Goal: Transaction & Acquisition: Subscribe to service/newsletter

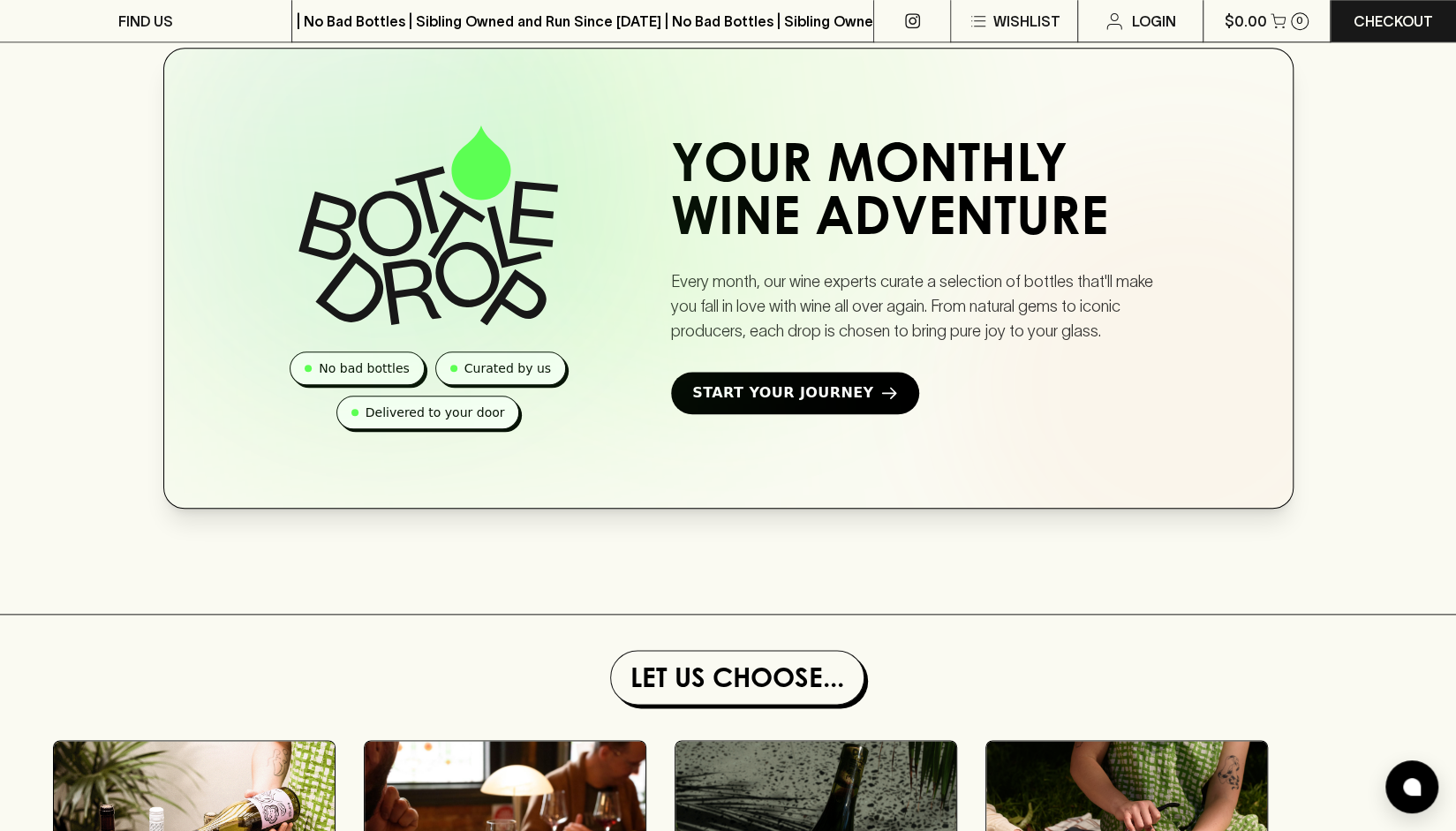
scroll to position [1044, 0]
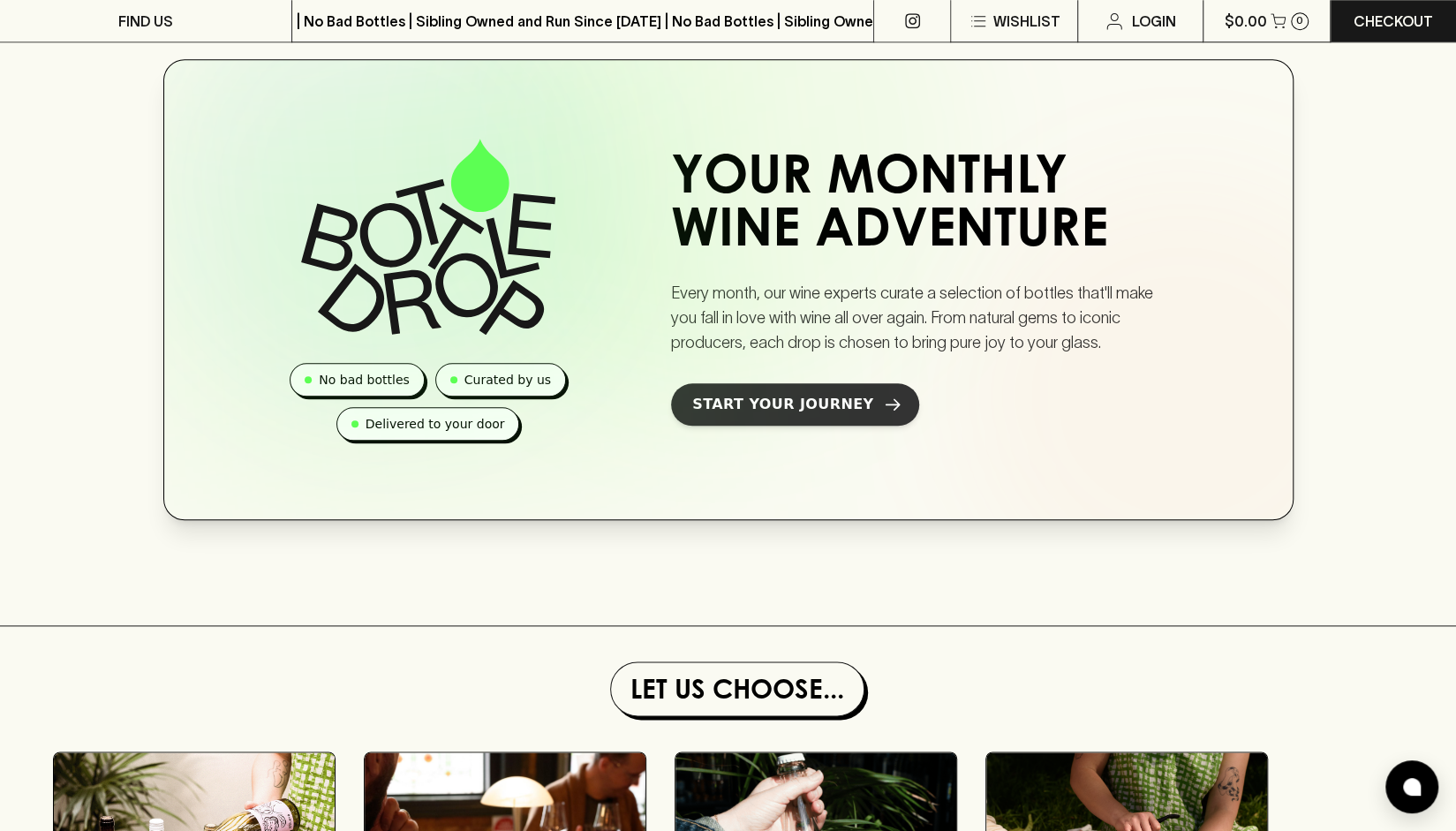
click at [799, 415] on span "Start Your Journey" at bounding box center [782, 405] width 181 height 22
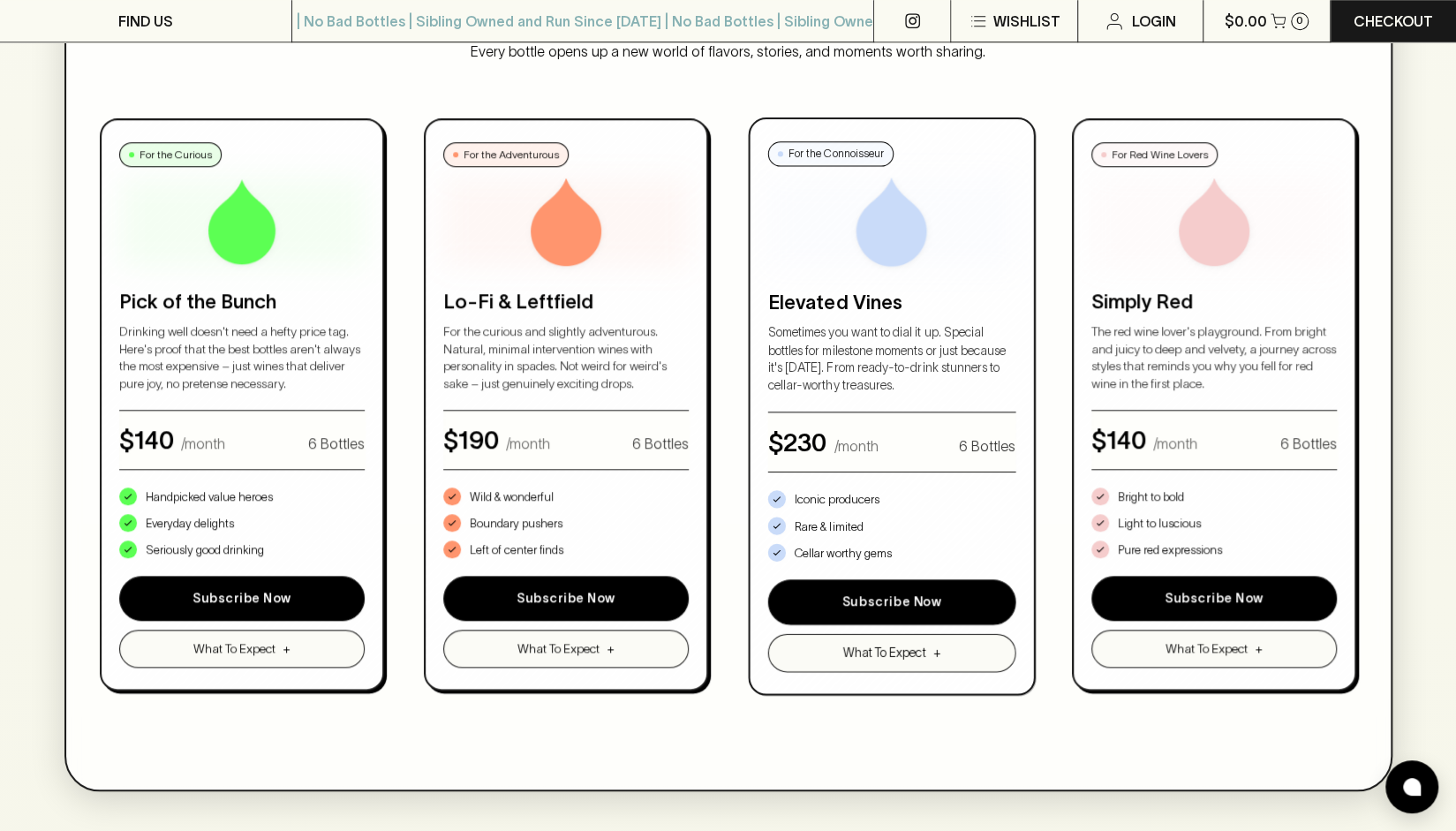
scroll to position [945, 0]
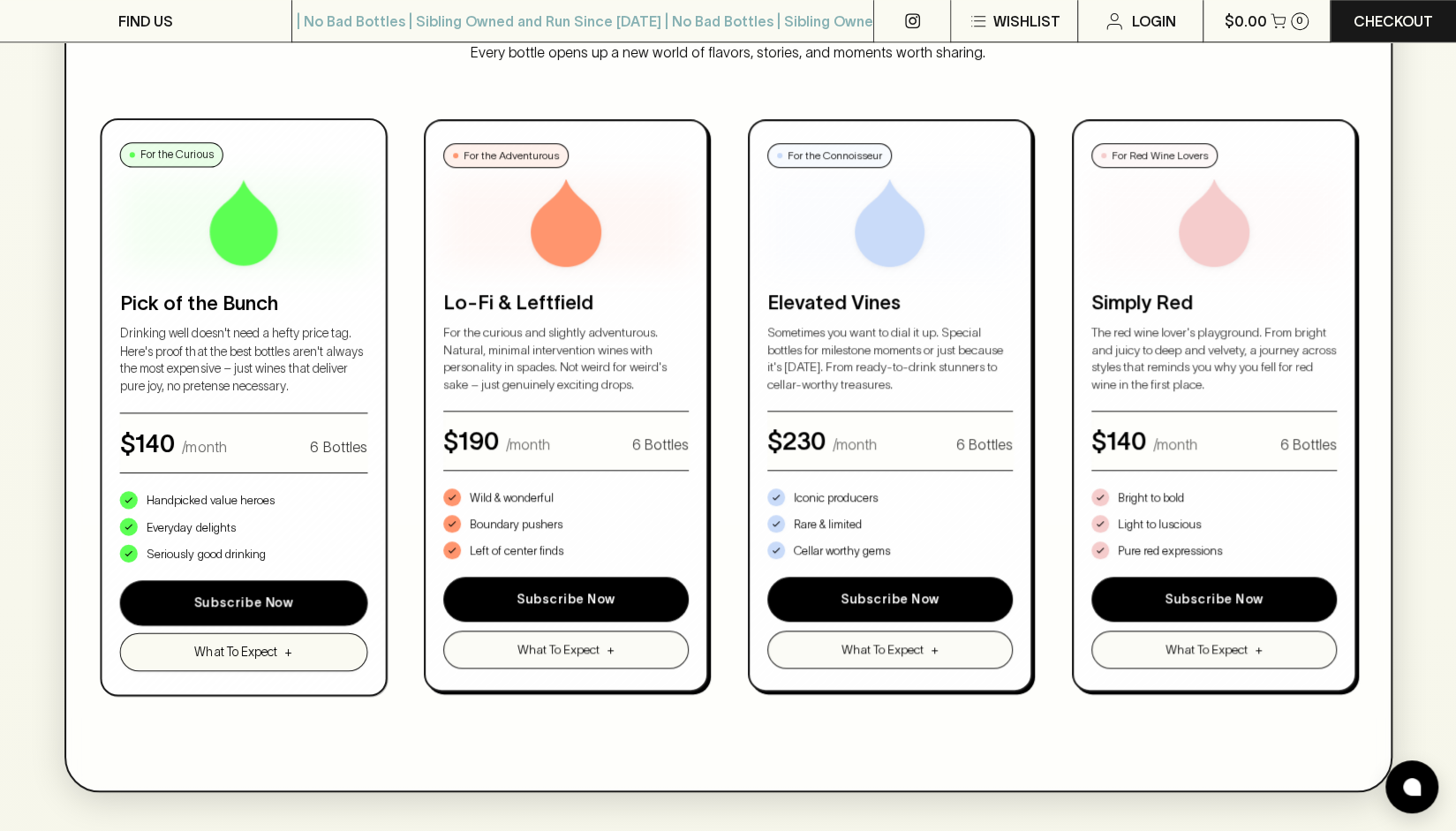
click at [270, 654] on span "What To Expect" at bounding box center [236, 652] width 83 height 19
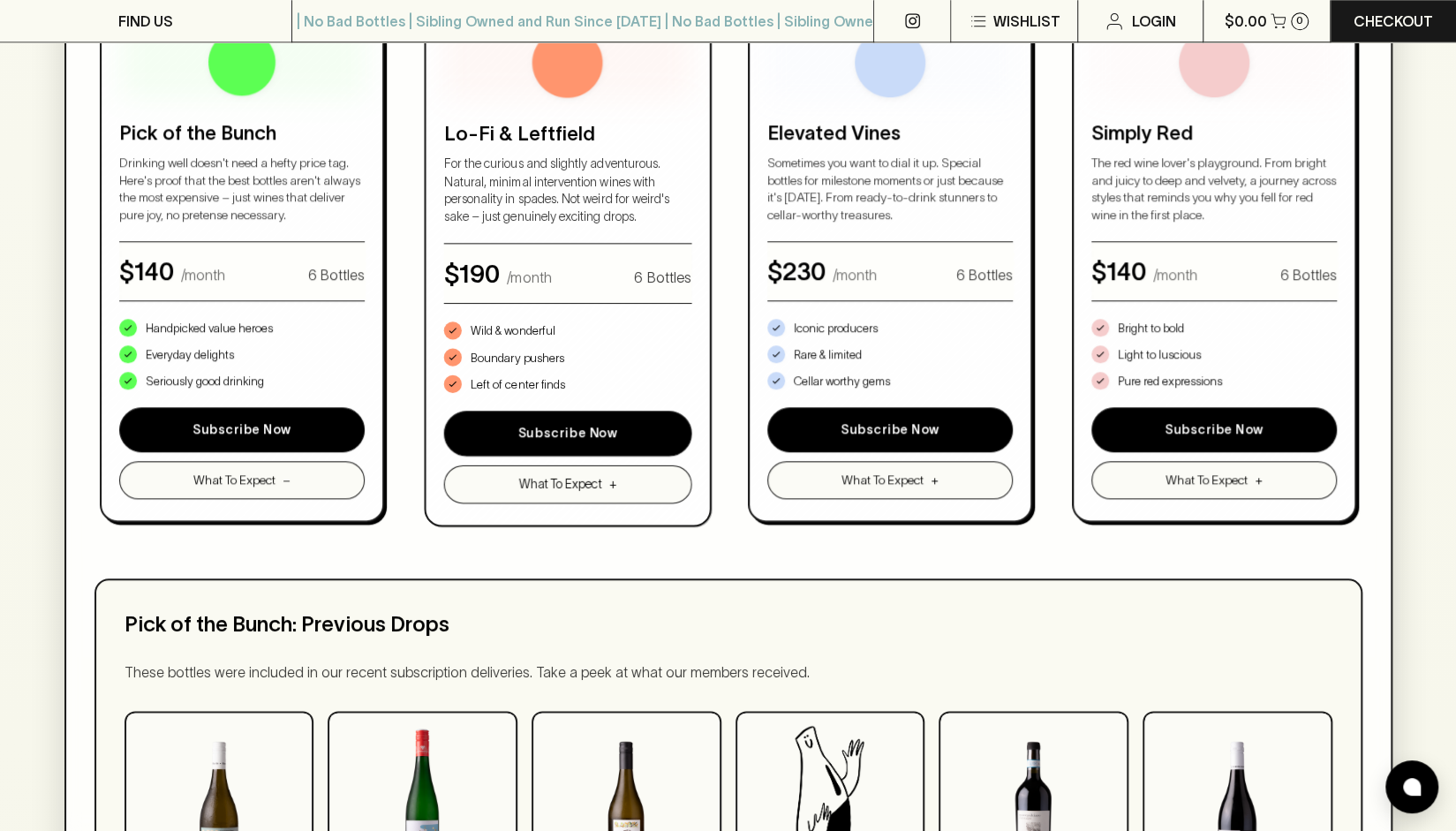
scroll to position [1117, 0]
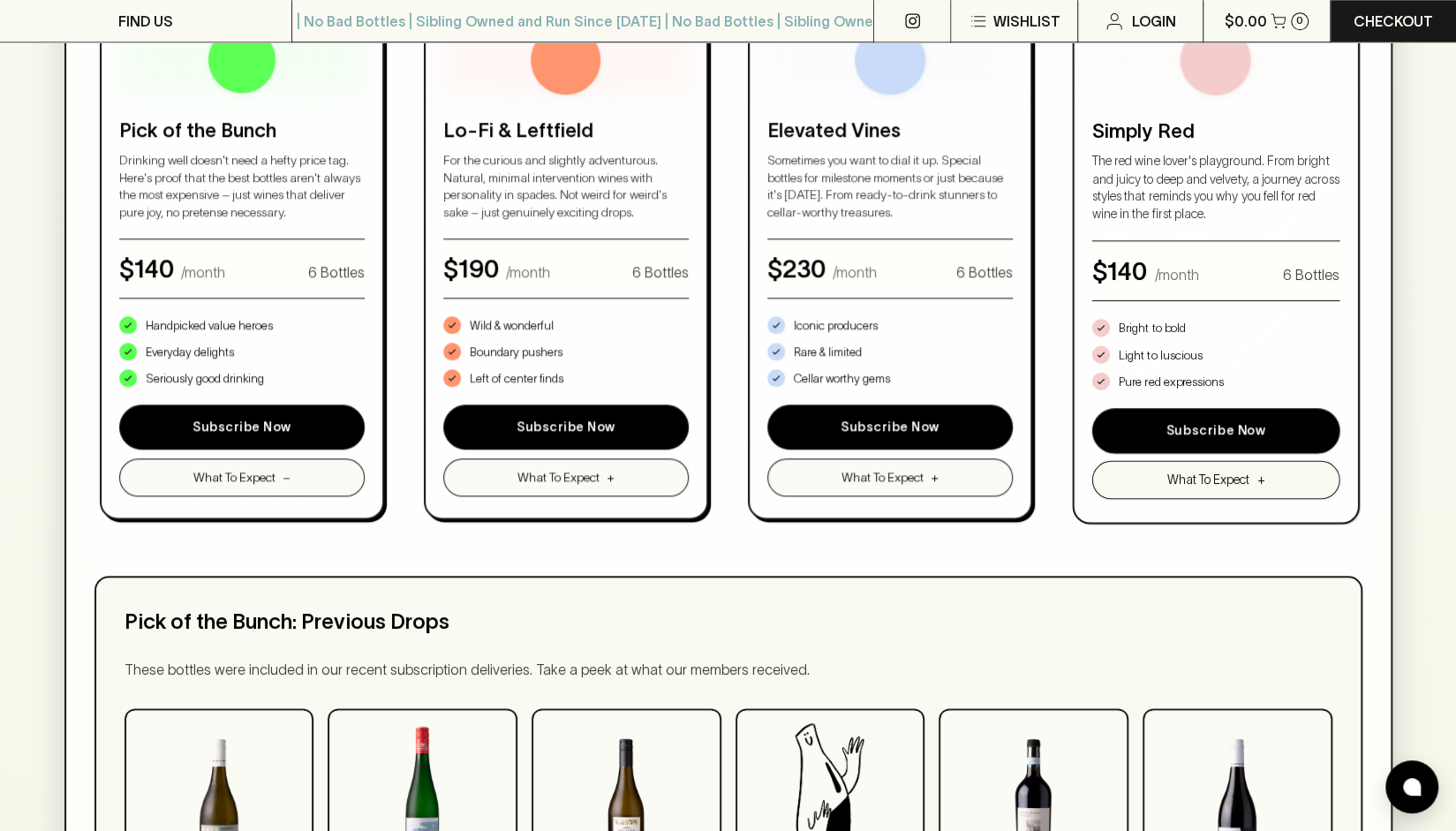
click at [1162, 478] on button "What To Expect +" at bounding box center [1216, 480] width 247 height 38
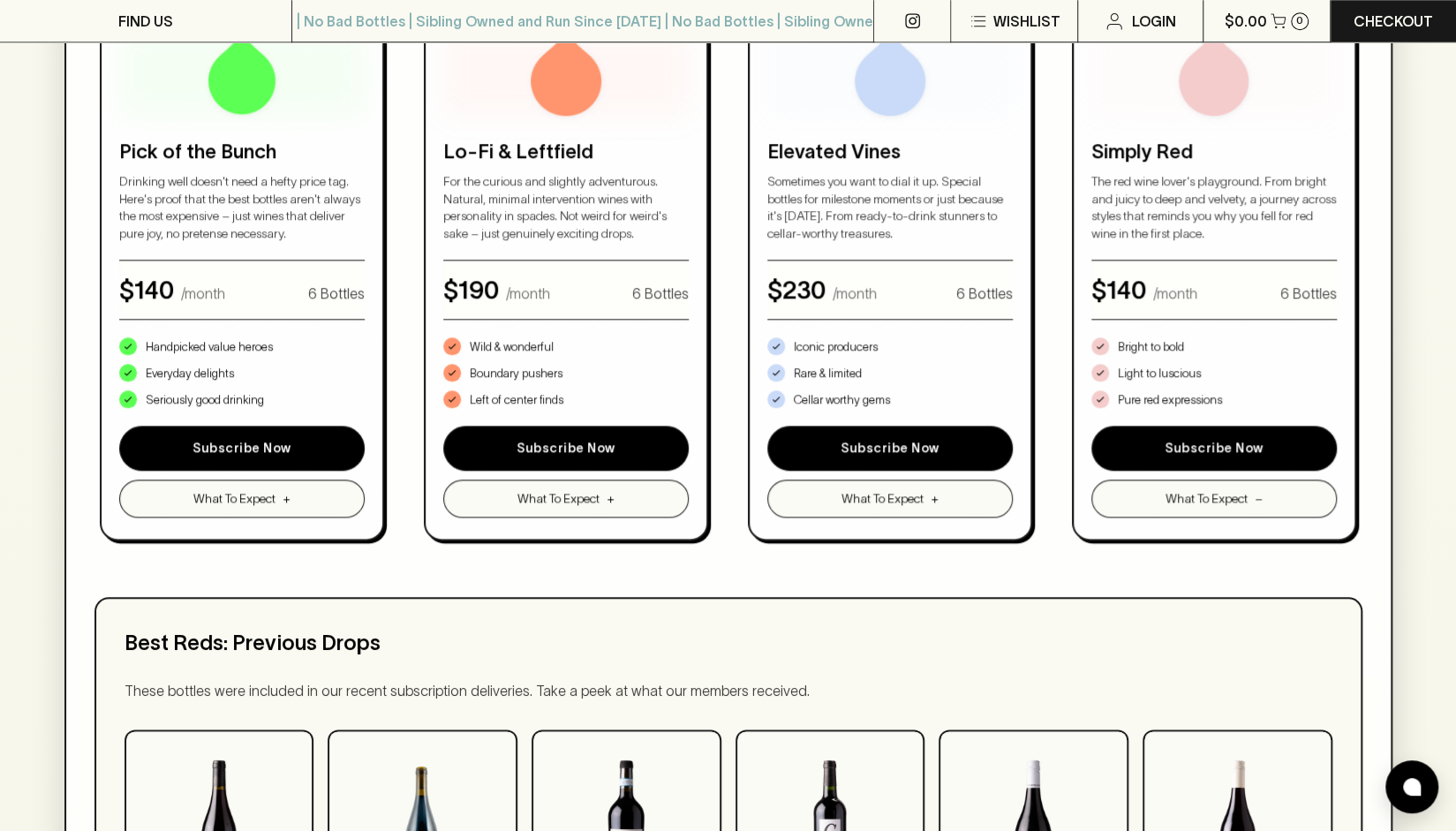
scroll to position [1089, 0]
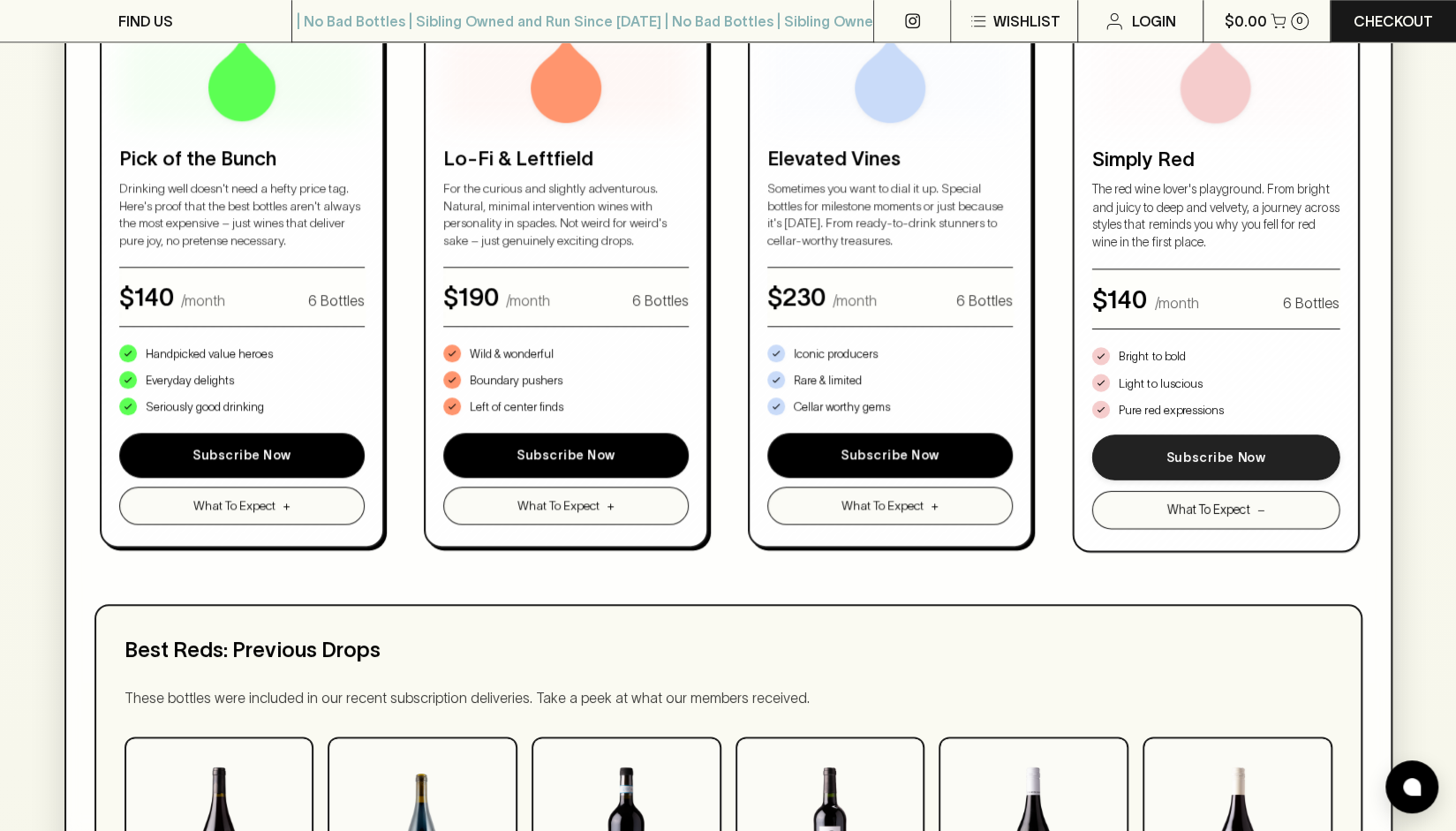
click at [1205, 455] on button "Subscribe Now" at bounding box center [1216, 457] width 247 height 46
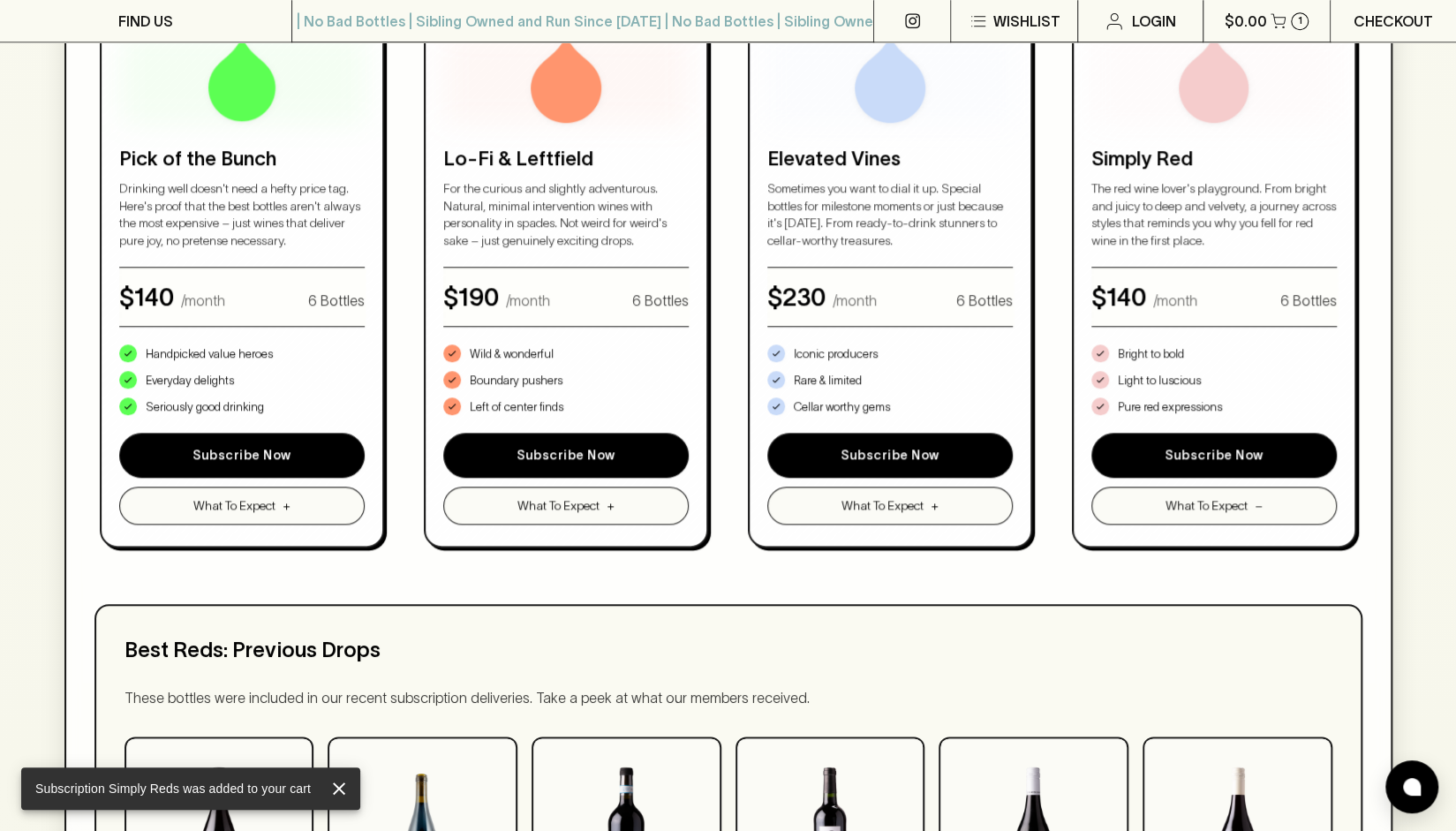
click at [1394, 17] on p "Checkout" at bounding box center [1393, 22] width 79 height 22
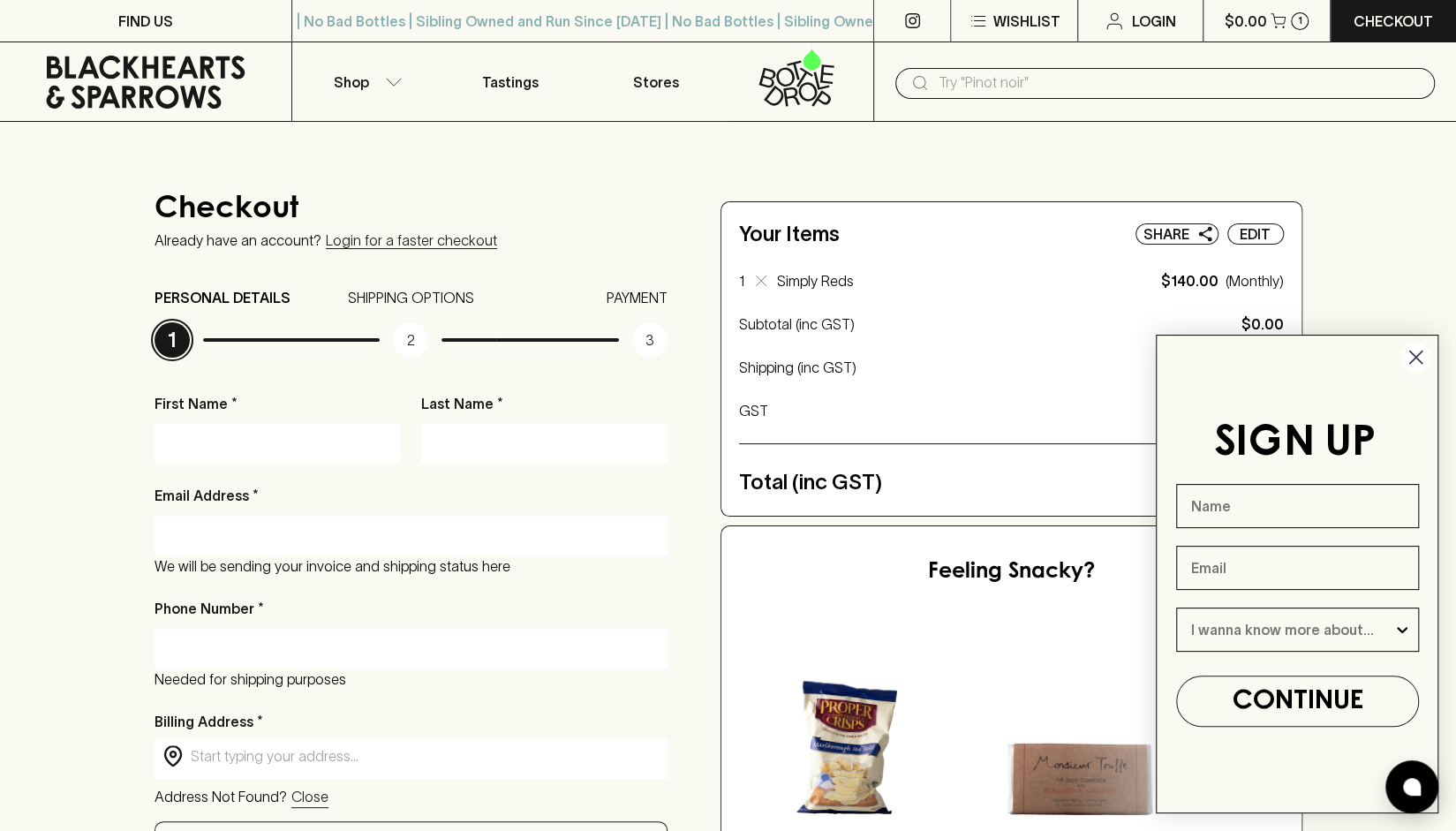
click at [1421, 356] on circle "Close dialog" at bounding box center [1416, 357] width 29 height 29
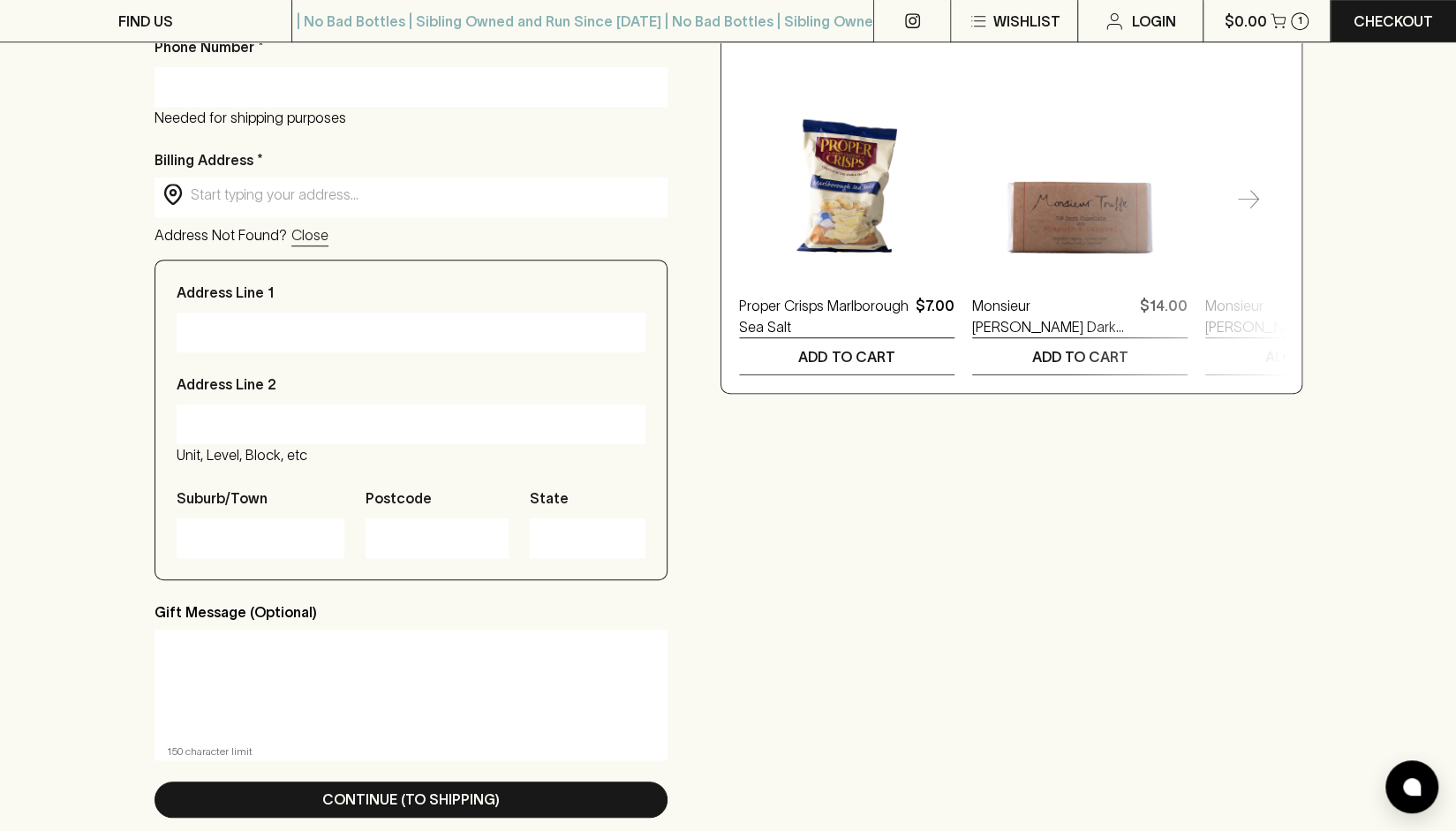
scroll to position [569, 0]
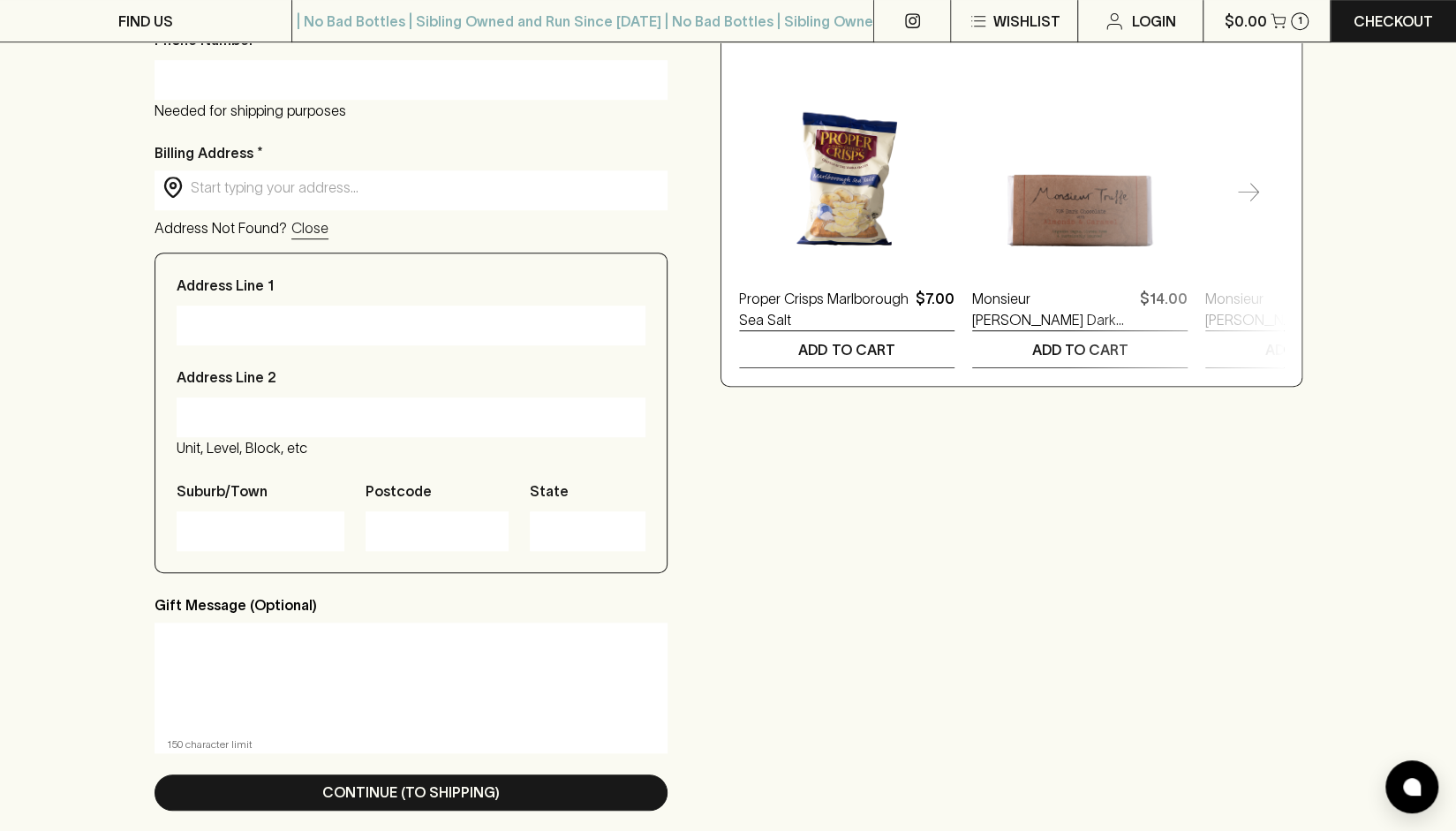
click at [422, 537] on input "Postcode" at bounding box center [437, 530] width 117 height 28
click at [425, 532] on input "Postcode" at bounding box center [437, 530] width 117 height 28
type input "0810"
type input "[PERSON_NAME]"
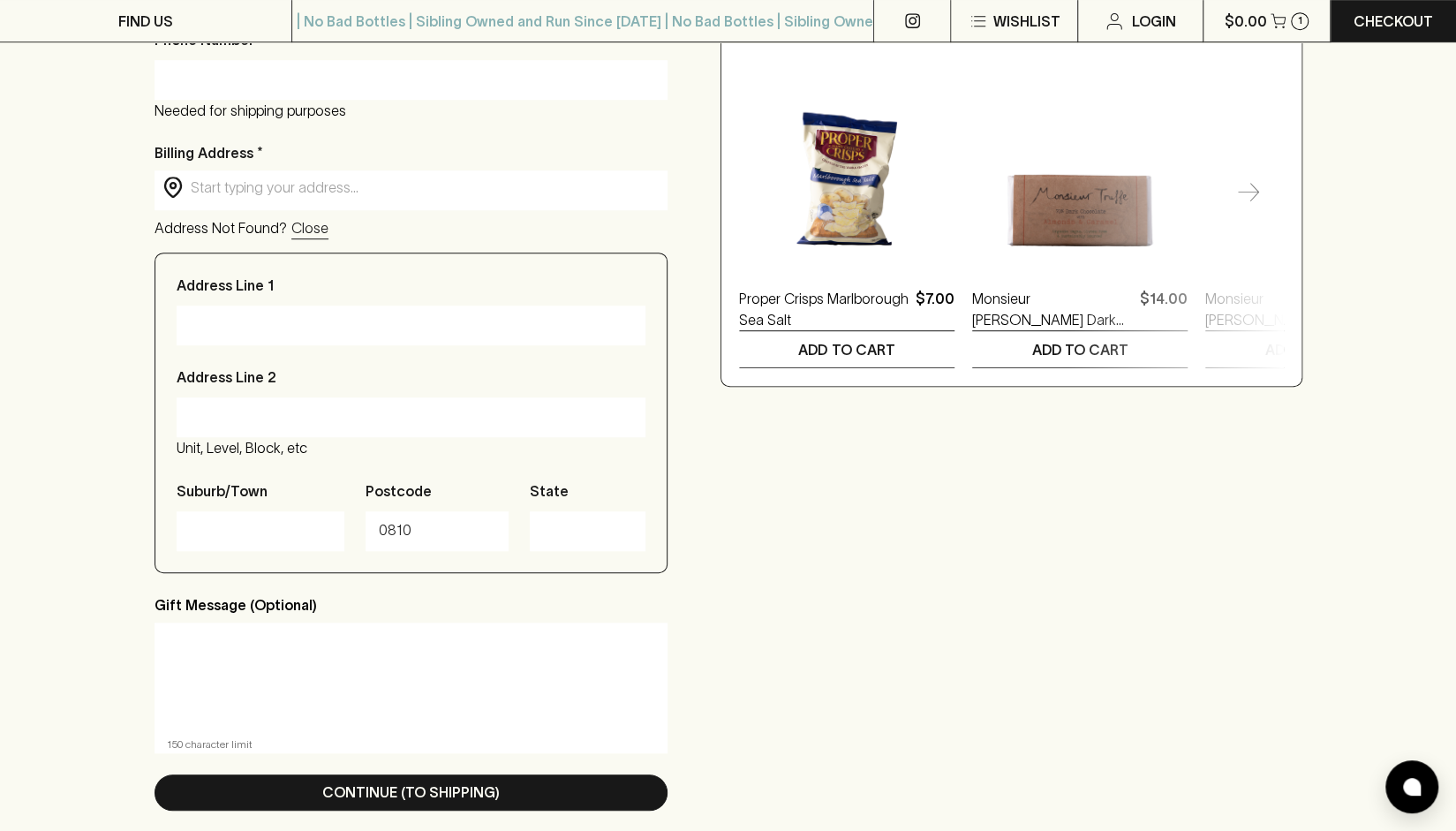
type input "0413282215"
type input "[STREET_ADDRESS]"
type input "Nightcliff"
type input "[GEOGRAPHIC_DATA]"
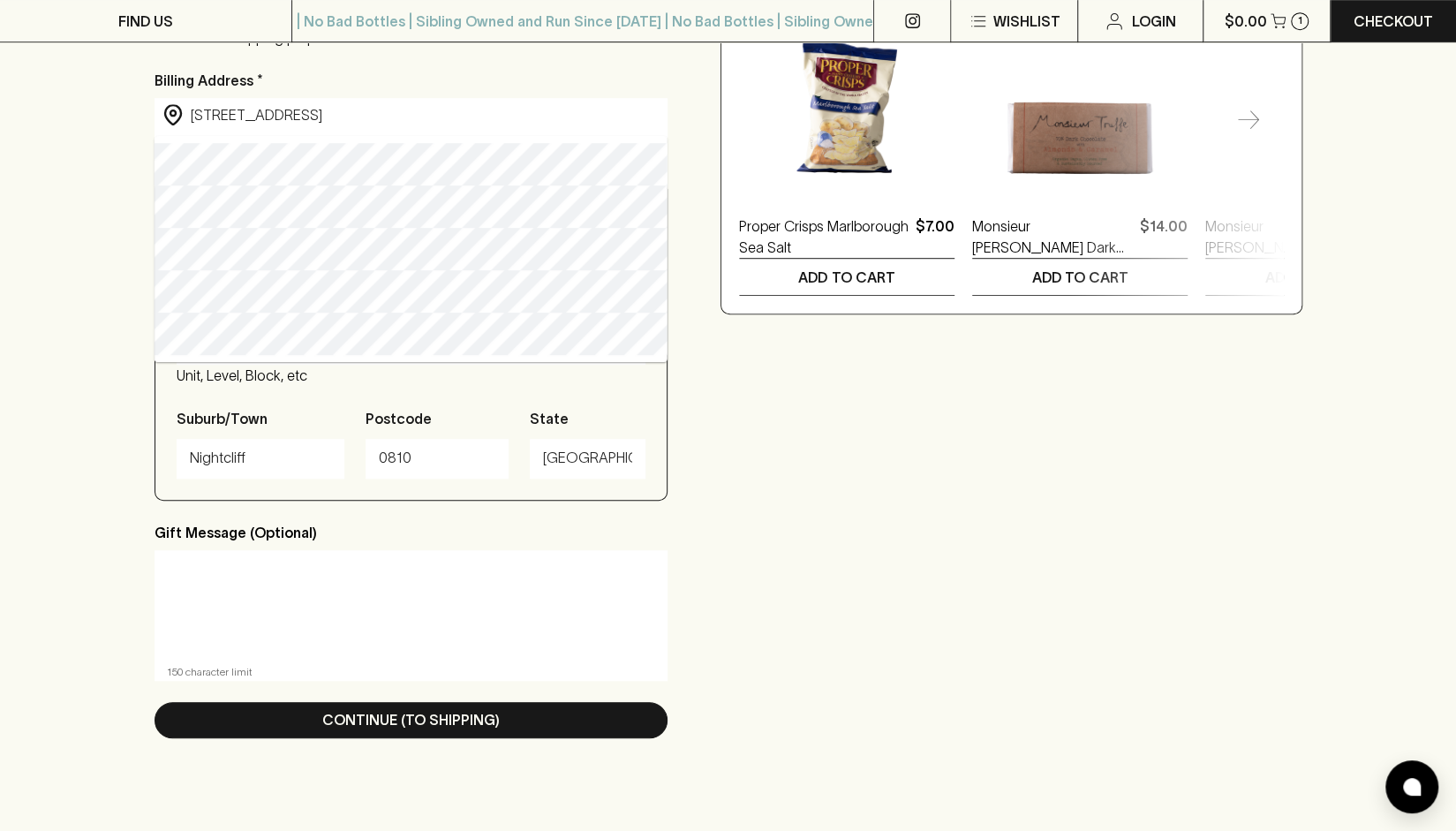
scroll to position [666, 0]
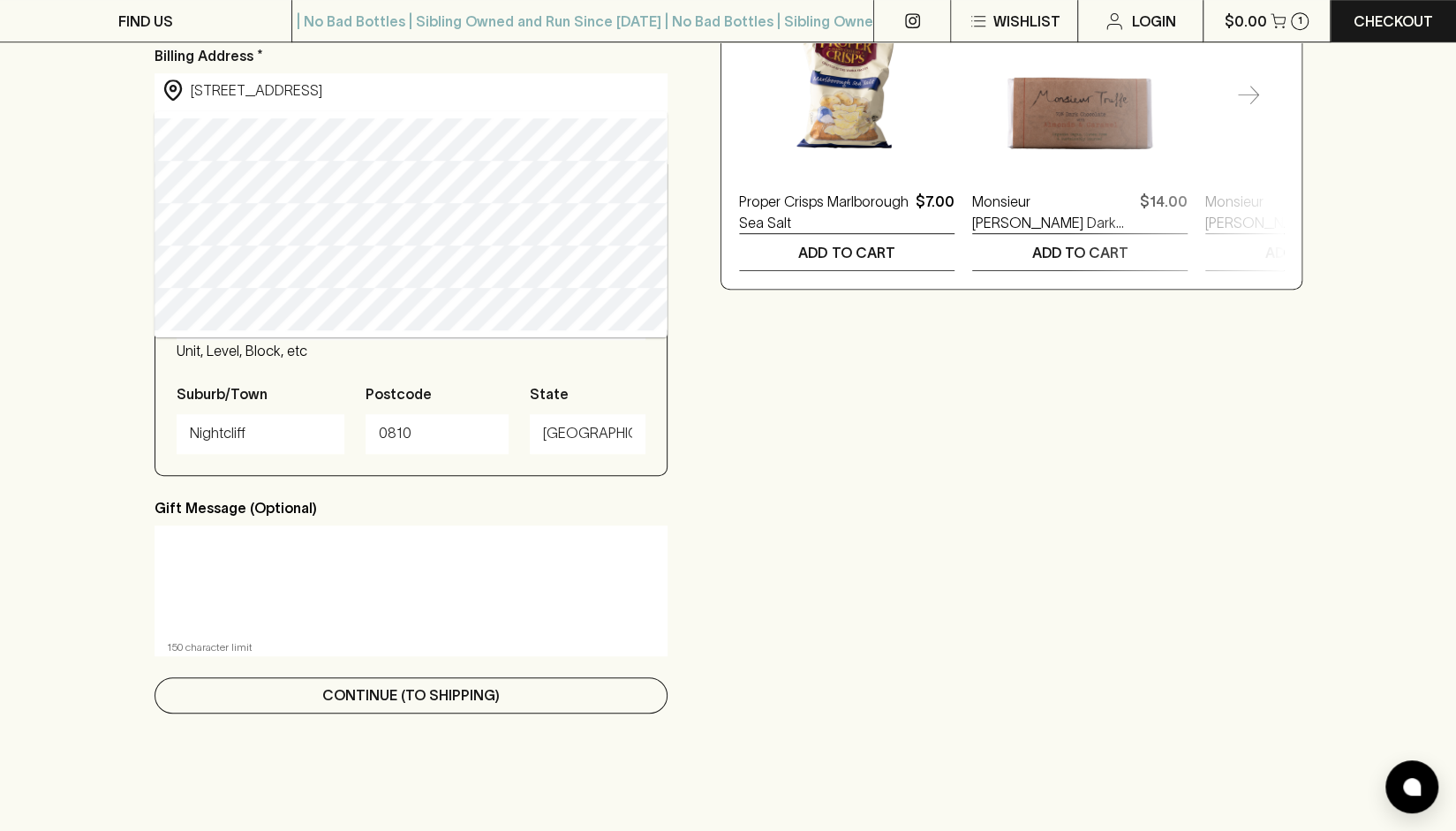
click at [376, 706] on p "Continue (To Shipping)" at bounding box center [410, 696] width 177 height 22
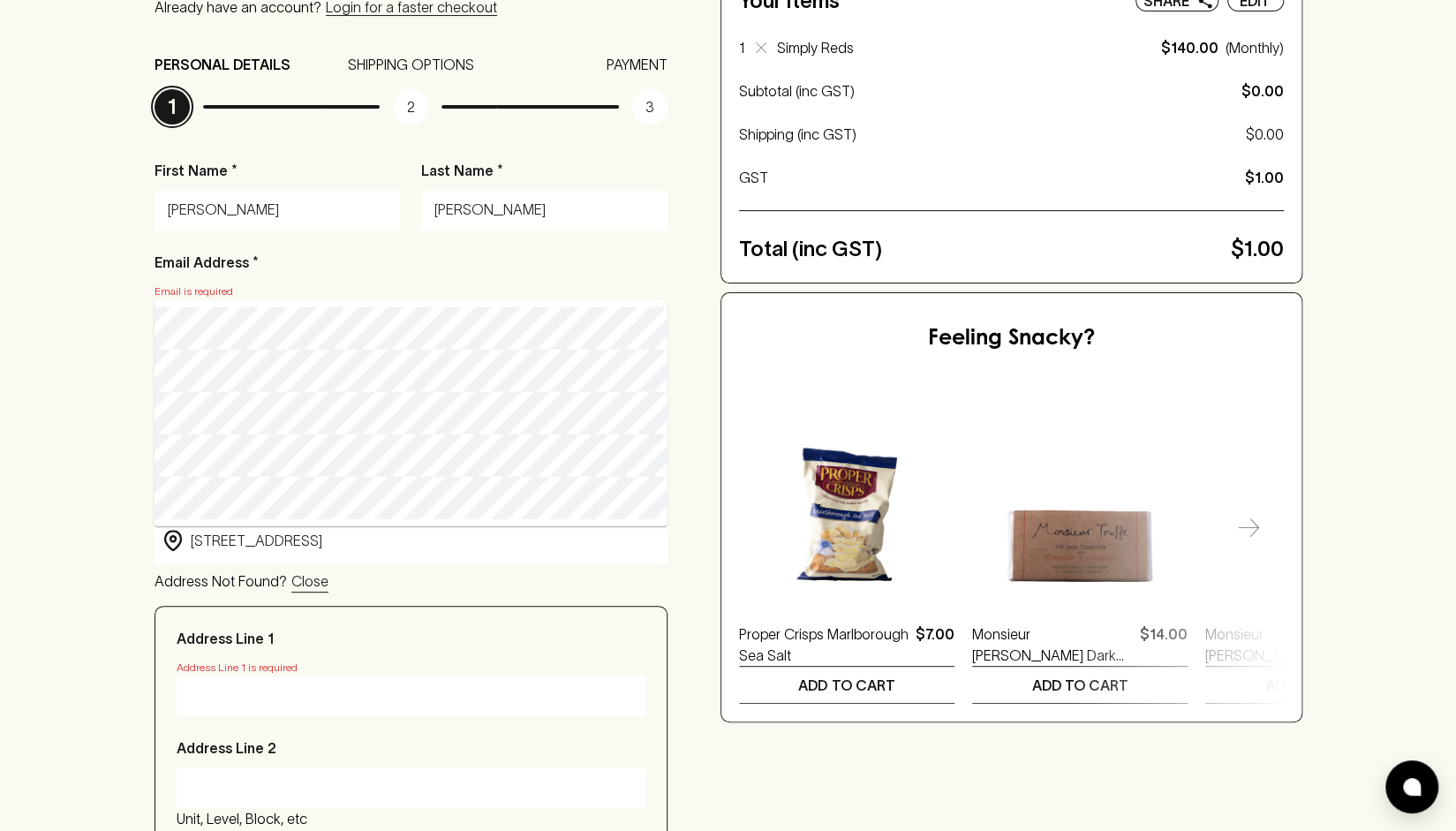
scroll to position [263, 0]
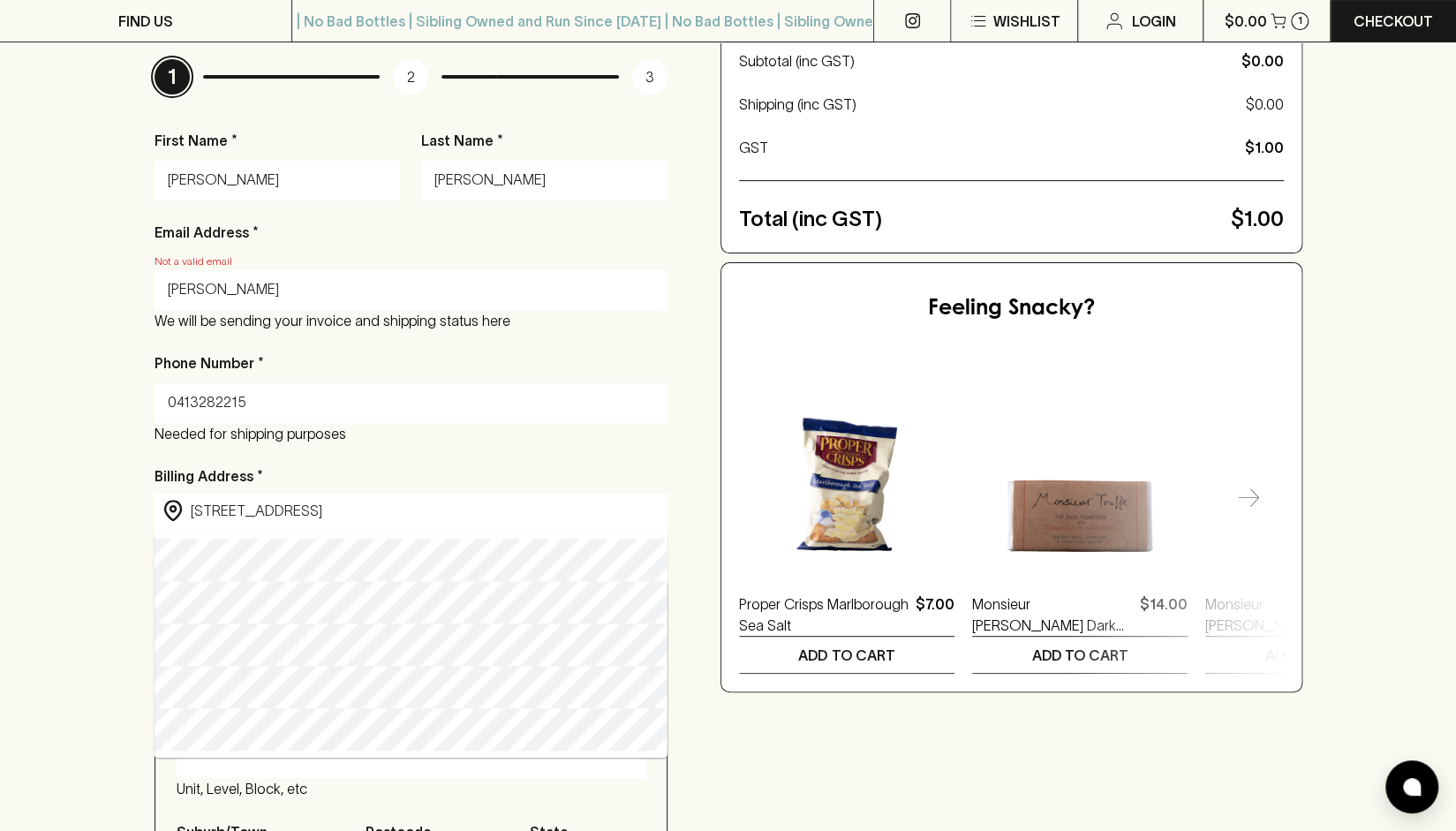
type input "[PERSON_NAME][EMAIL_ADDRESS][PERSON_NAME][DOMAIN_NAME]"
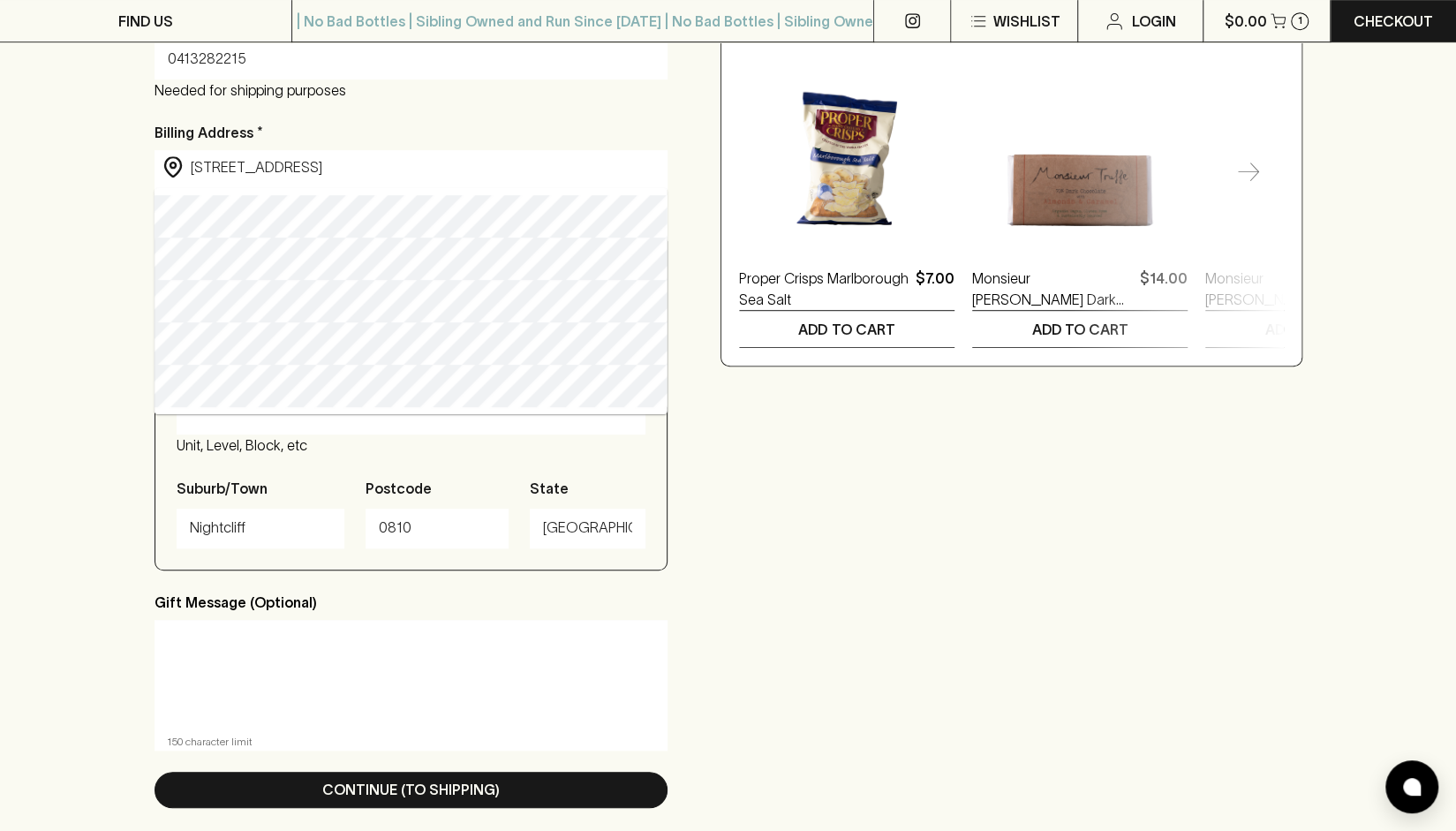
scroll to position [579, 0]
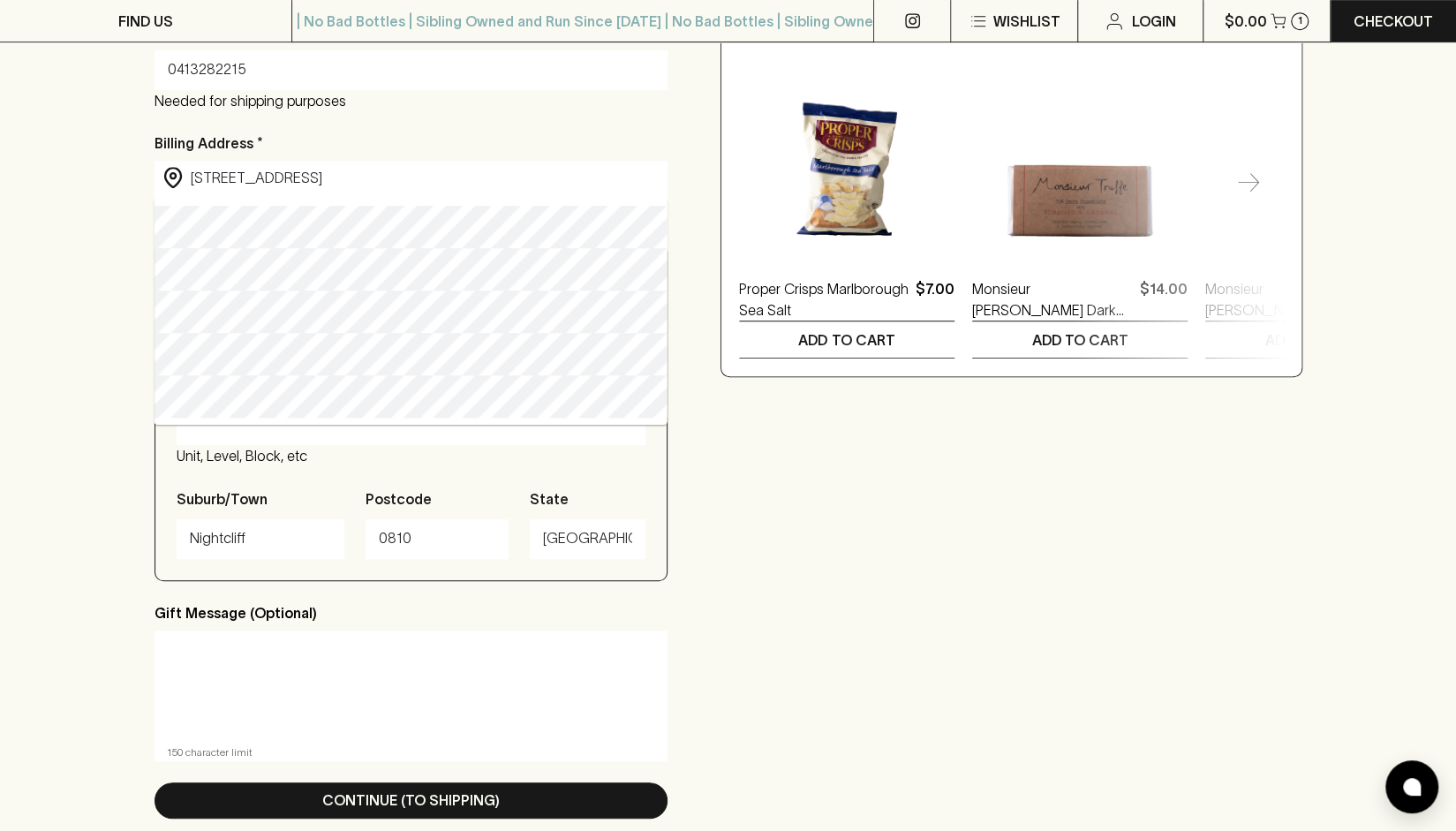
click at [300, 184] on input "[STREET_ADDRESS]" at bounding box center [425, 177] width 469 height 21
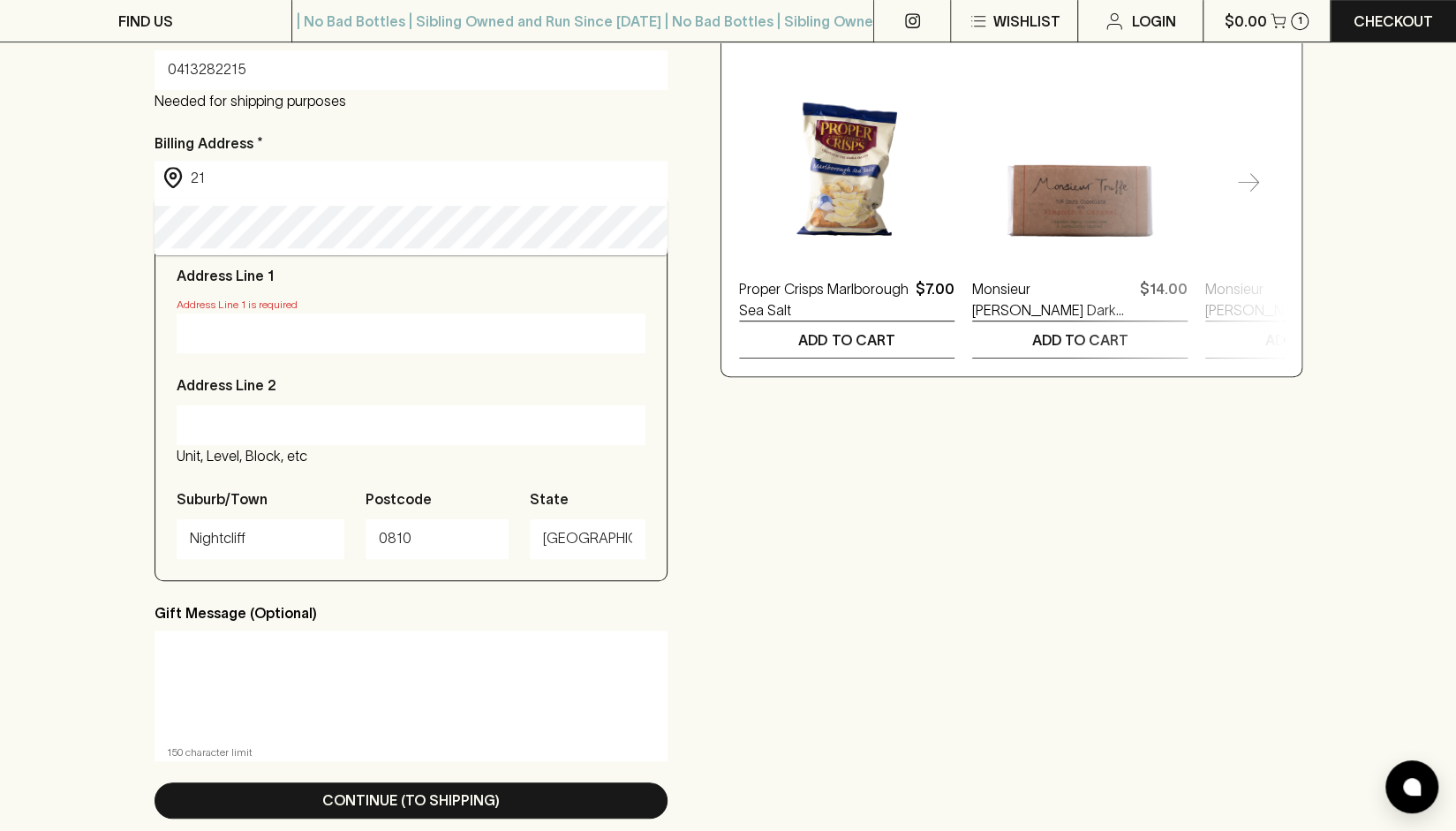
type input "2"
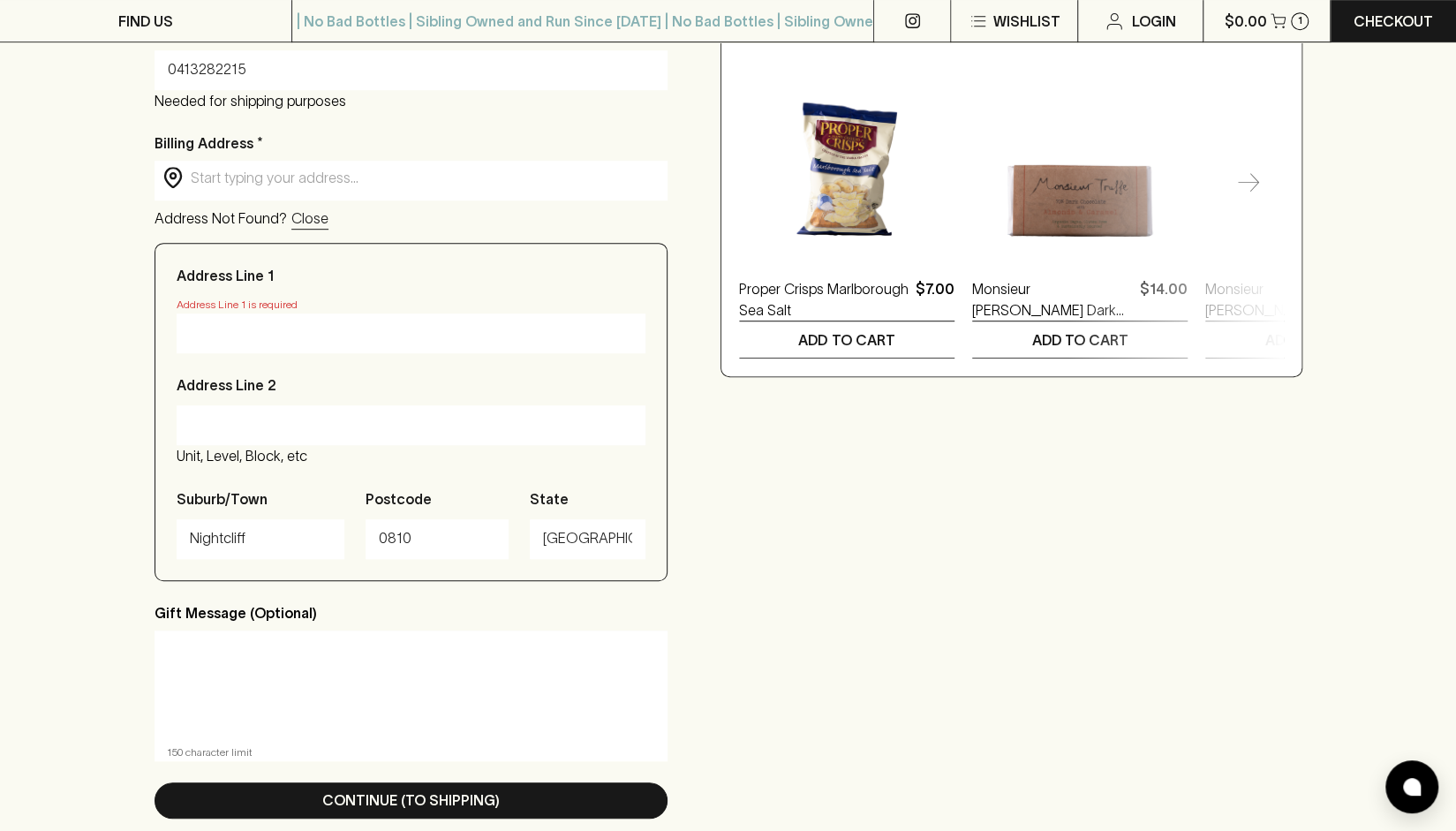
type input "1"
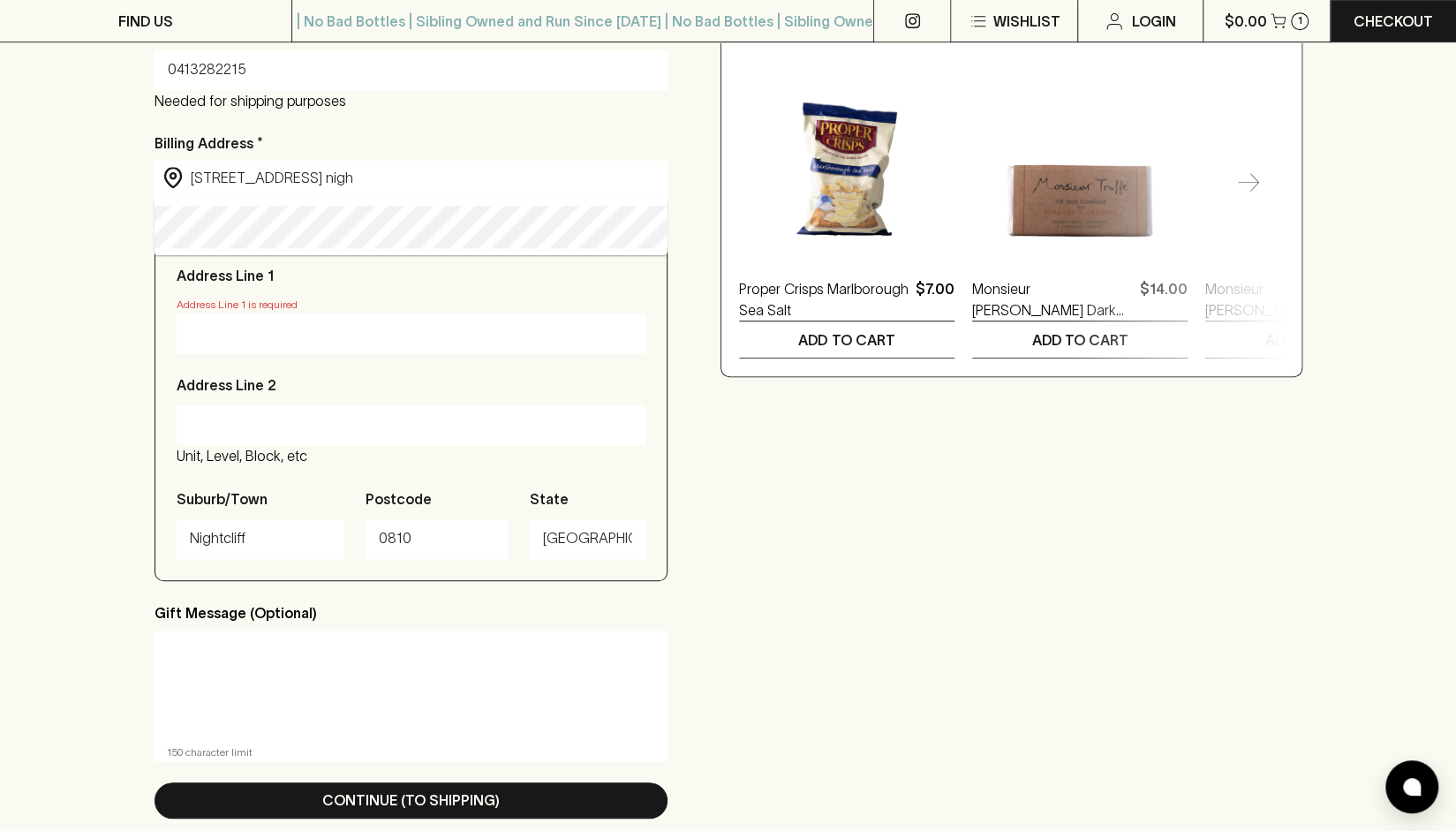
type input "[STREET_ADDRESS]"
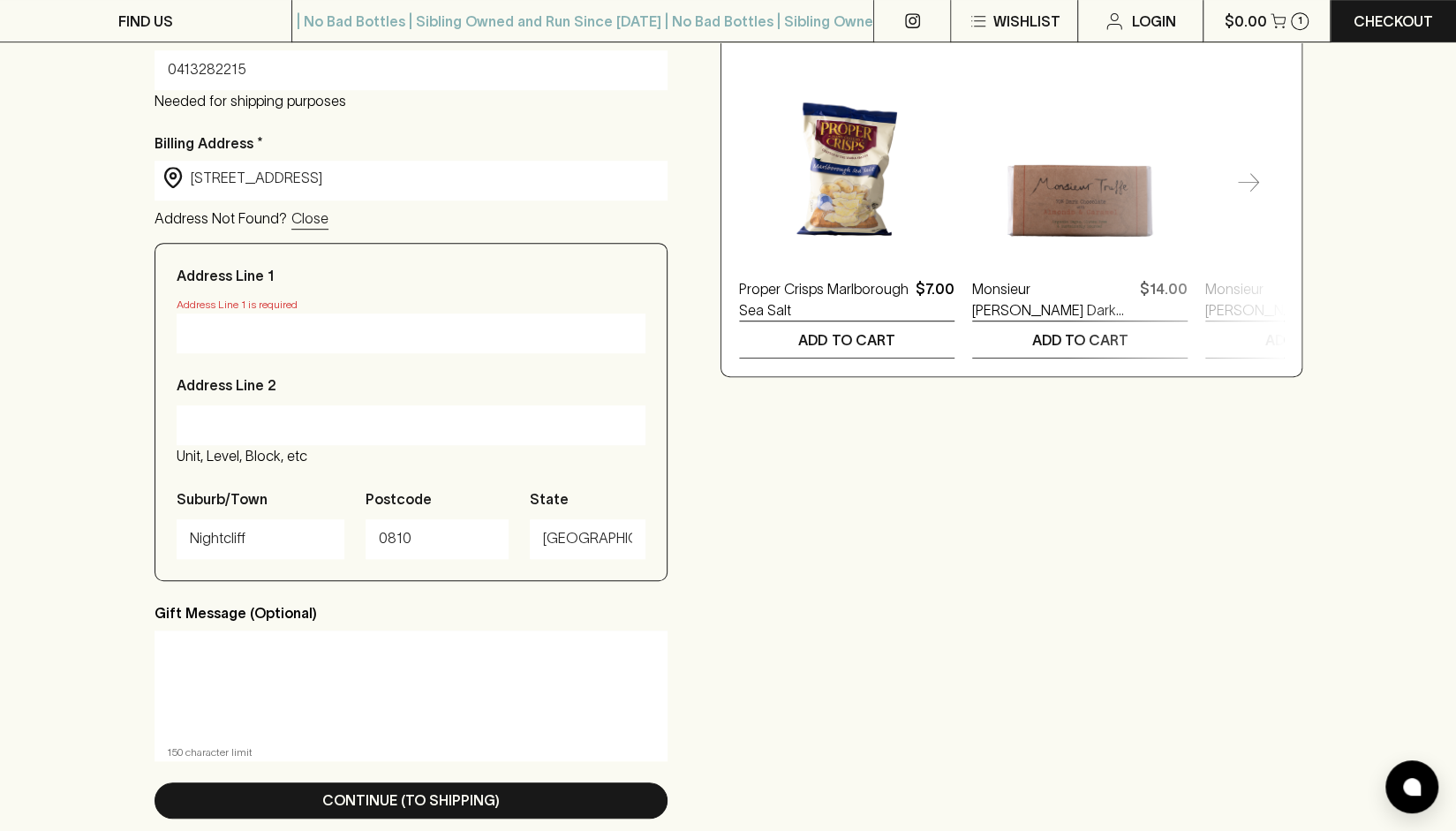
type input "[STREET_ADDRESS]"
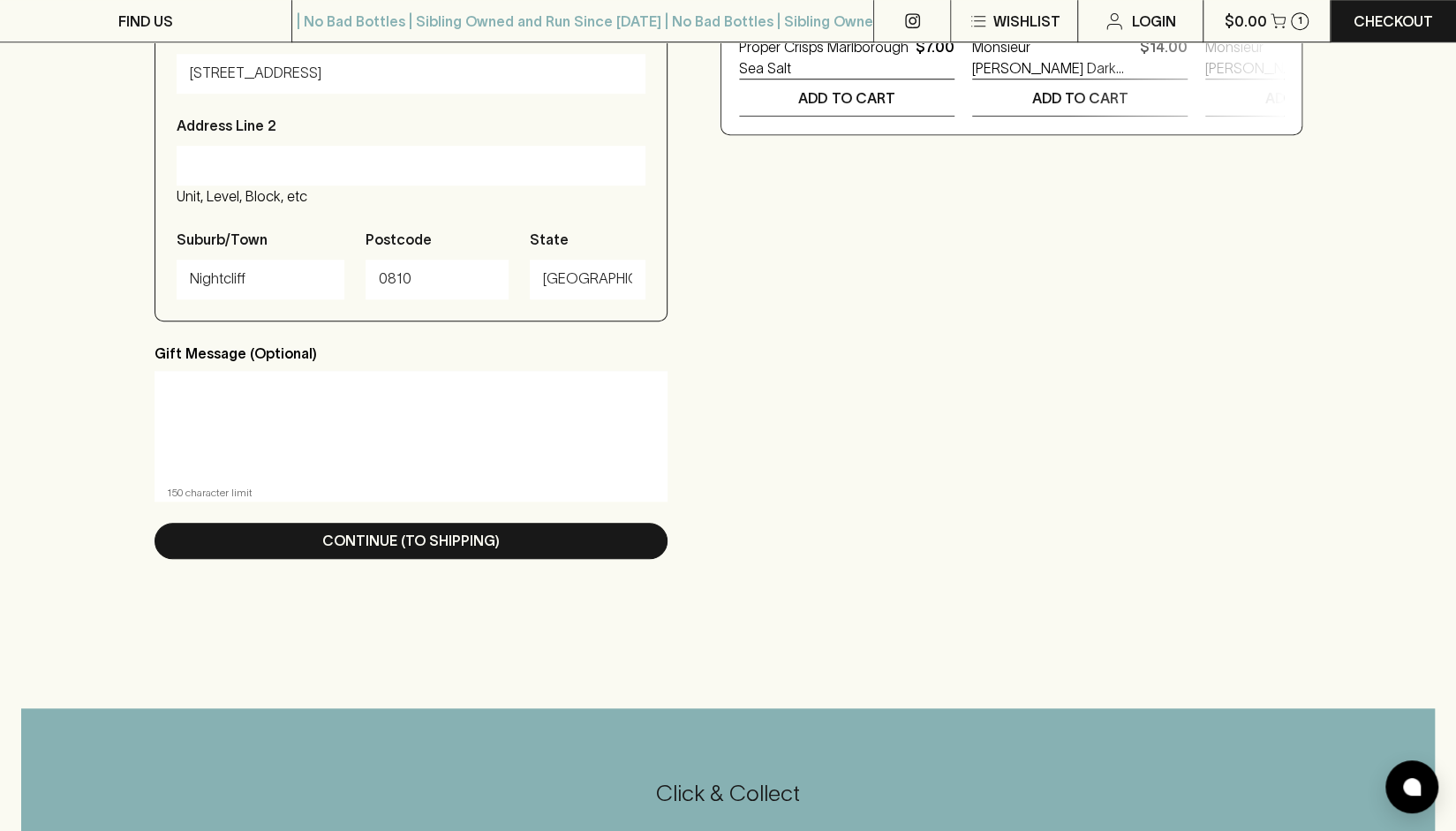
scroll to position [822, 0]
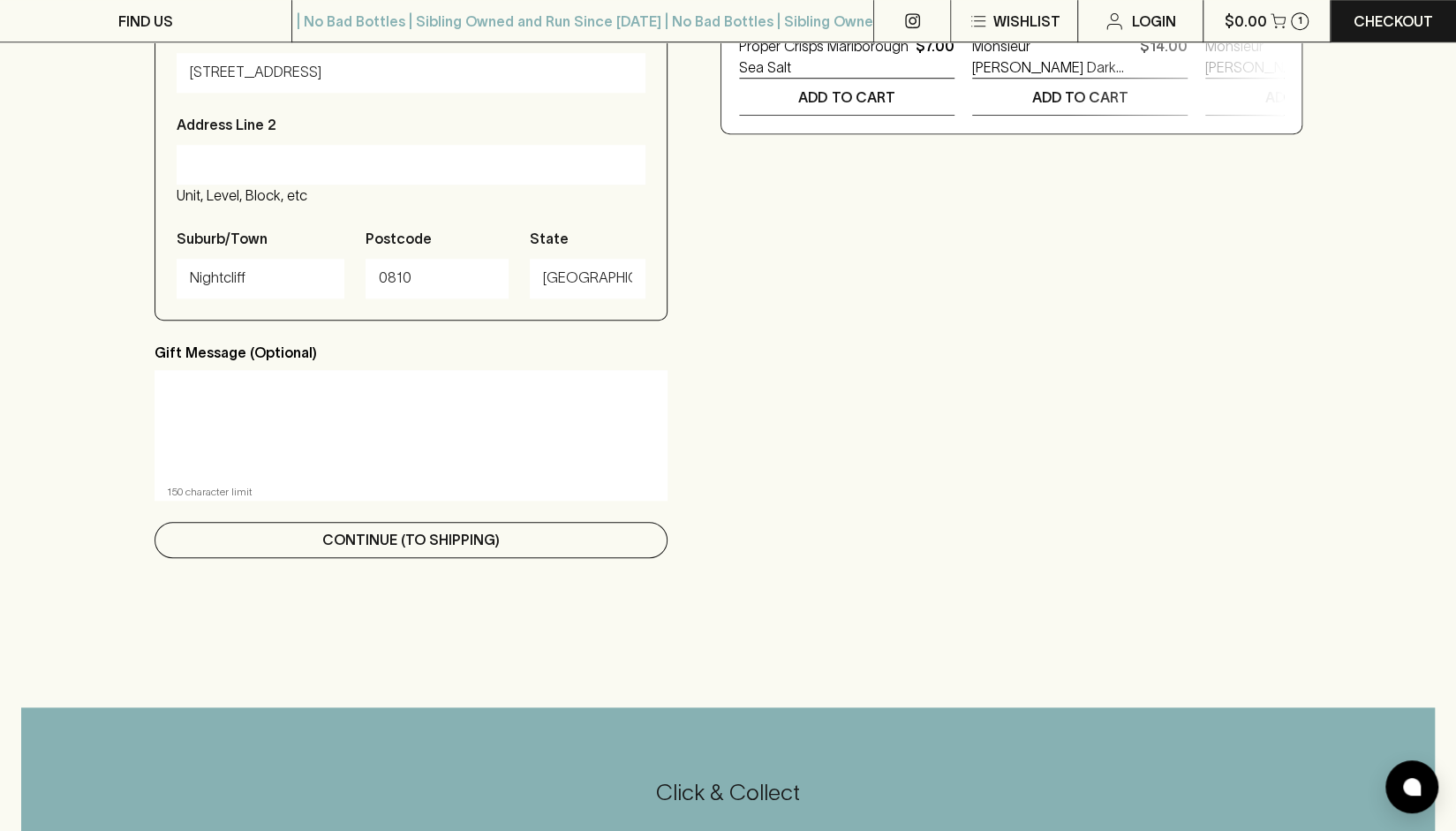
type input "[STREET_ADDRESS]"
click at [447, 547] on p "Continue (To Shipping)" at bounding box center [410, 540] width 177 height 22
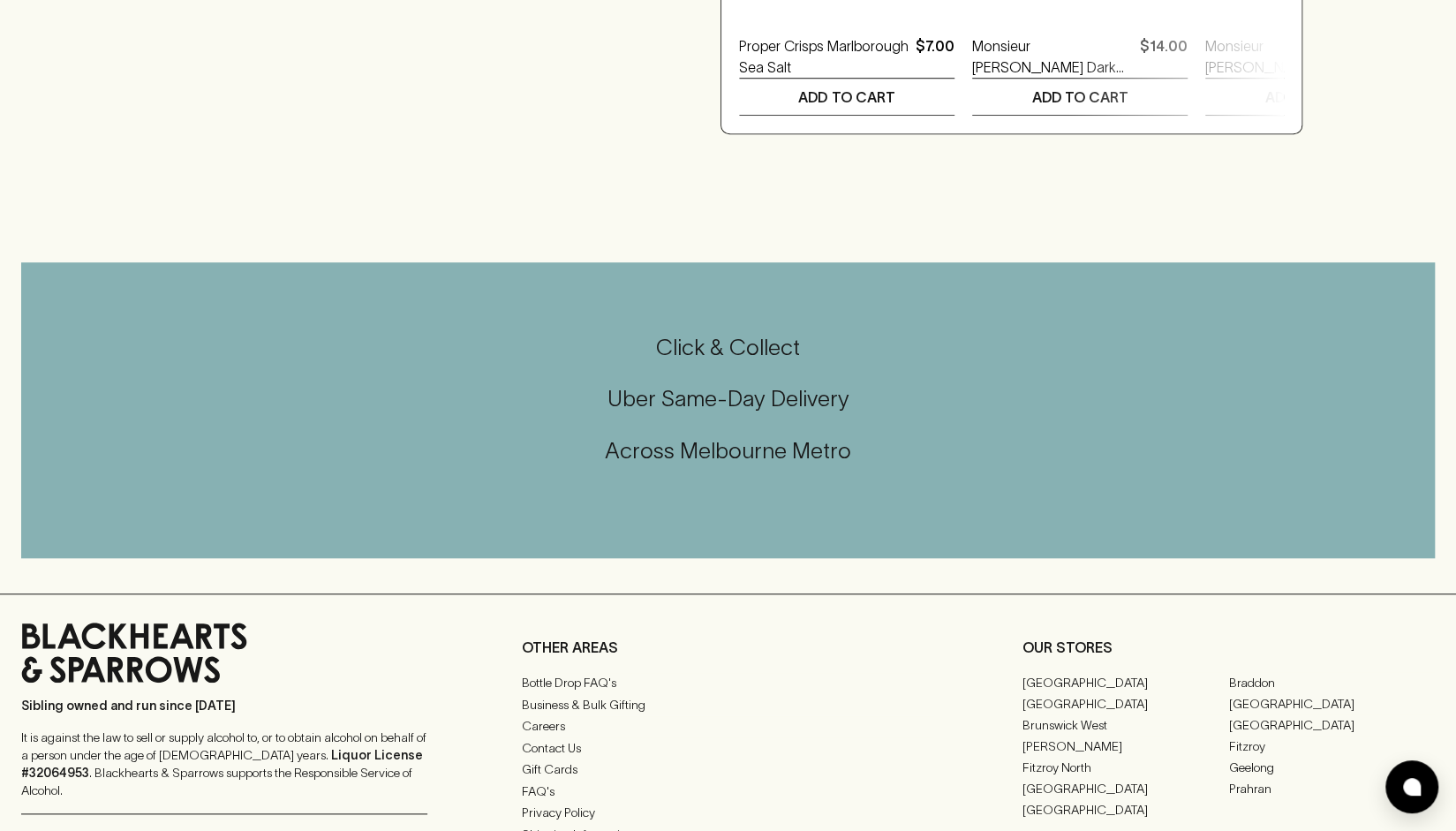
scroll to position [0, 0]
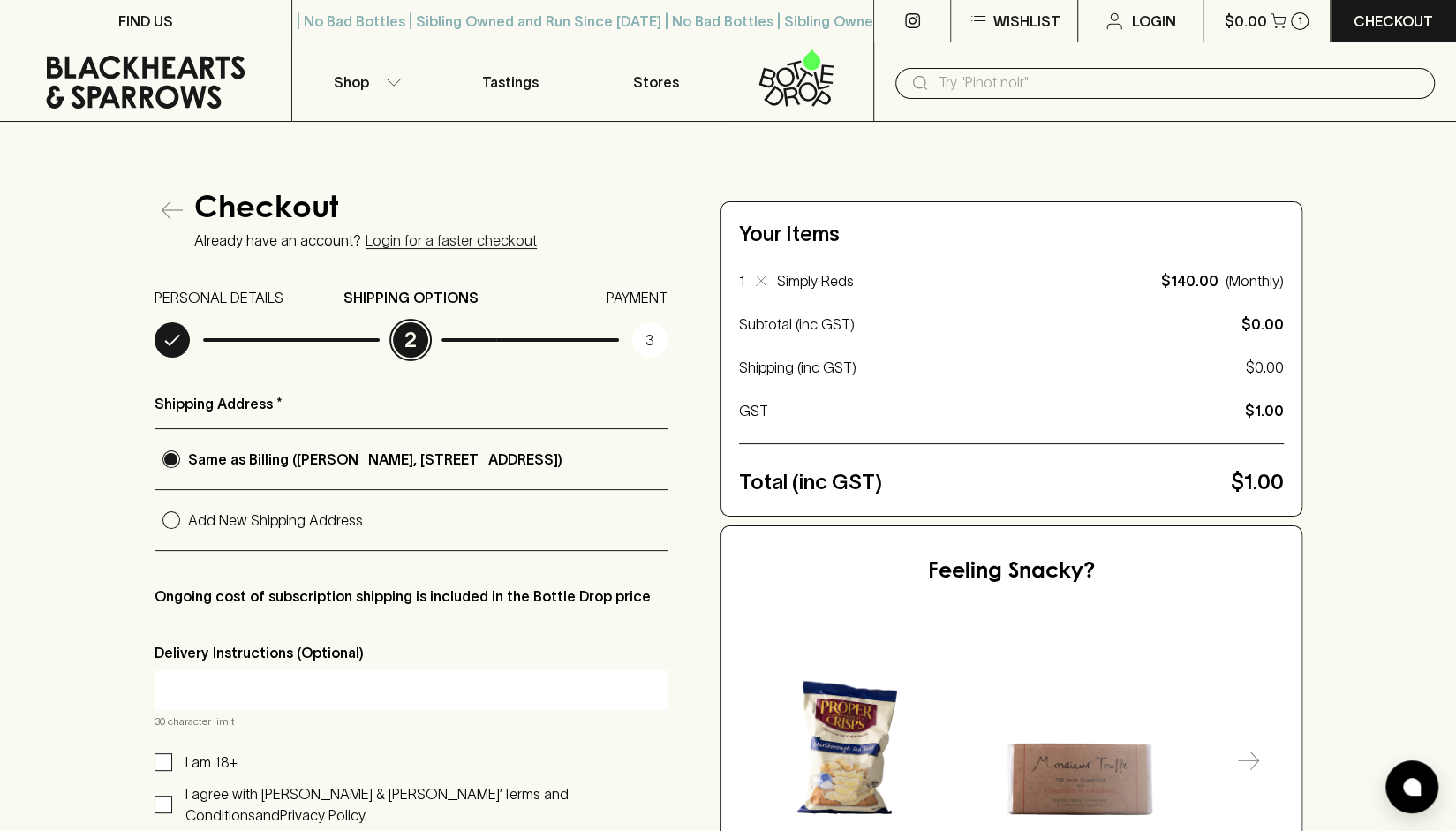
radio input "true"
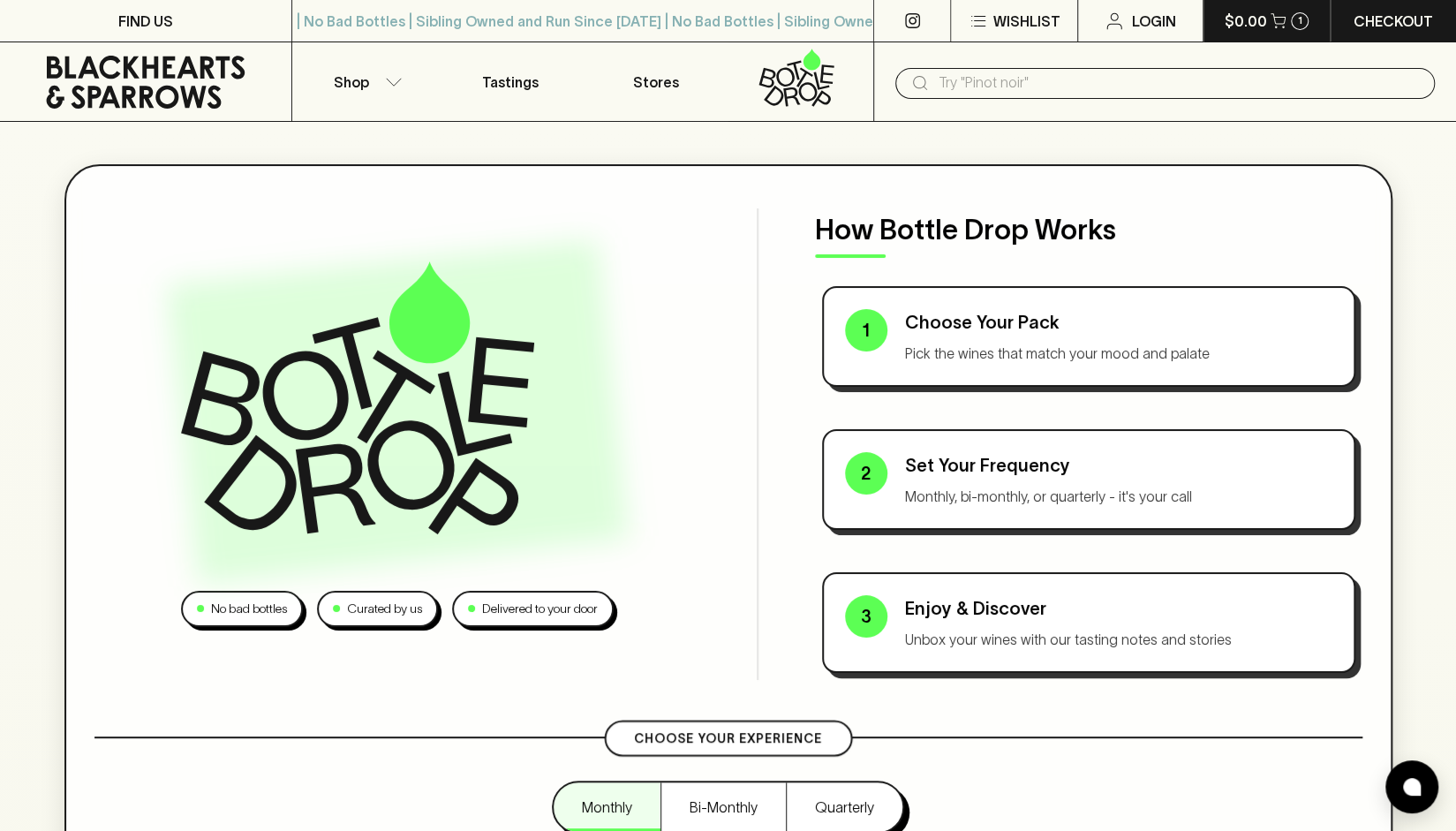
click at [1271, 22] on icon "button" at bounding box center [1278, 21] width 15 height 15
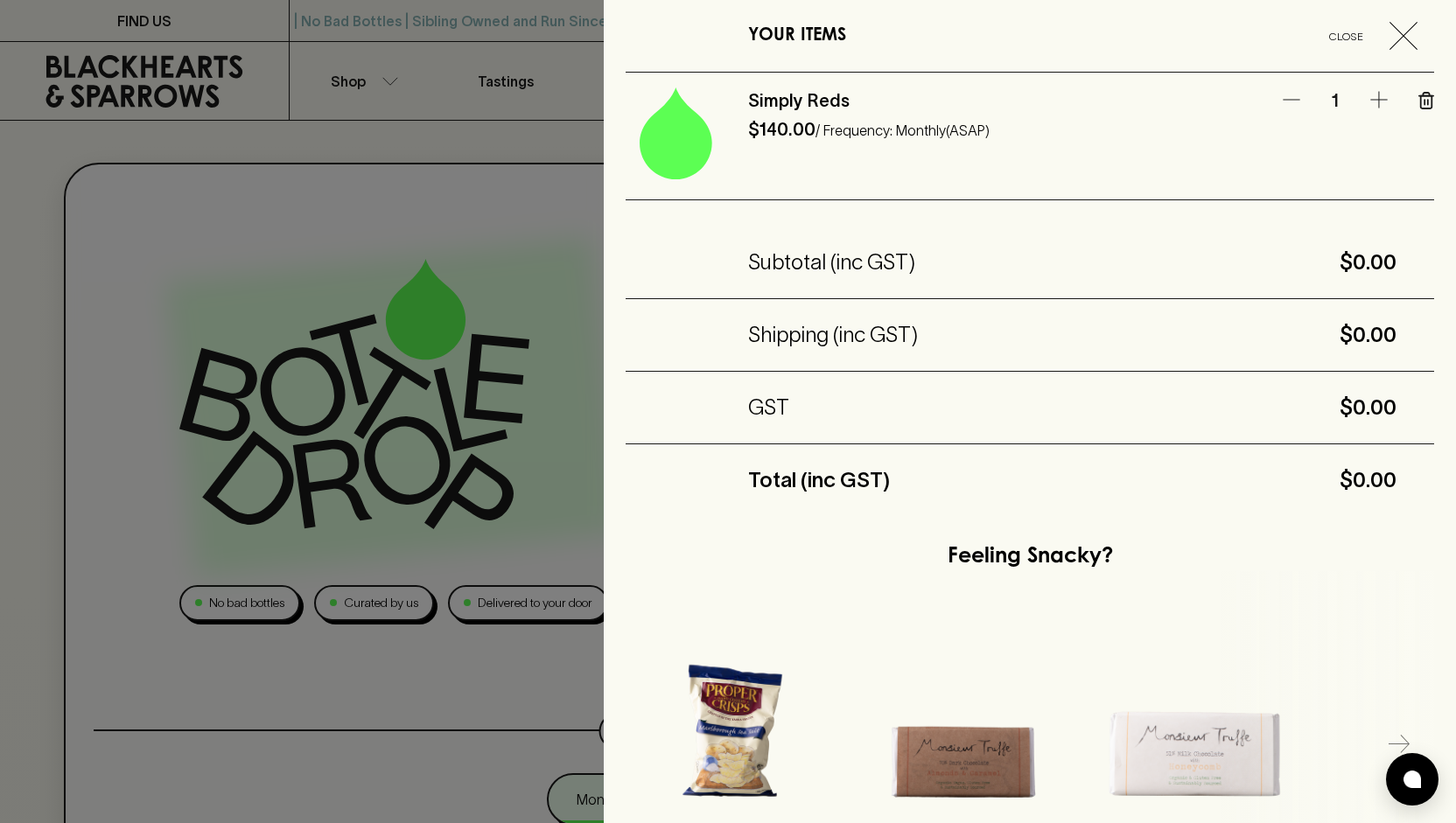
click at [1426, 110] on div "YOUR ITEMS Close Simply Reds $140.00 / Frequency: Monthly (ASAP) 1 Subtotal (in…" at bounding box center [1030, 411] width 852 height 823
click at [1428, 103] on icon "button" at bounding box center [1428, 102] width 0 height 4
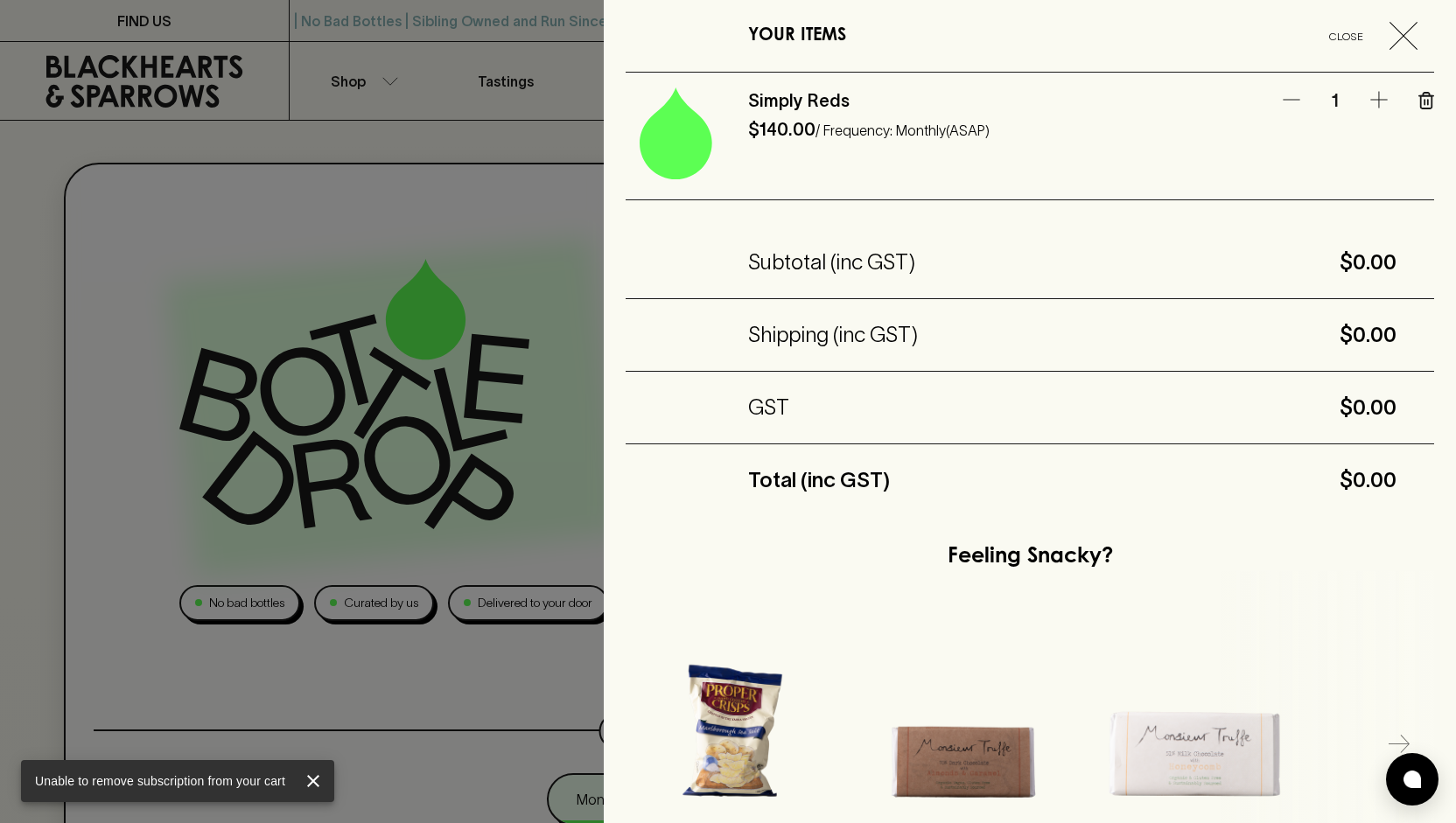
click at [1419, 96] on icon "button" at bounding box center [1427, 101] width 16 height 18
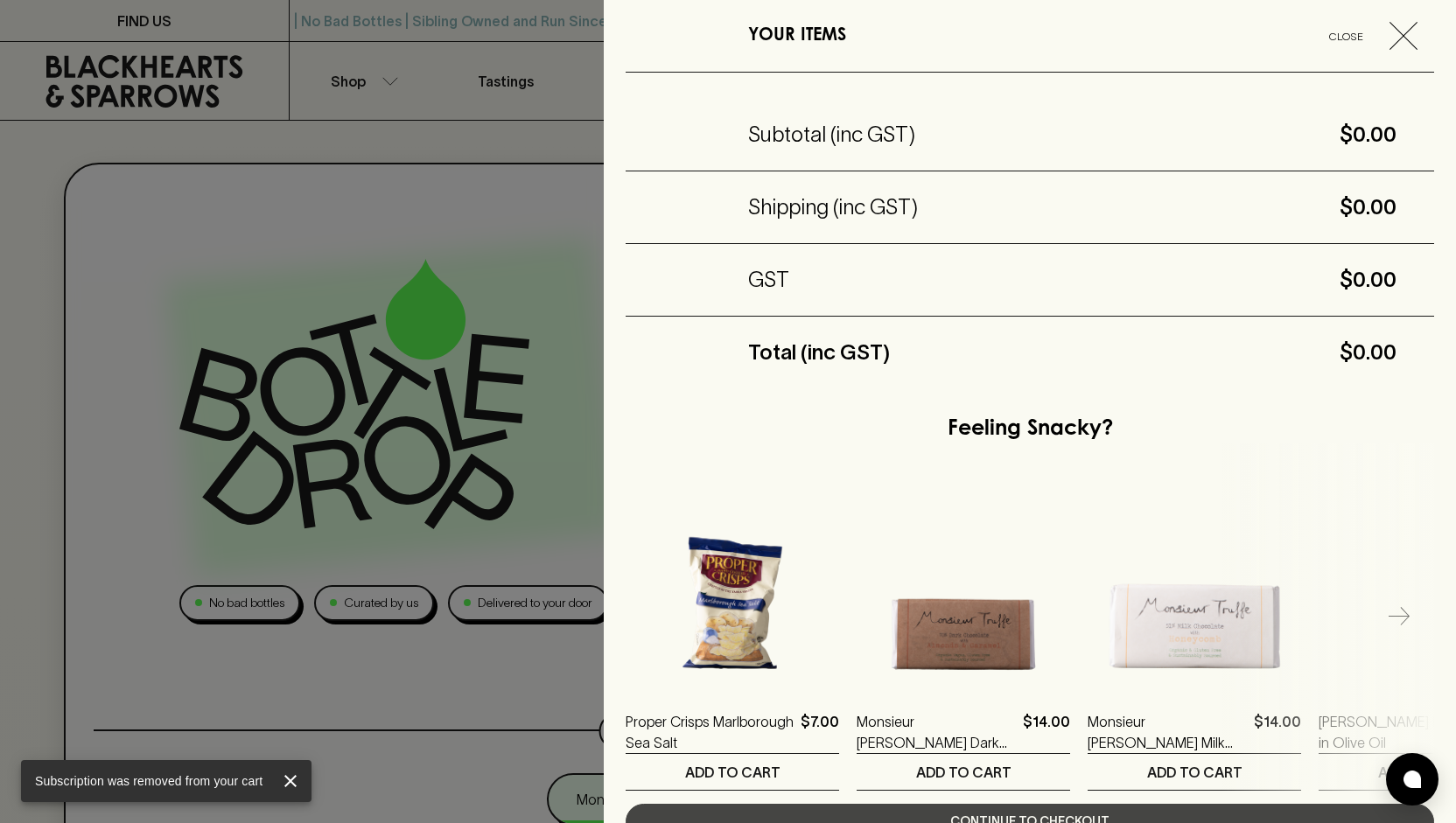
click at [275, 151] on div at bounding box center [728, 411] width 1456 height 823
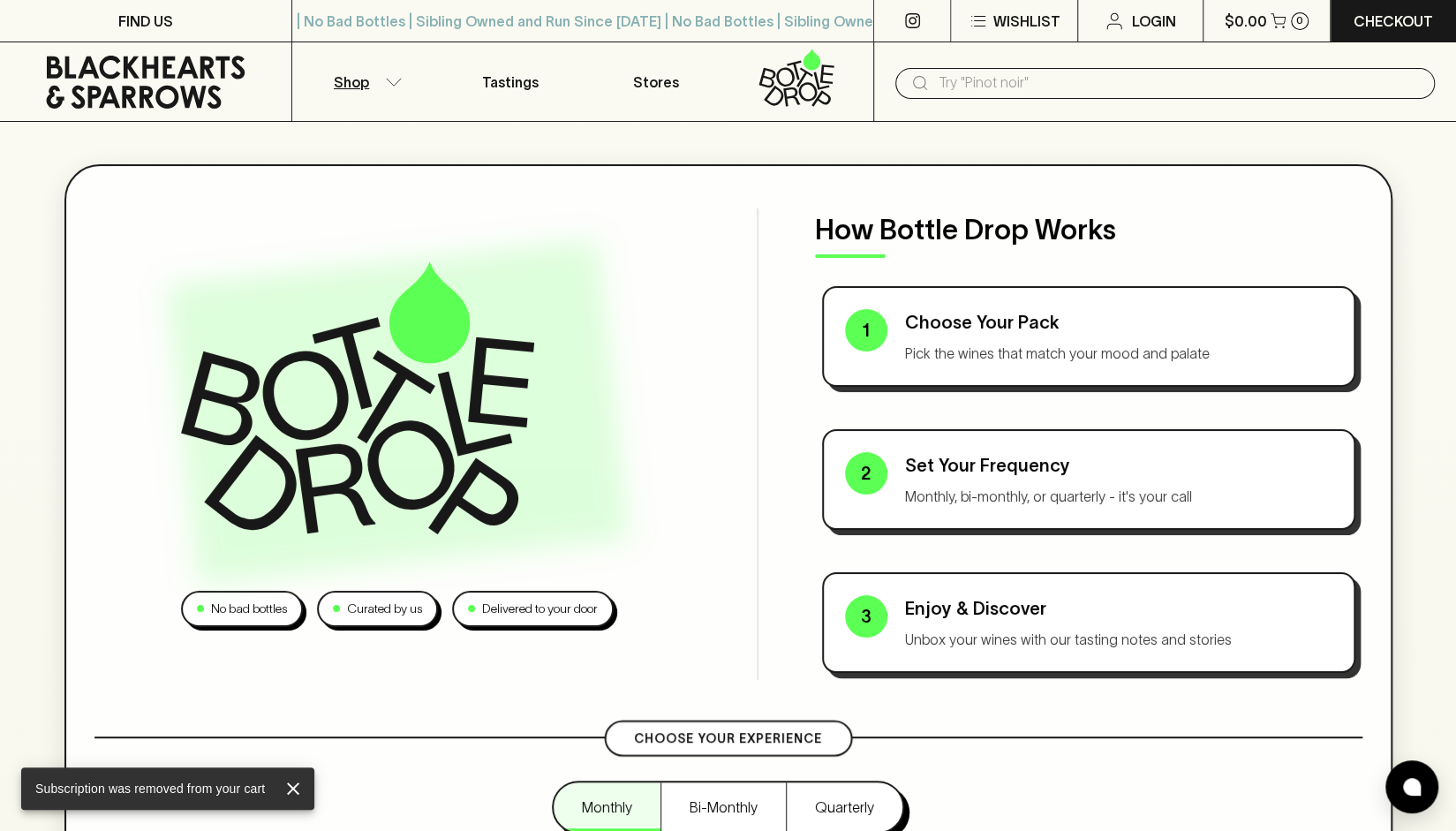
click at [397, 88] on button "Shop" at bounding box center [365, 81] width 146 height 78
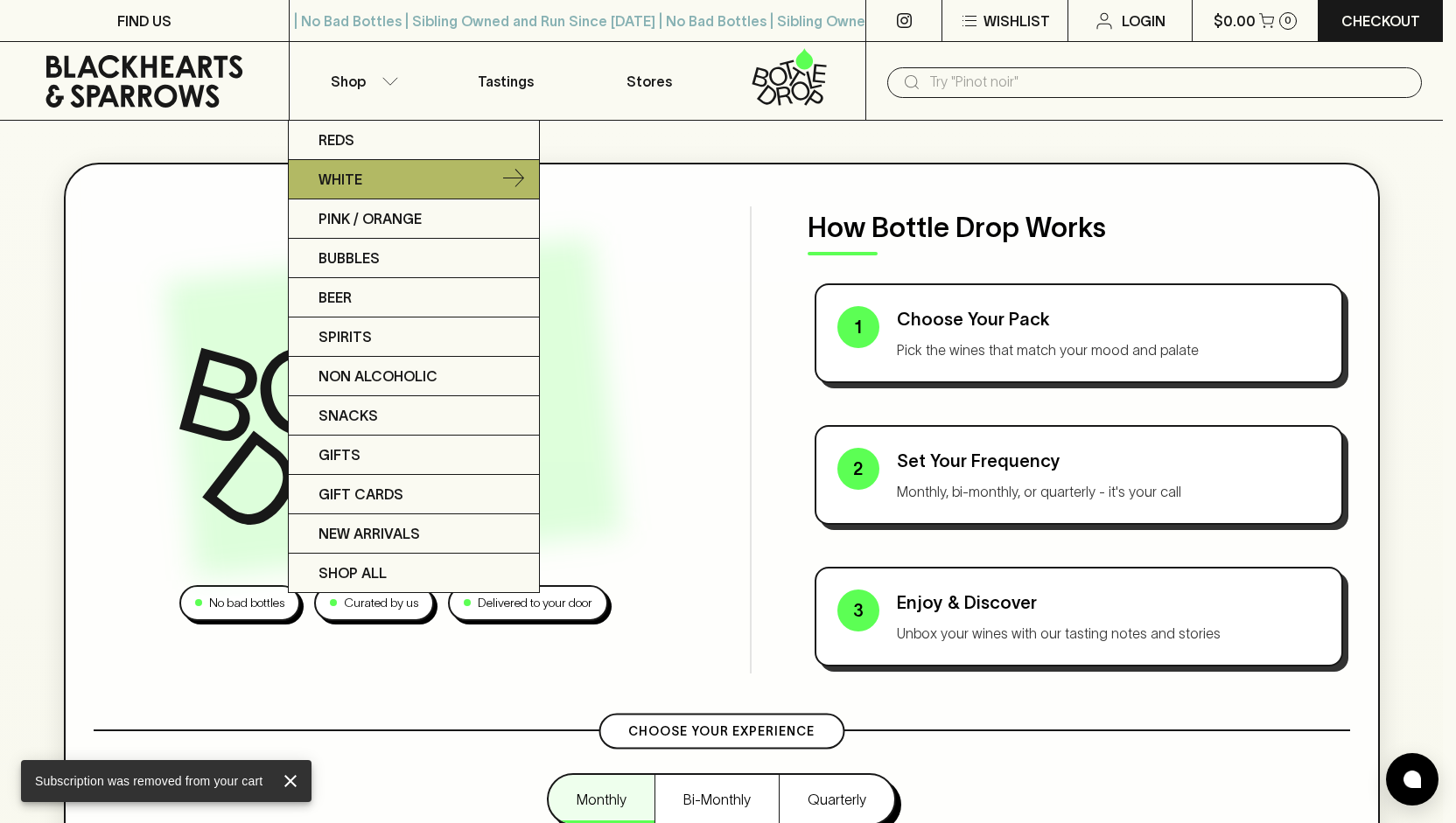
click at [409, 170] on link "White" at bounding box center [414, 180] width 251 height 39
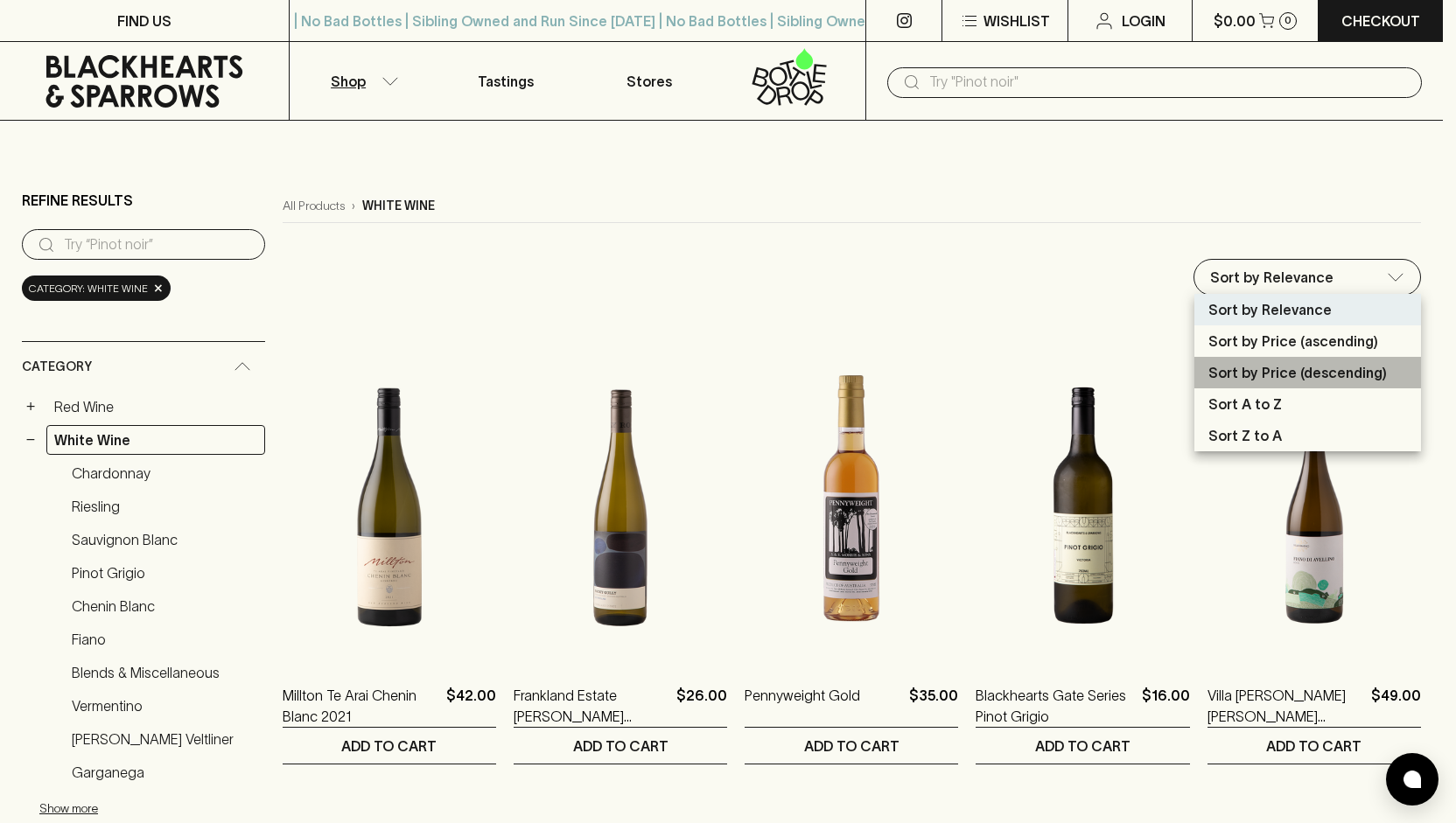
click at [1274, 375] on p "Sort by Price (descending)" at bounding box center [1297, 373] width 178 height 21
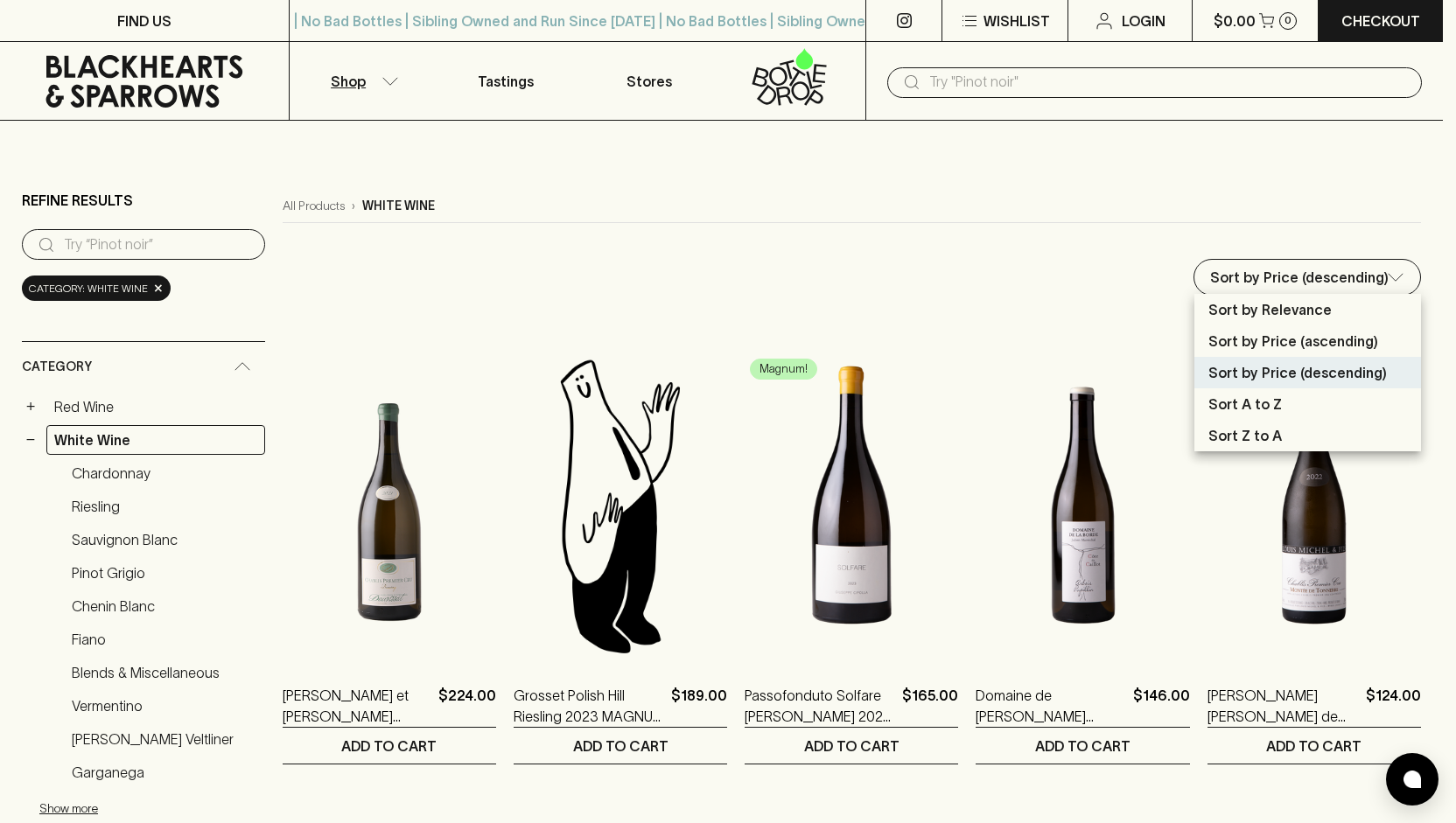
click at [1290, 341] on p "Sort by Price (ascending)" at bounding box center [1293, 342] width 169 height 21
type input "price:asc"
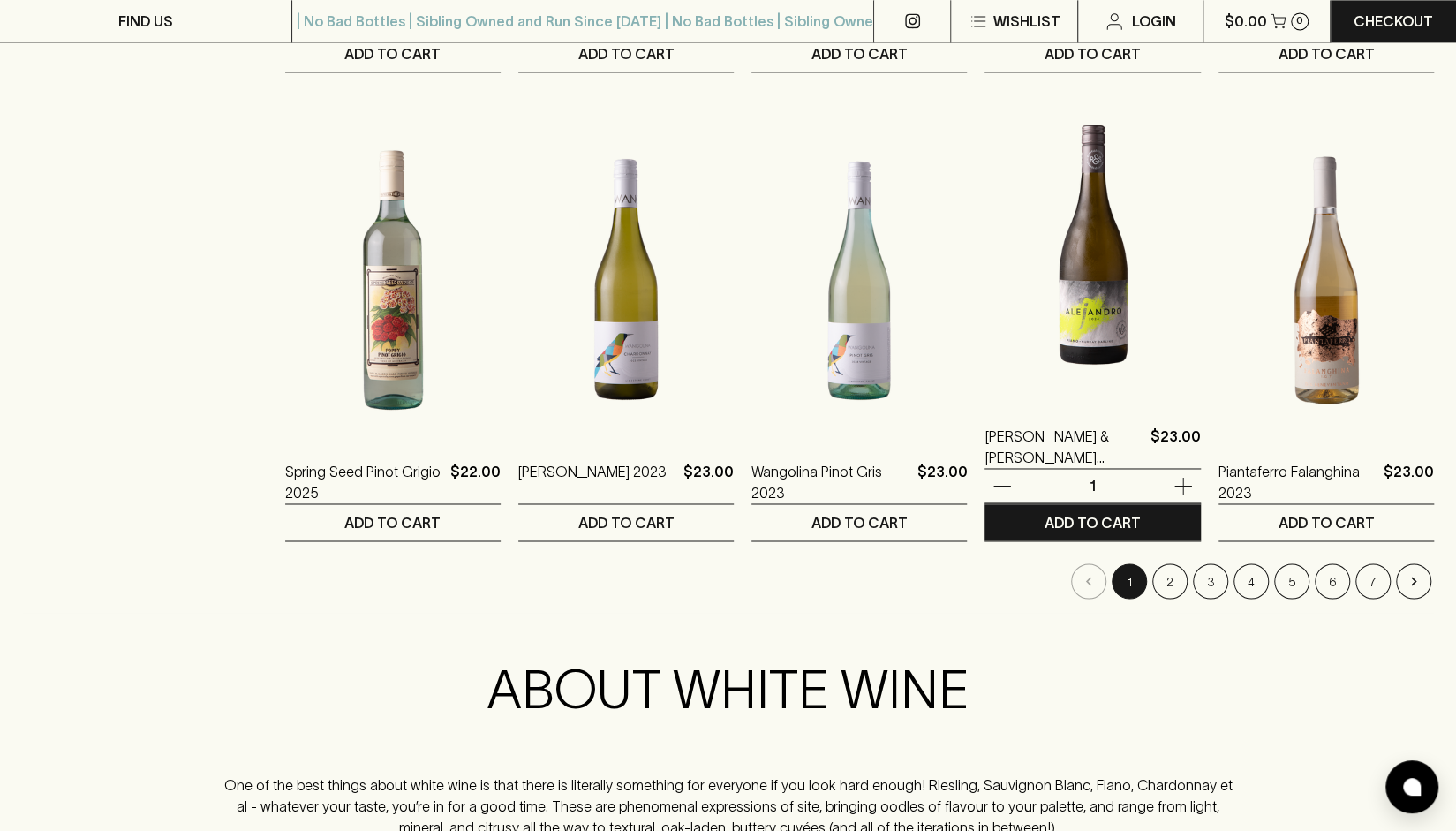
scroll to position [1678, 0]
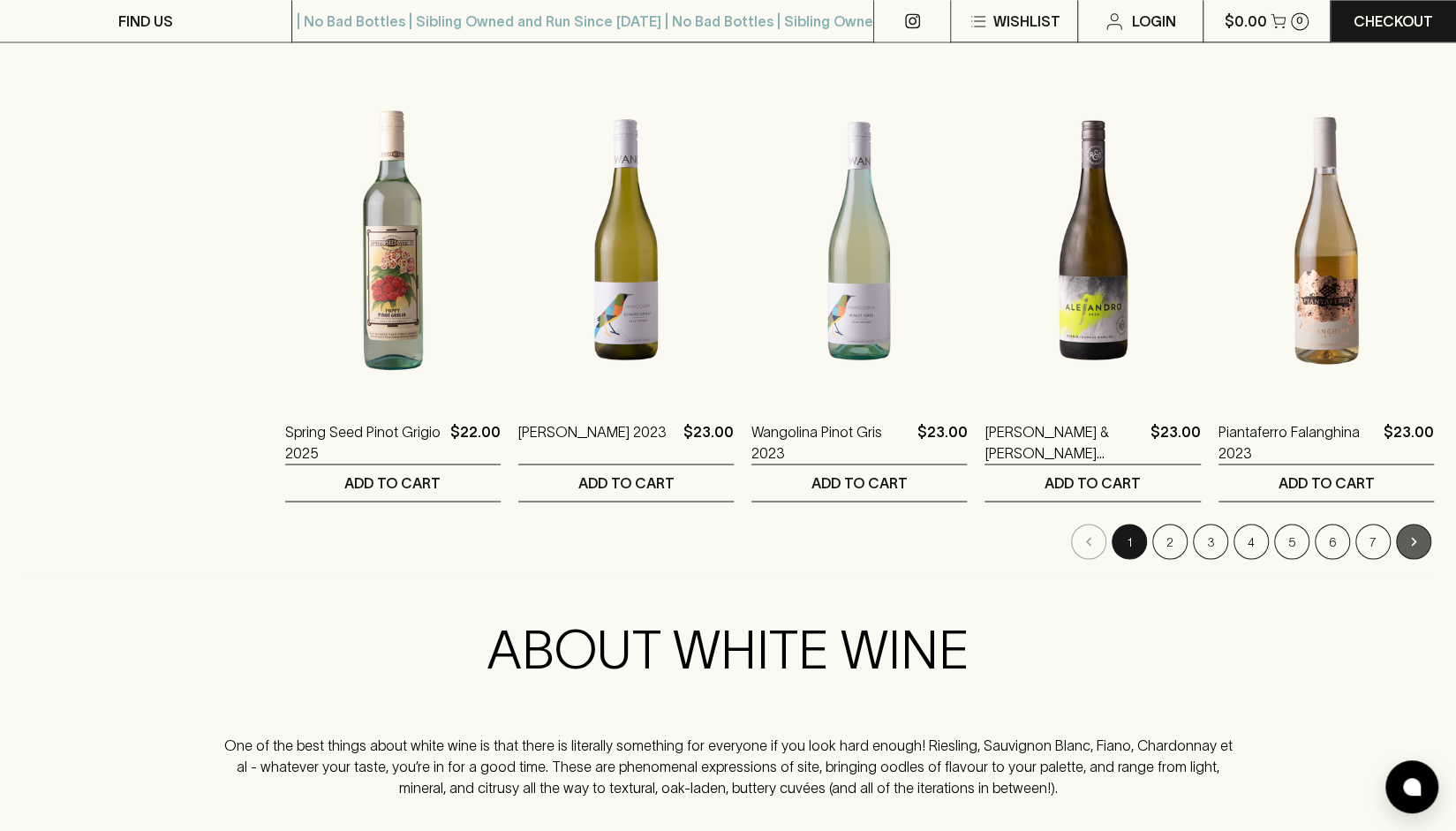
click at [1418, 540] on icon "Go to next page" at bounding box center [1414, 542] width 18 height 18
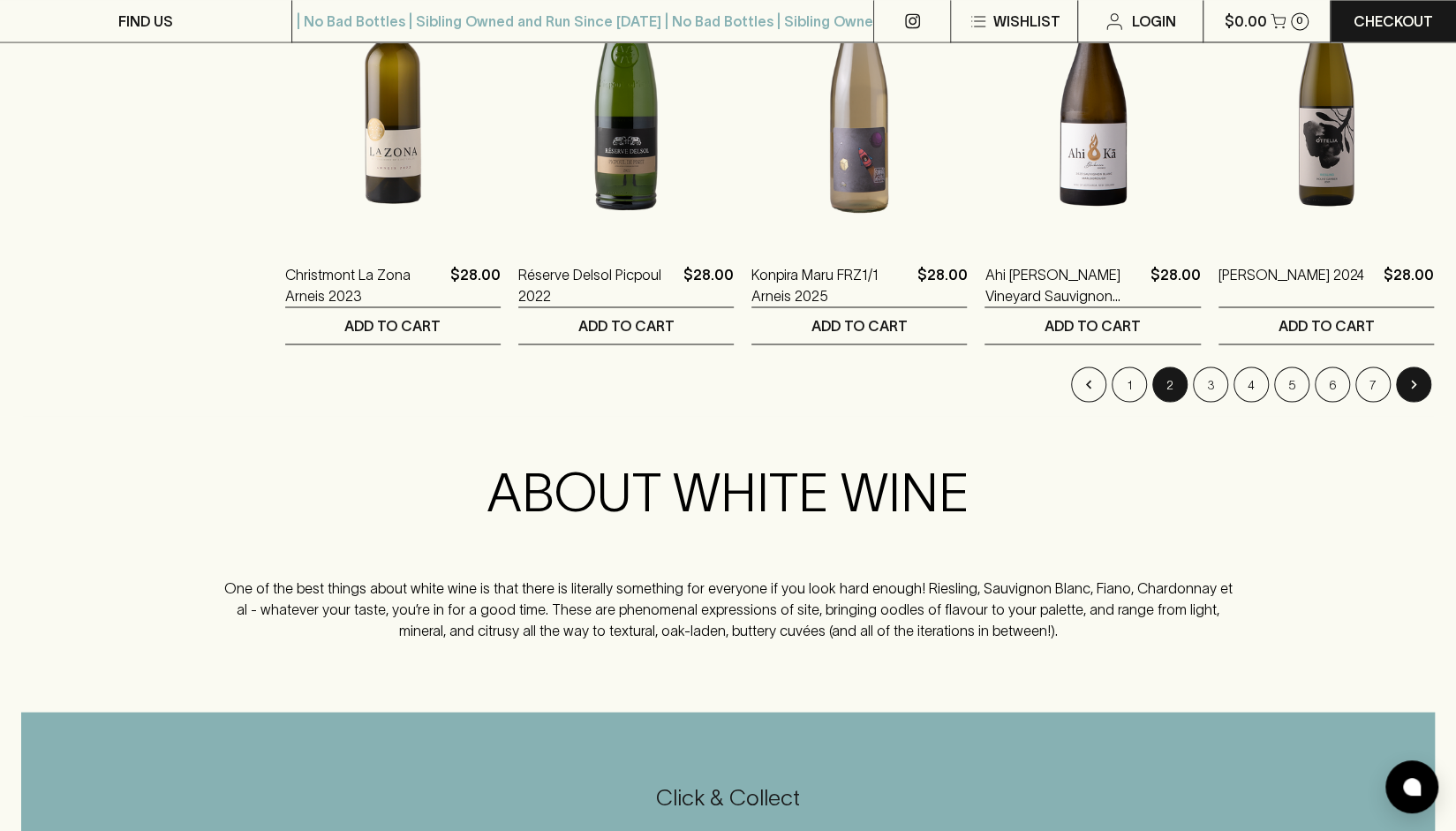
scroll to position [1836, 0]
click at [1409, 393] on button "Go to next page" at bounding box center [1414, 383] width 35 height 35
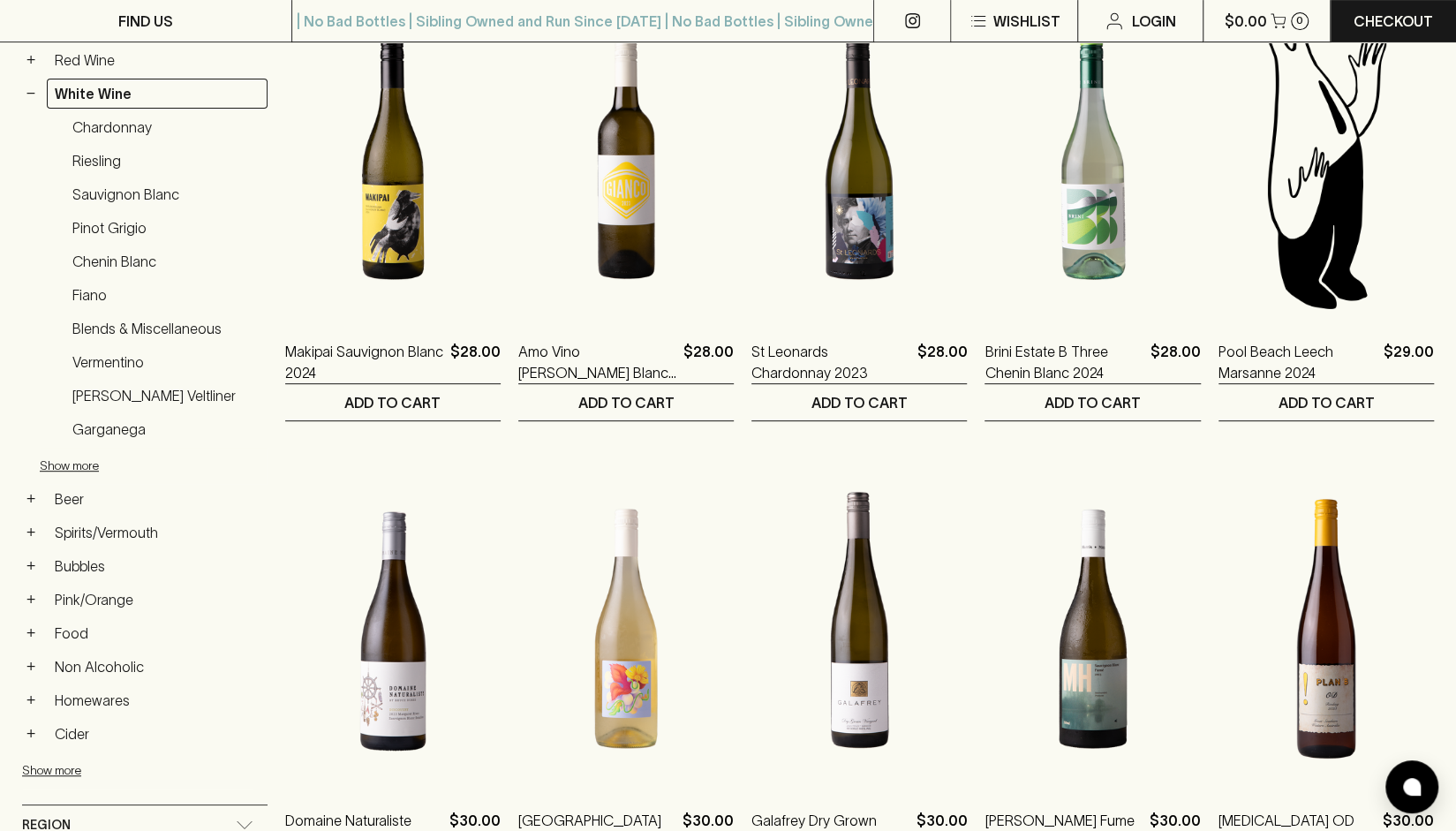
scroll to position [240, 0]
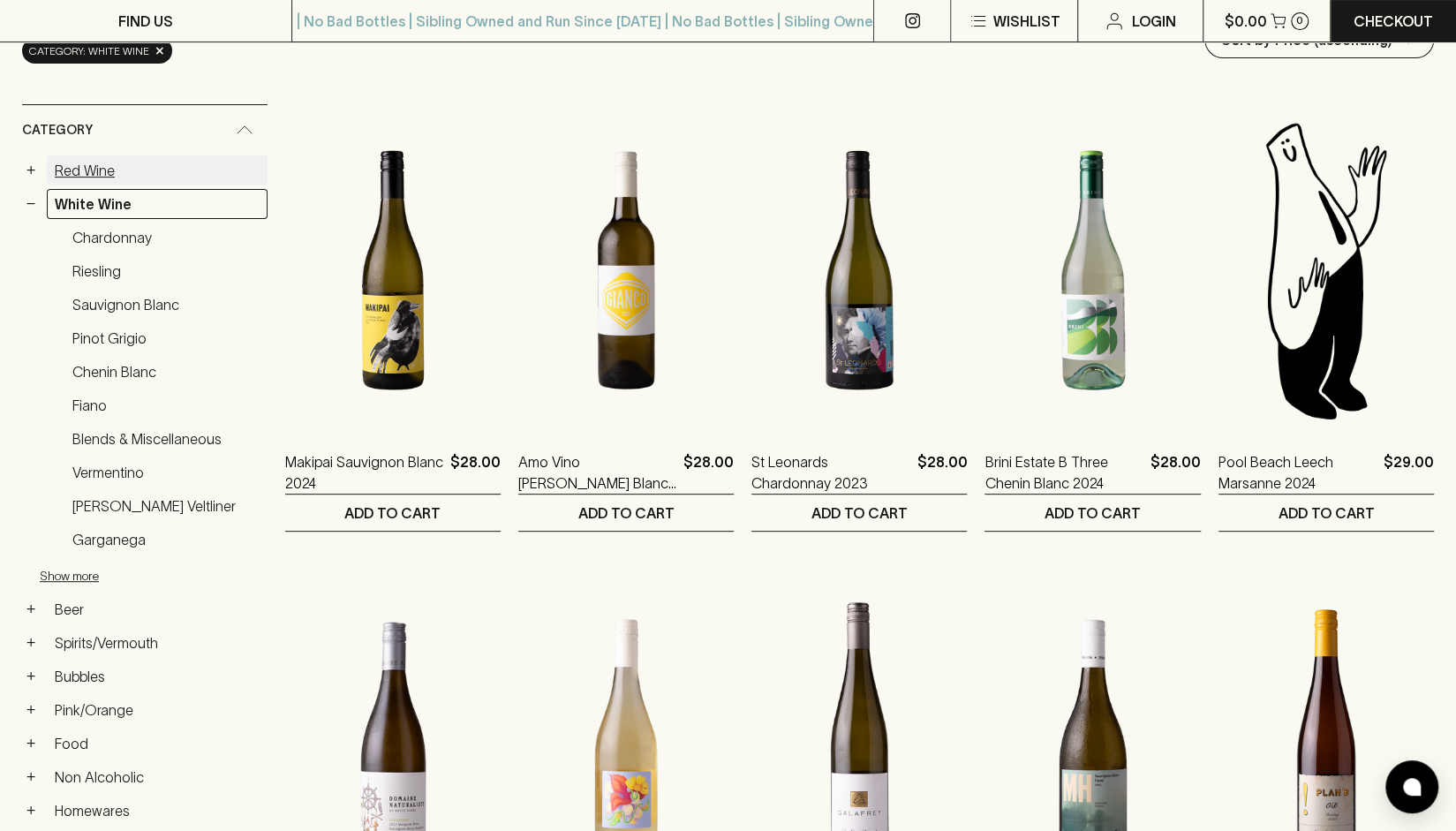
click at [93, 170] on link "Red Wine" at bounding box center [157, 170] width 220 height 30
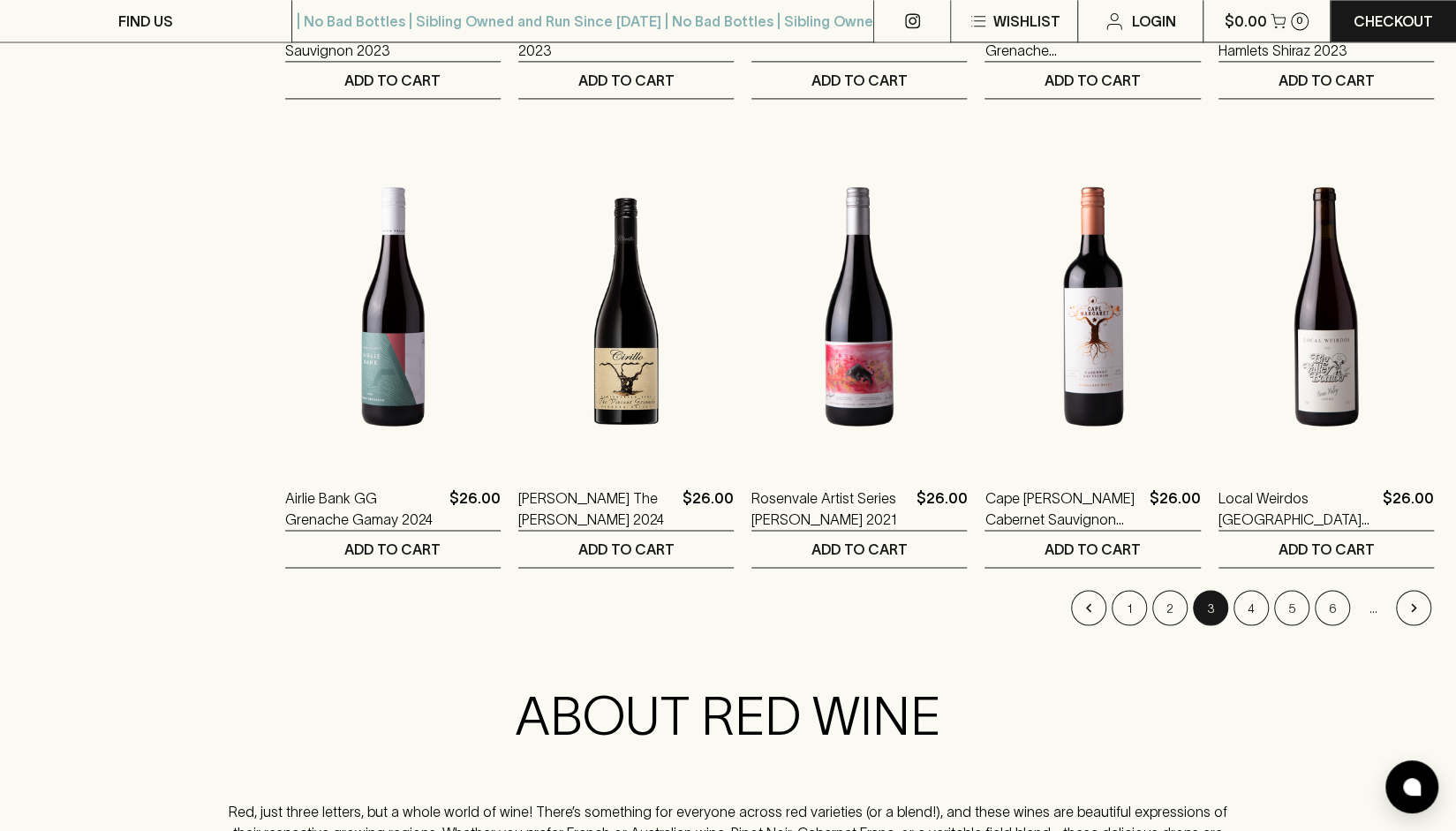
scroll to position [1671, 0]
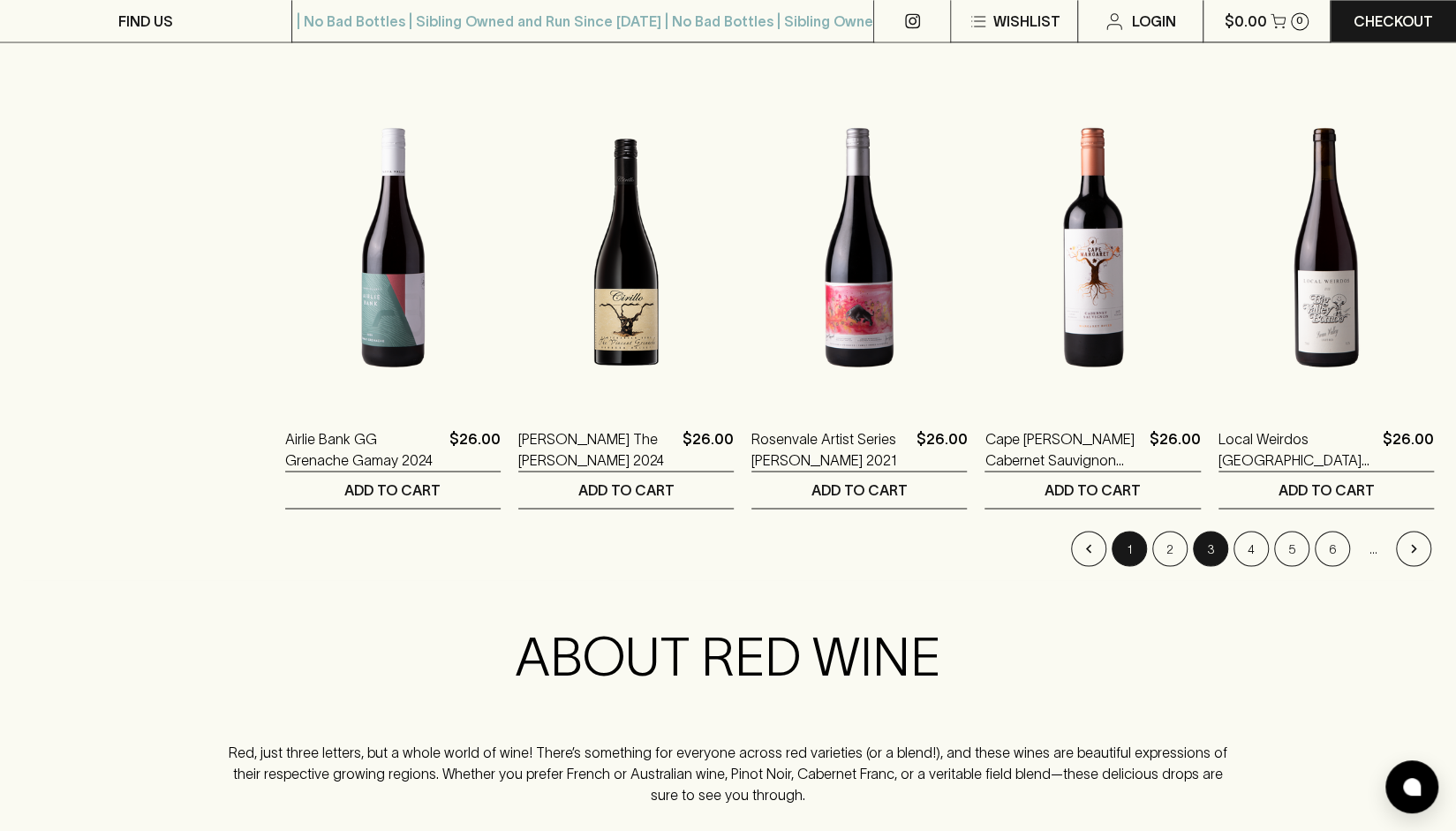
click at [1127, 537] on button "1" at bounding box center [1129, 548] width 35 height 35
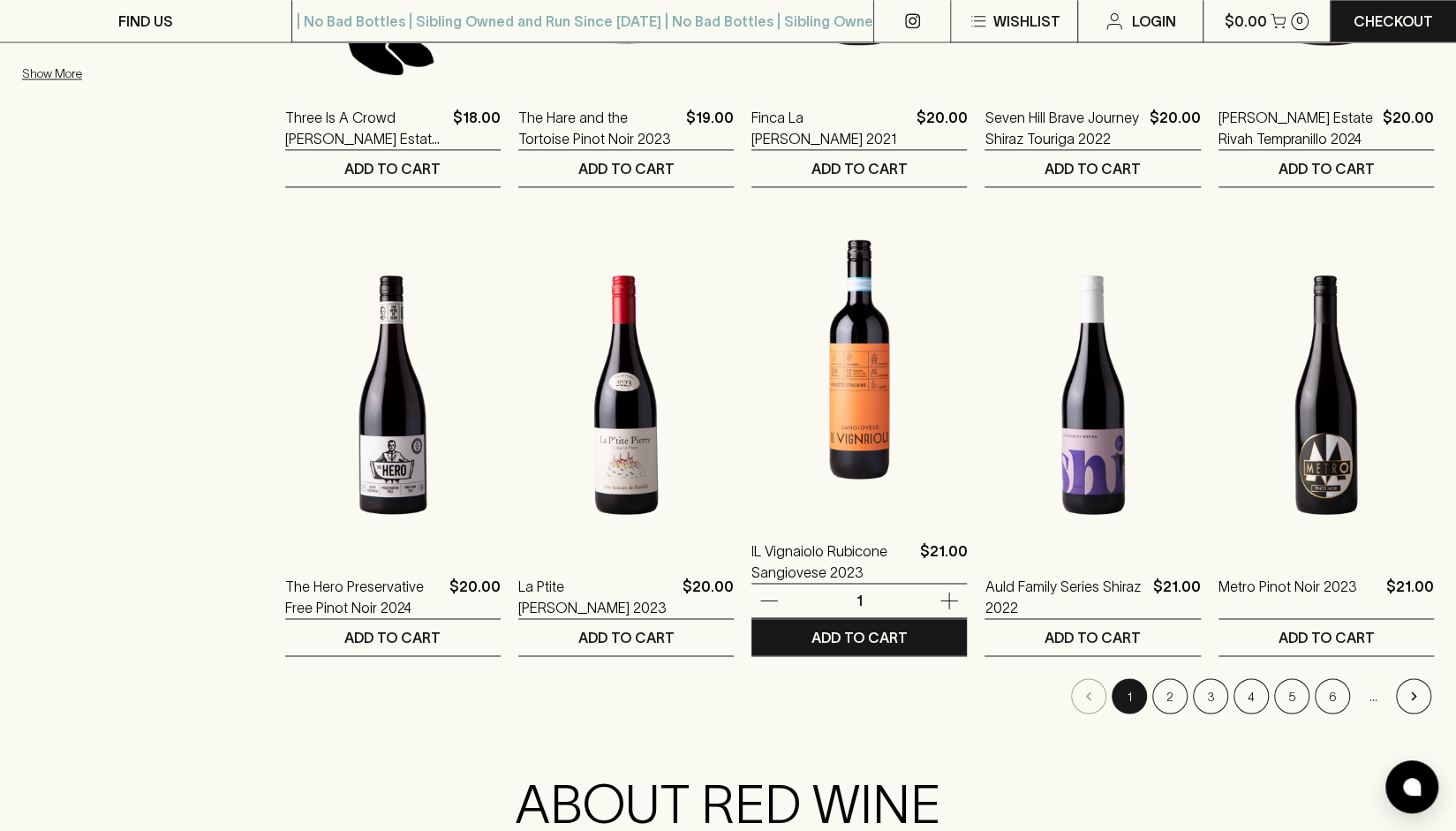
scroll to position [1905, 0]
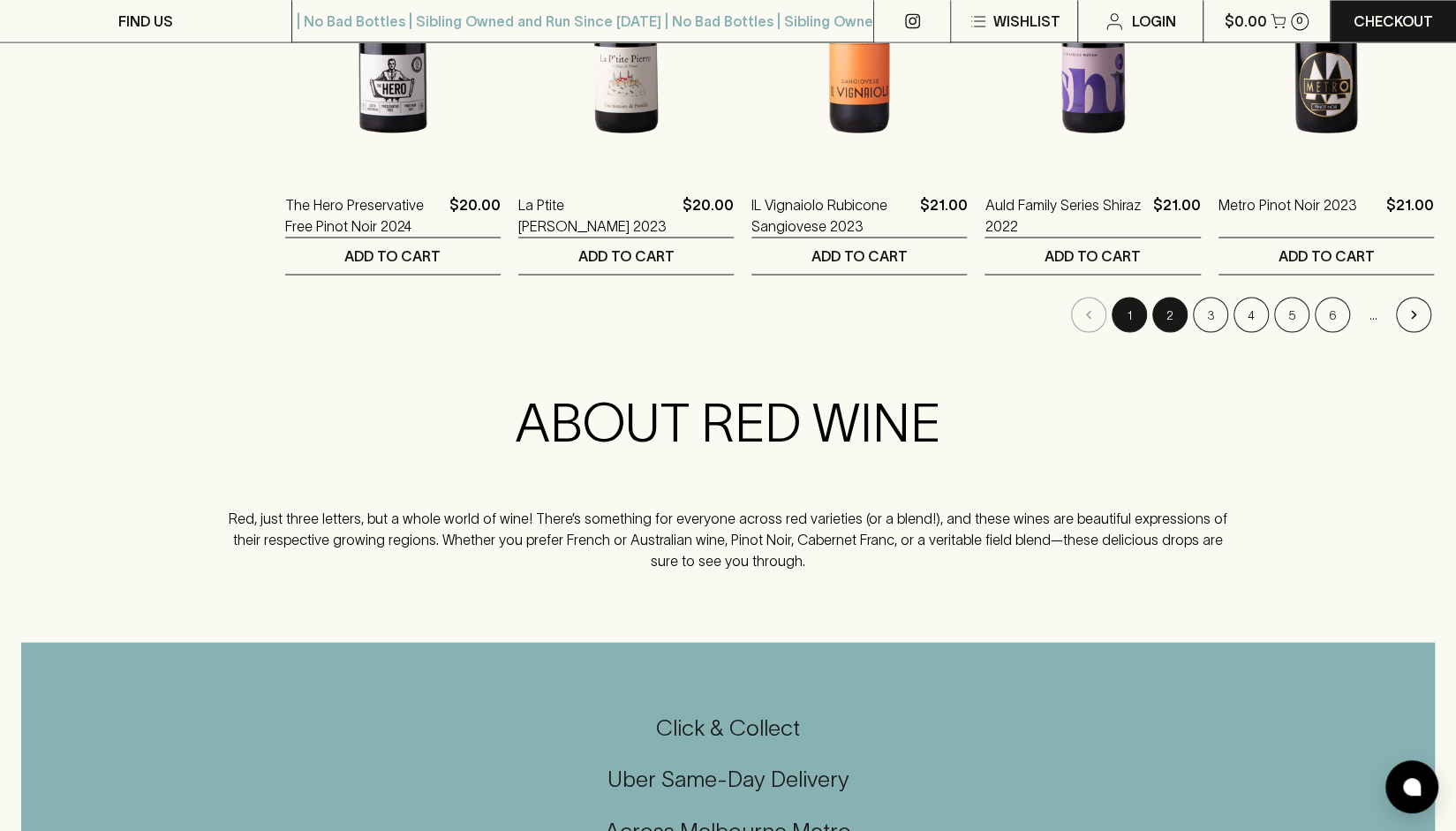
click at [1173, 308] on button "2" at bounding box center [1170, 314] width 35 height 35
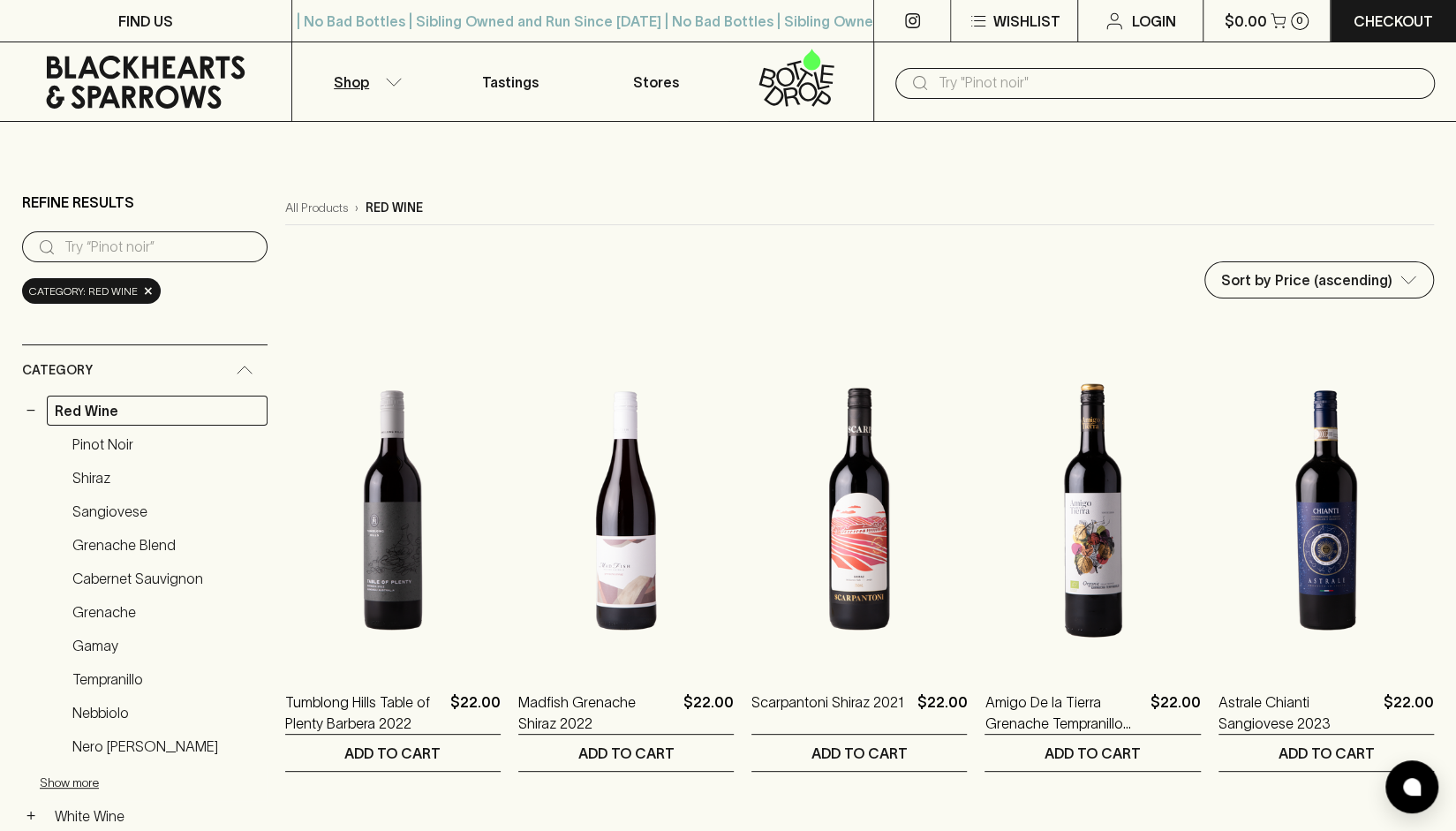
click at [1035, 89] on input "text" at bounding box center [1179, 83] width 483 height 28
type input "three"
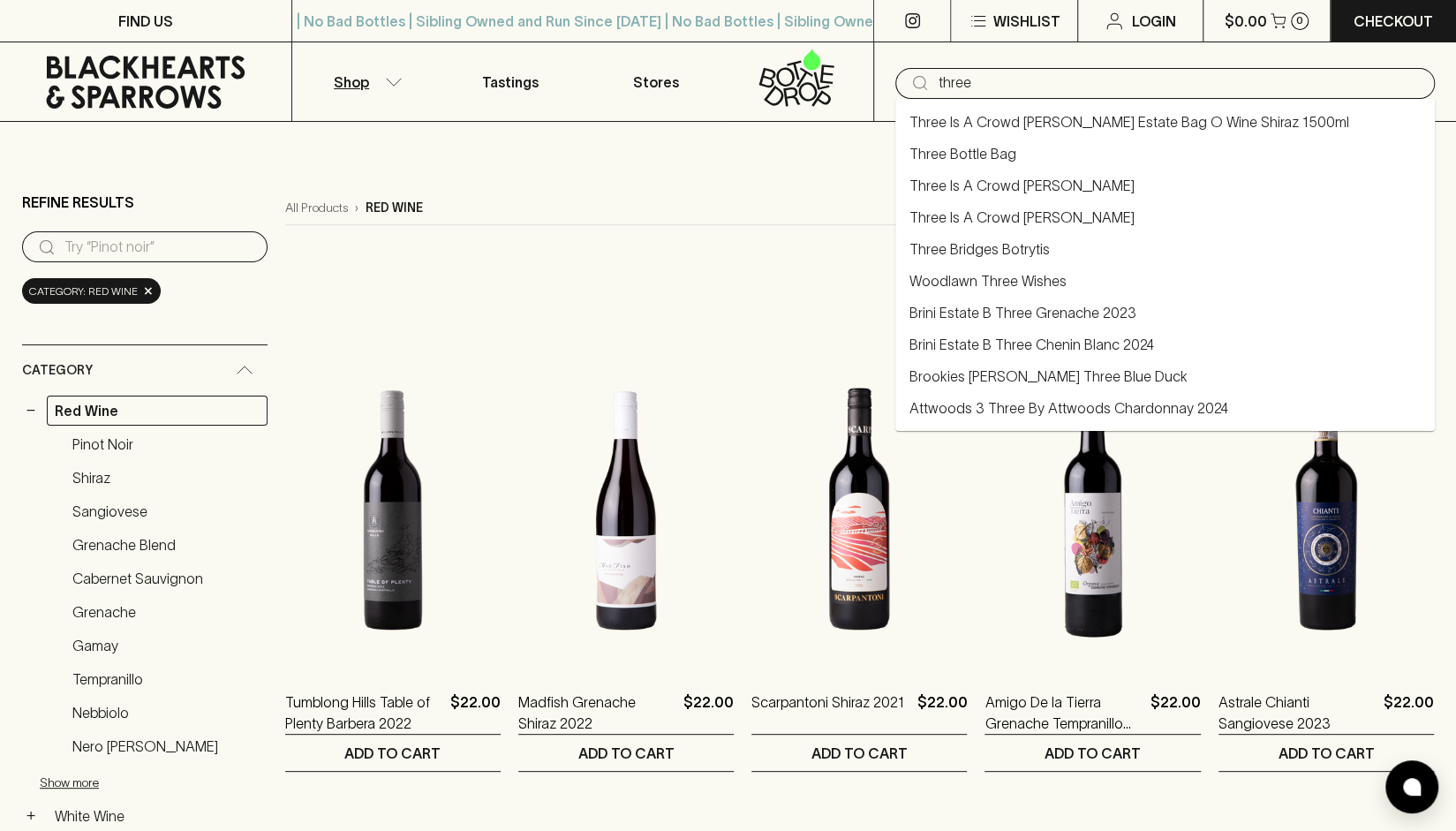
click at [1051, 119] on link "Three Is A Crowd [PERSON_NAME] Estate Bag O Wine Shiraz 1500ml" at bounding box center [1129, 122] width 440 height 22
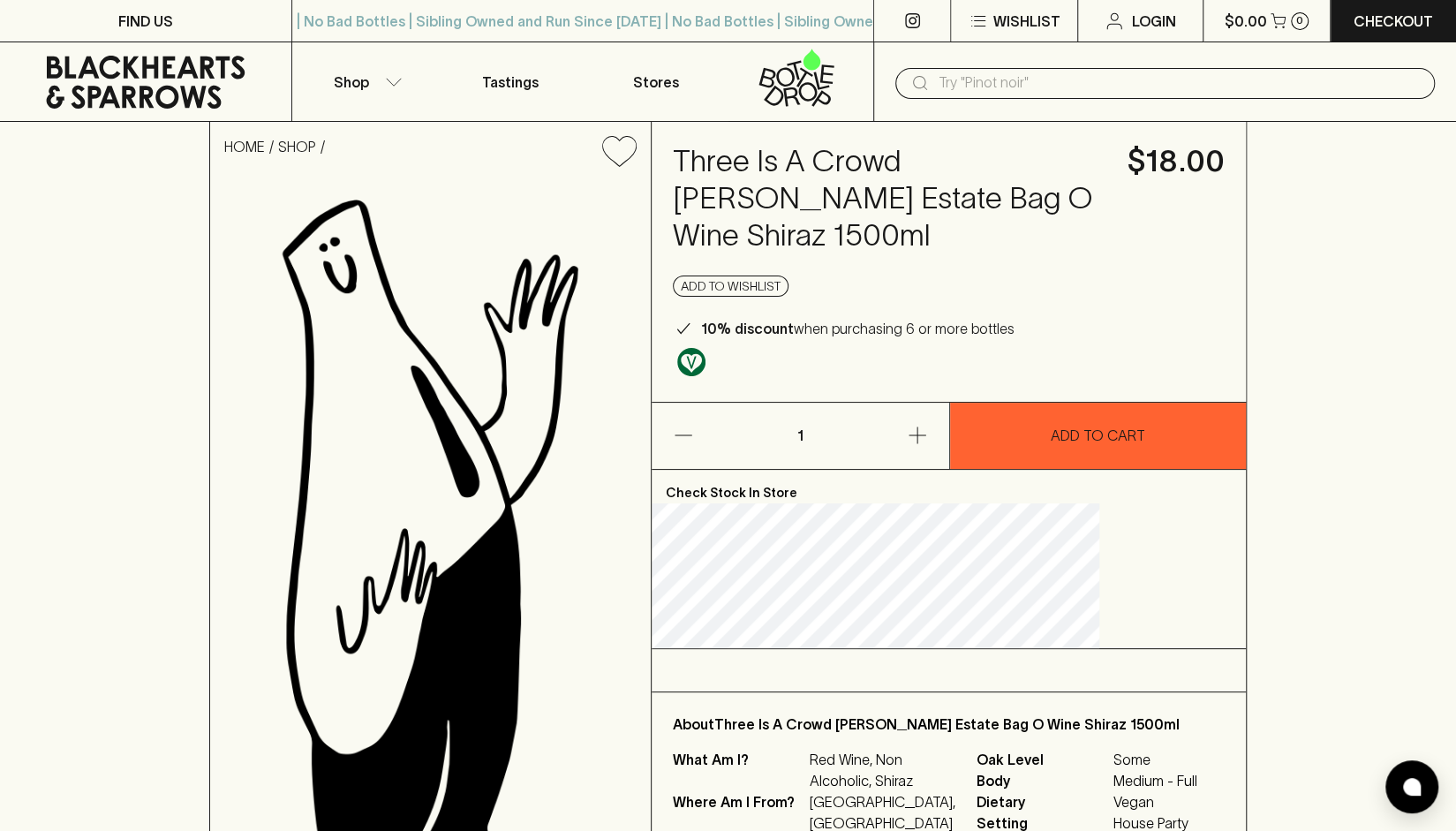
click at [1018, 87] on input "text" at bounding box center [1179, 83] width 483 height 28
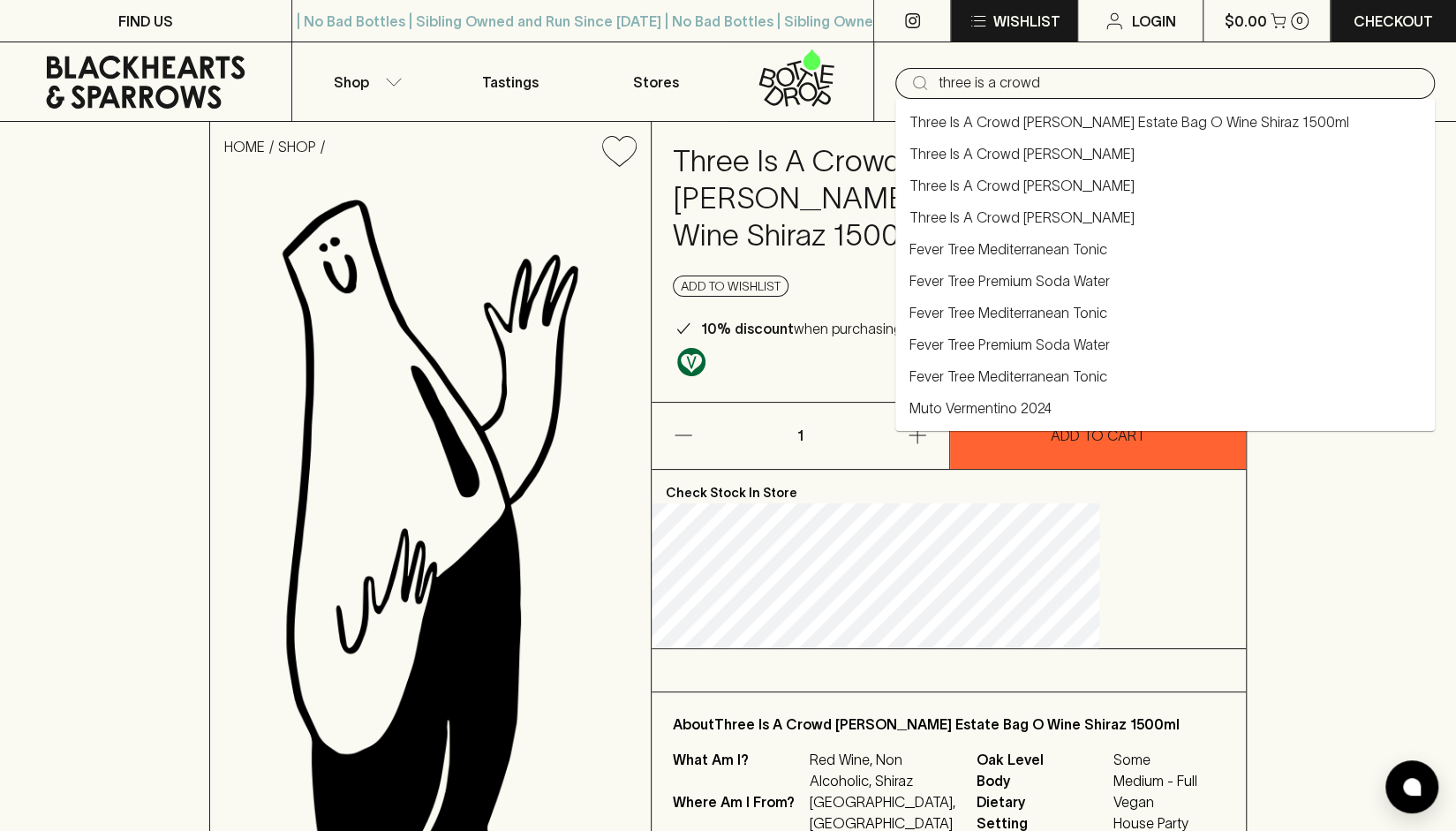
type input "three is a crowd"
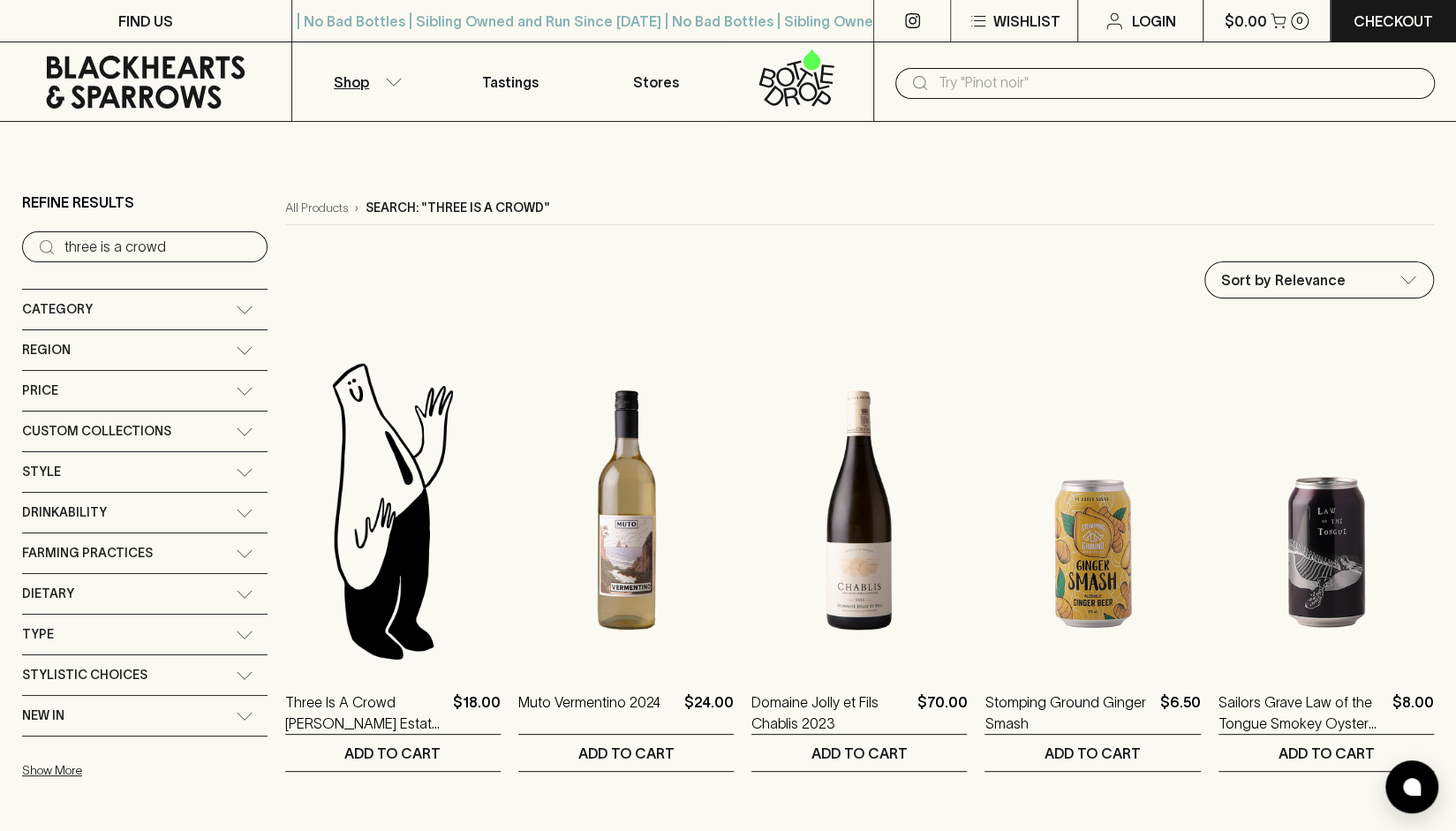
click at [236, 306] on icon at bounding box center [245, 311] width 18 height 9
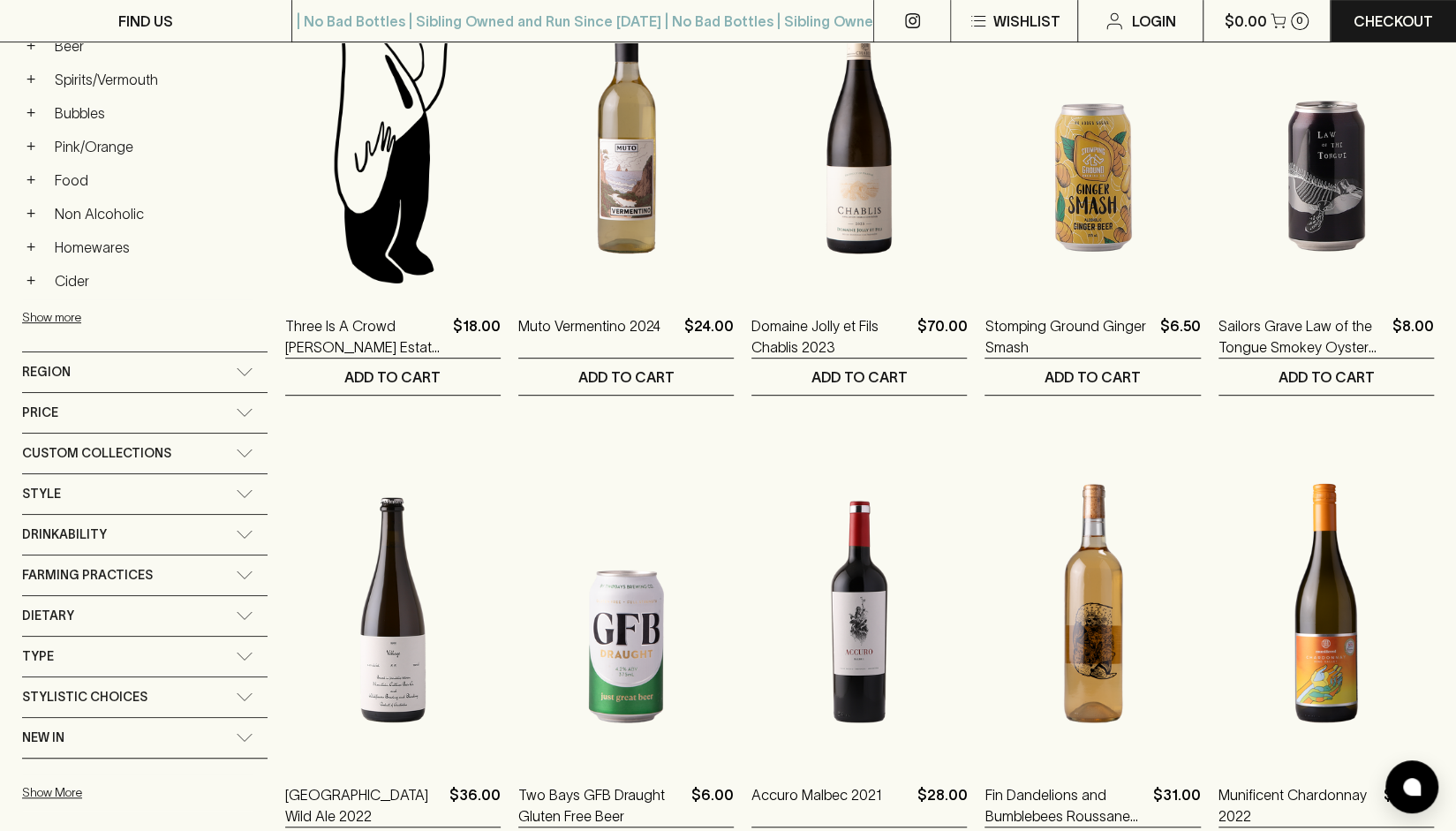
scroll to position [380, 0]
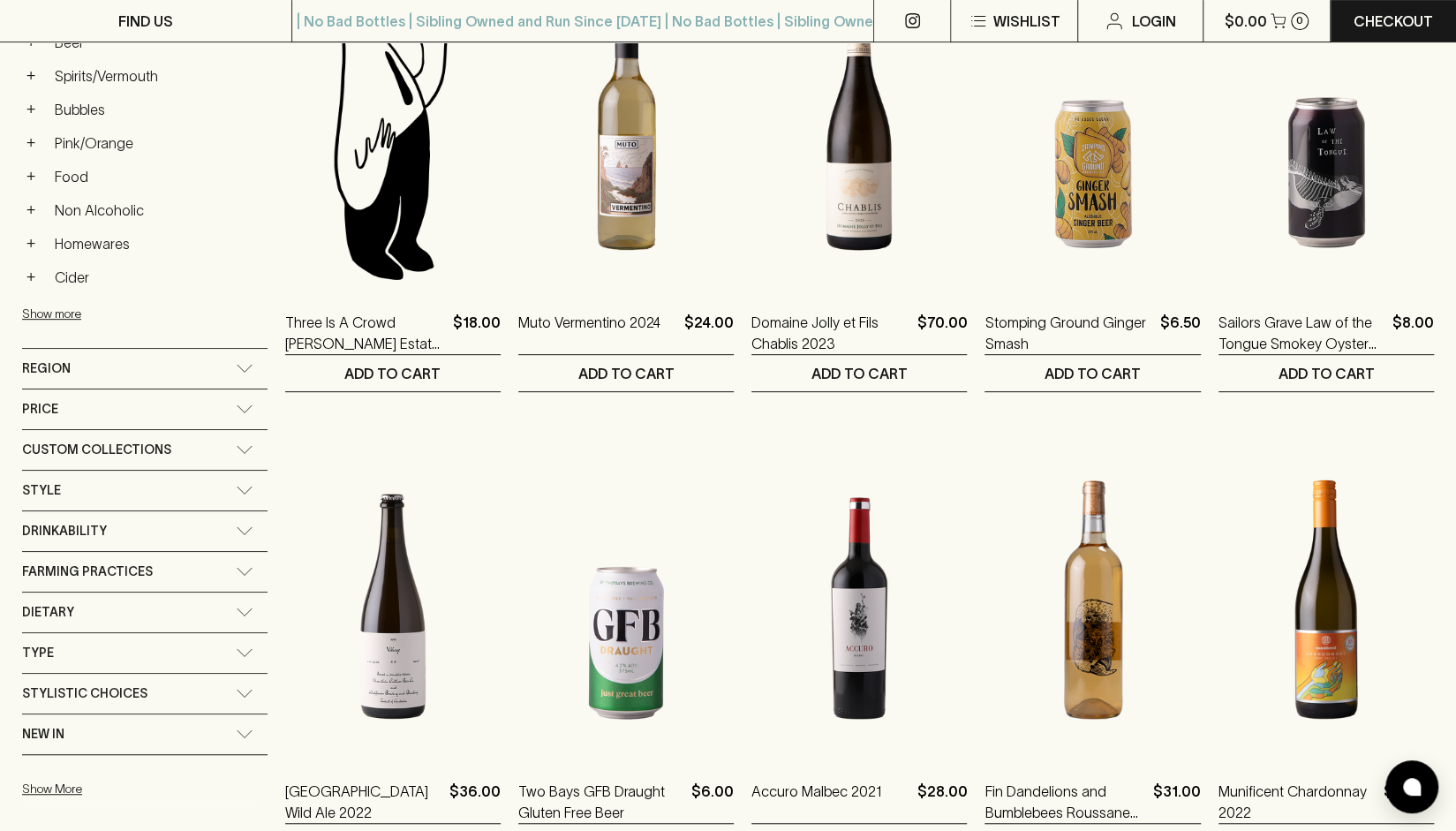
click at [212, 433] on div "Custom Collections" at bounding box center [145, 450] width 246 height 40
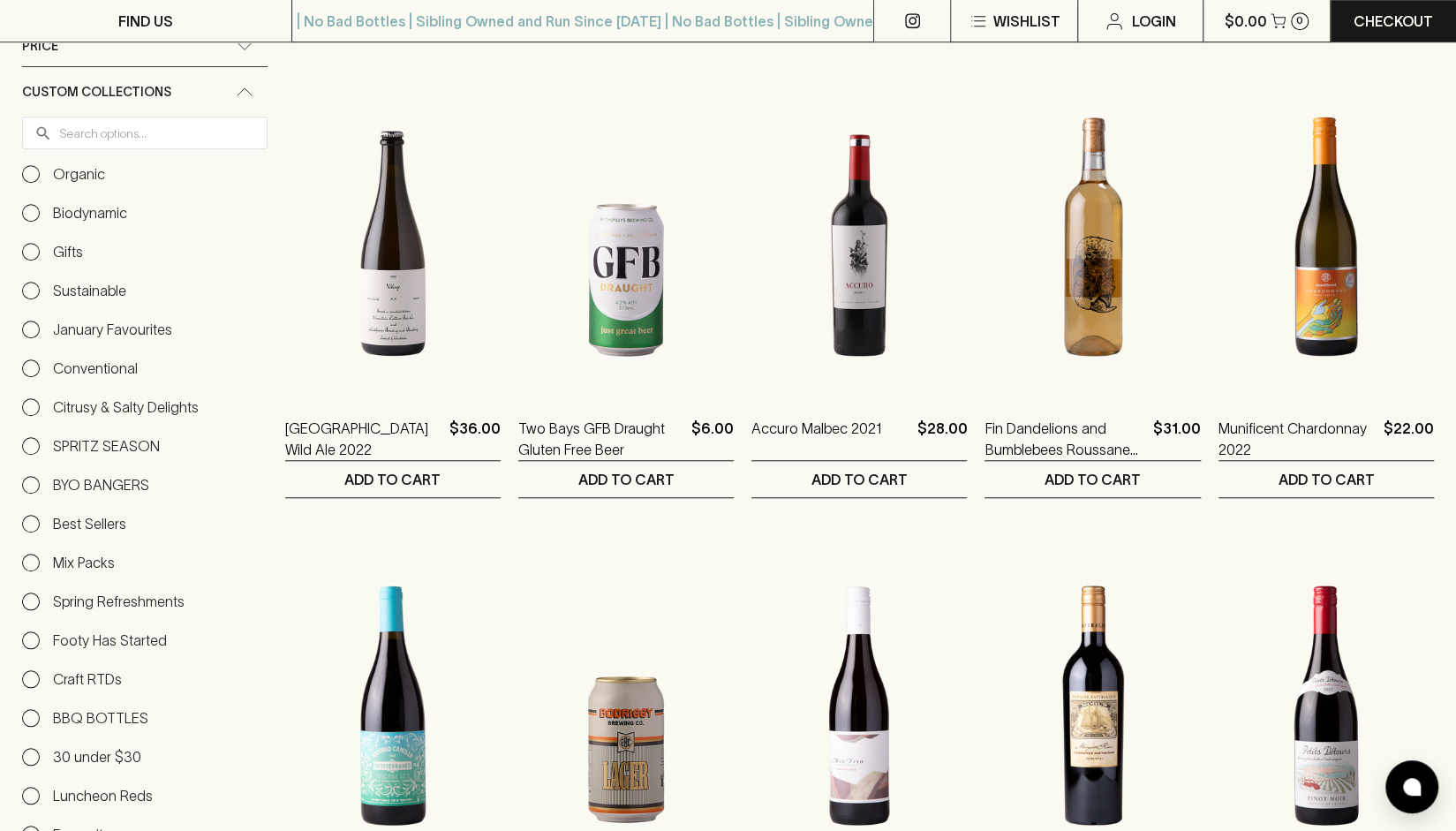
scroll to position [739, 0]
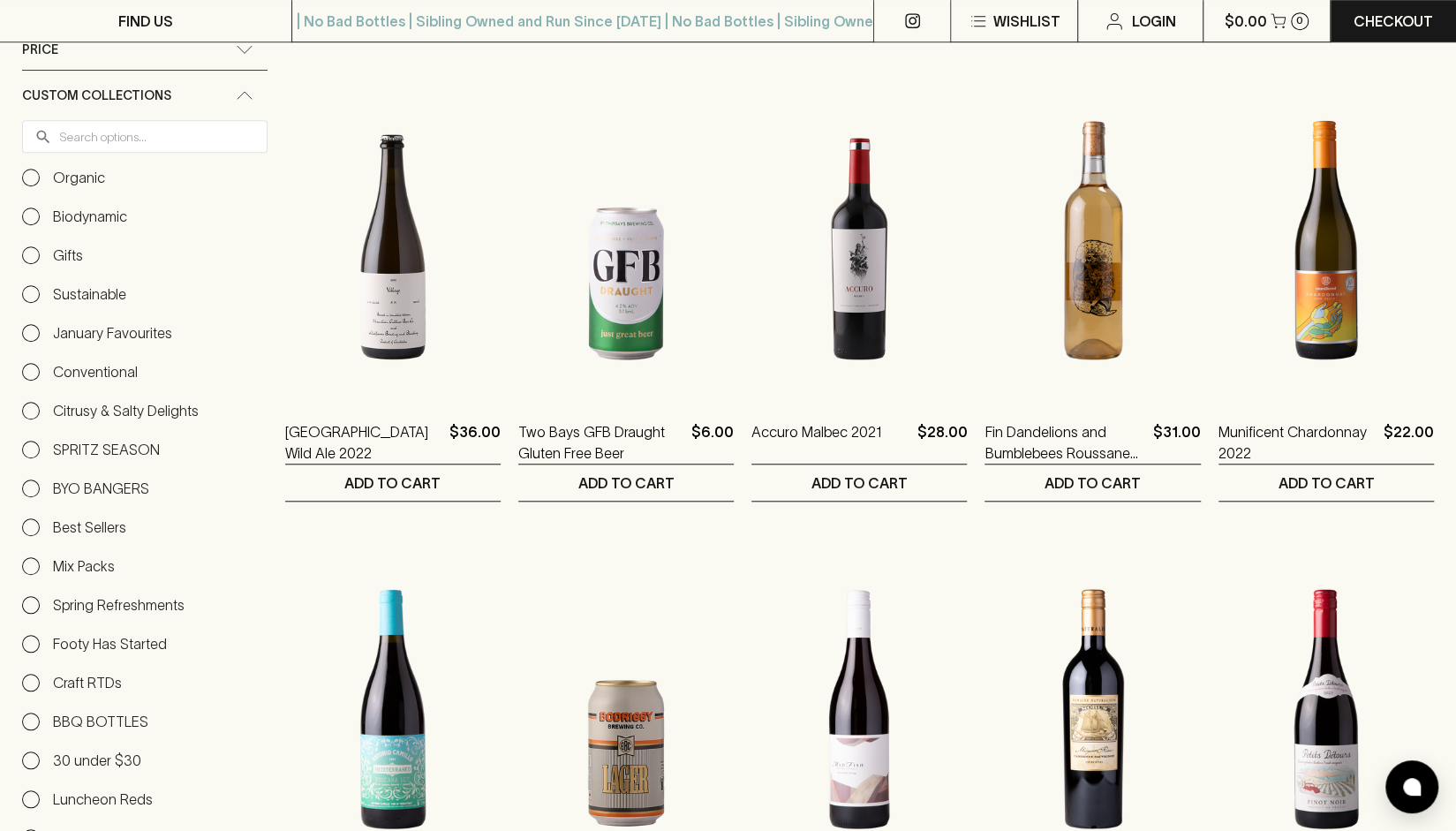
click at [112, 478] on p "BYO BANGERS" at bounding box center [101, 489] width 96 height 22
click at [40, 480] on input "BYO BANGERS" at bounding box center [31, 489] width 18 height 18
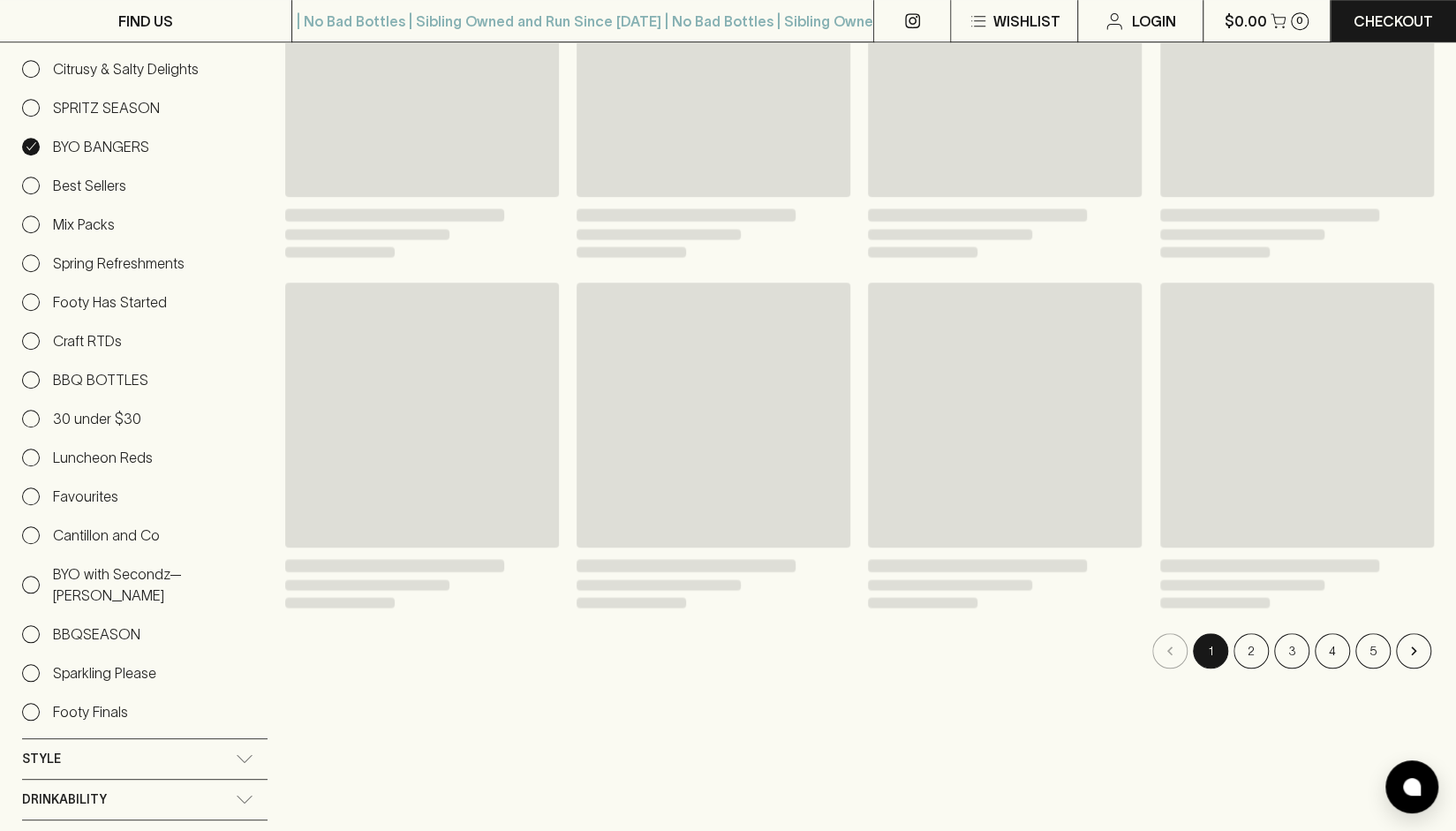
scroll to position [795, 0]
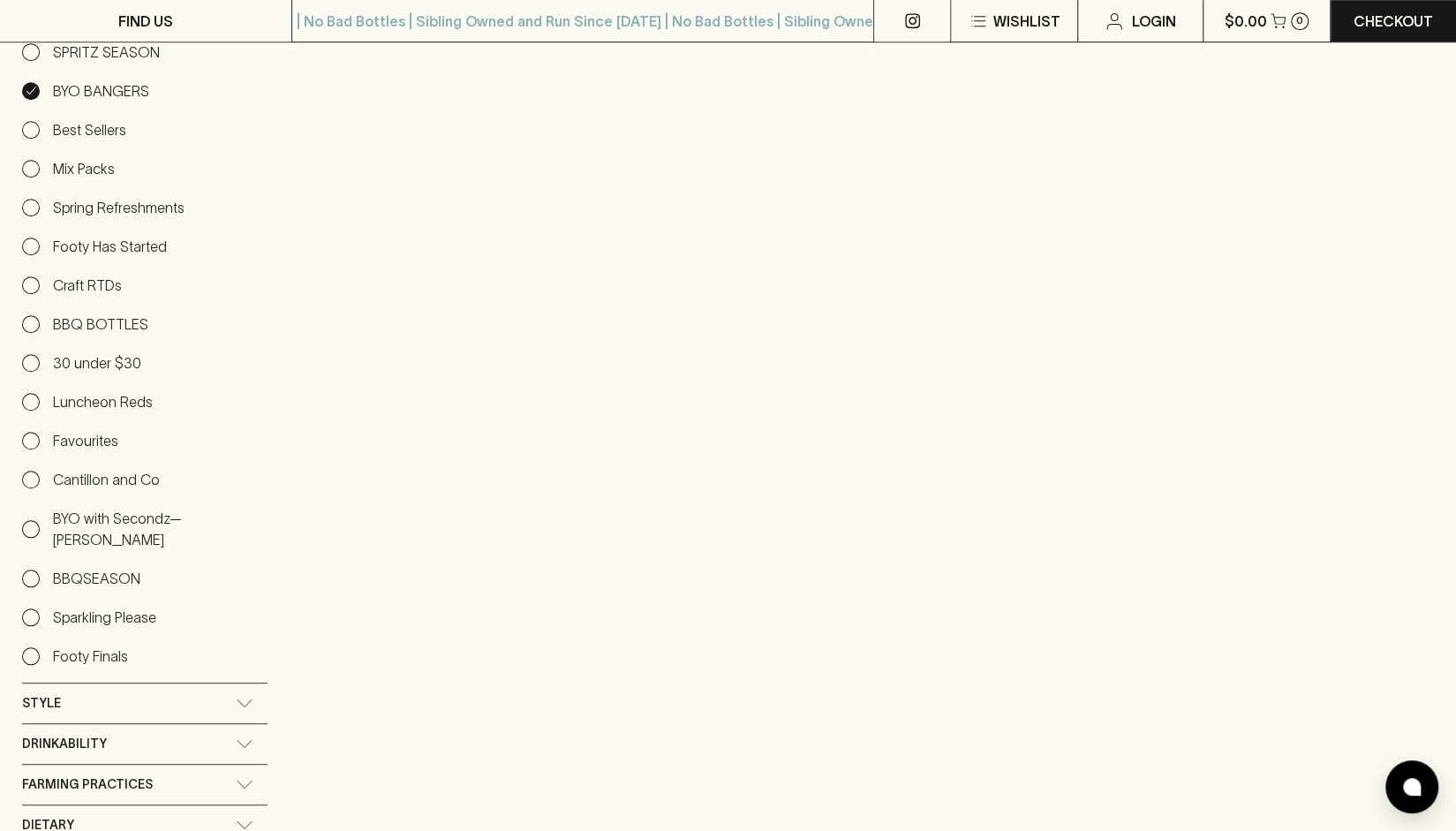
click at [30, 127] on input "Best Sellers" at bounding box center [31, 130] width 18 height 18
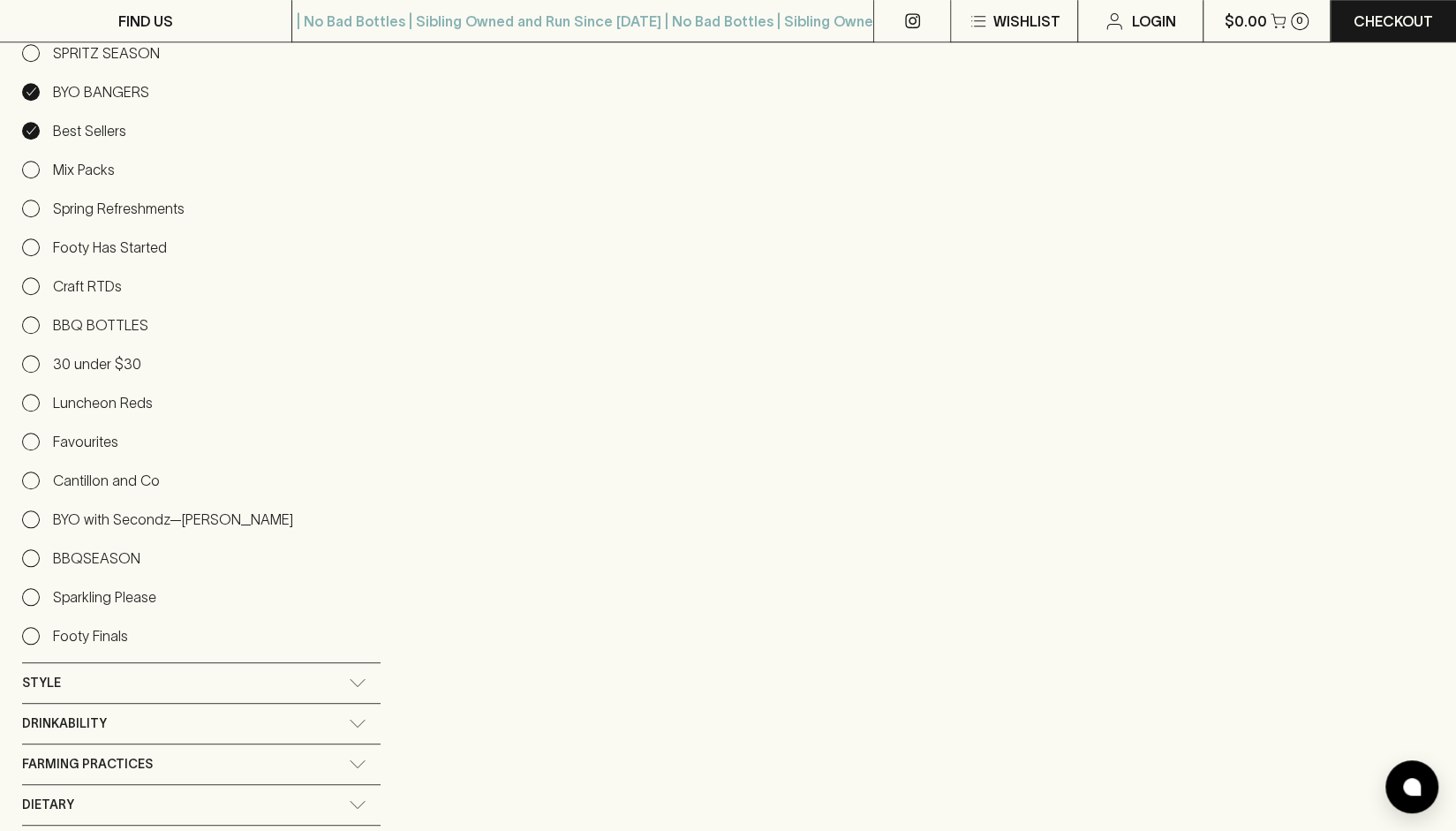
click at [38, 95] on input "BYO BANGERS" at bounding box center [31, 92] width 18 height 18
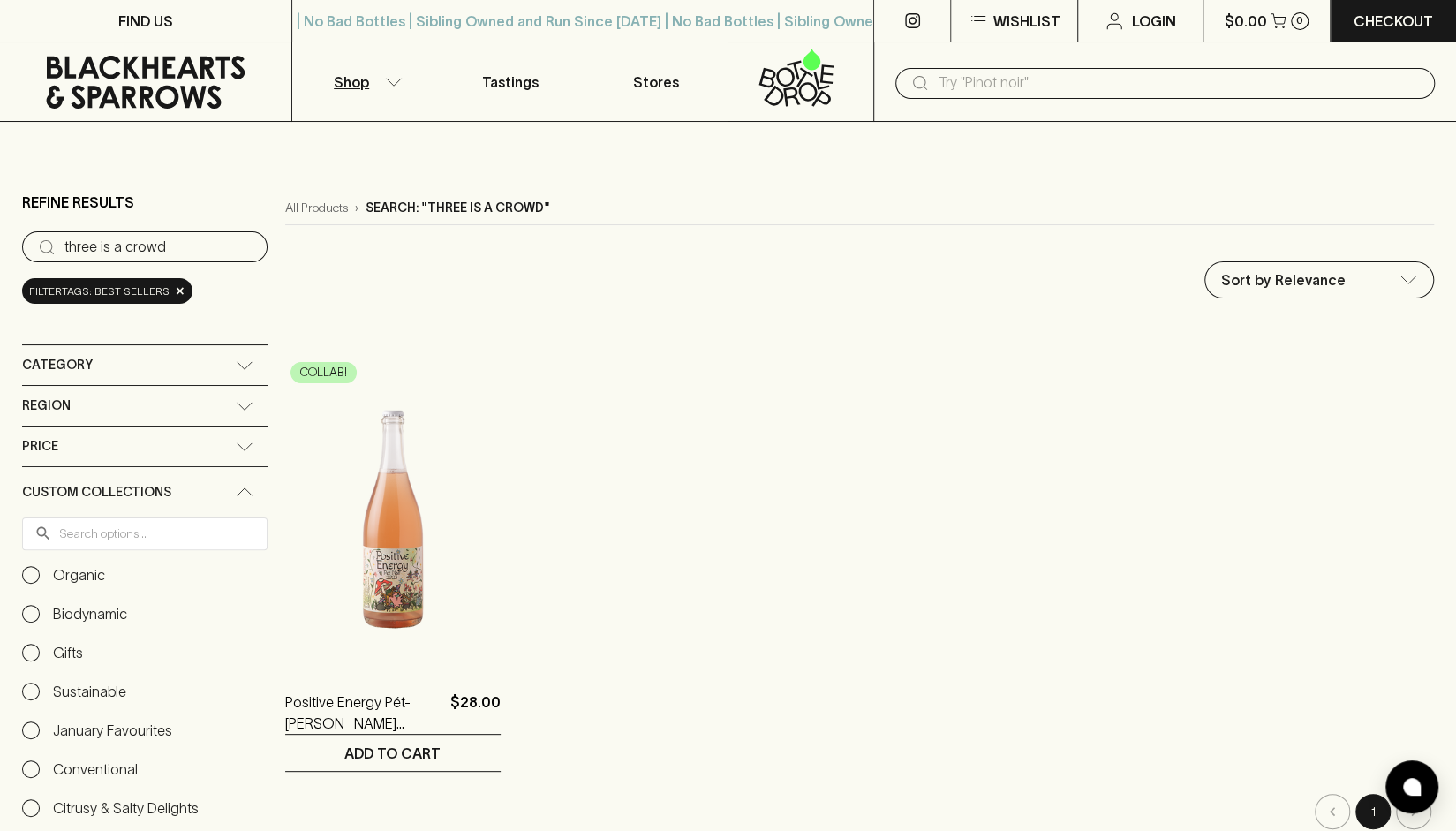
click at [1167, 95] on input "text" at bounding box center [1179, 83] width 483 height 28
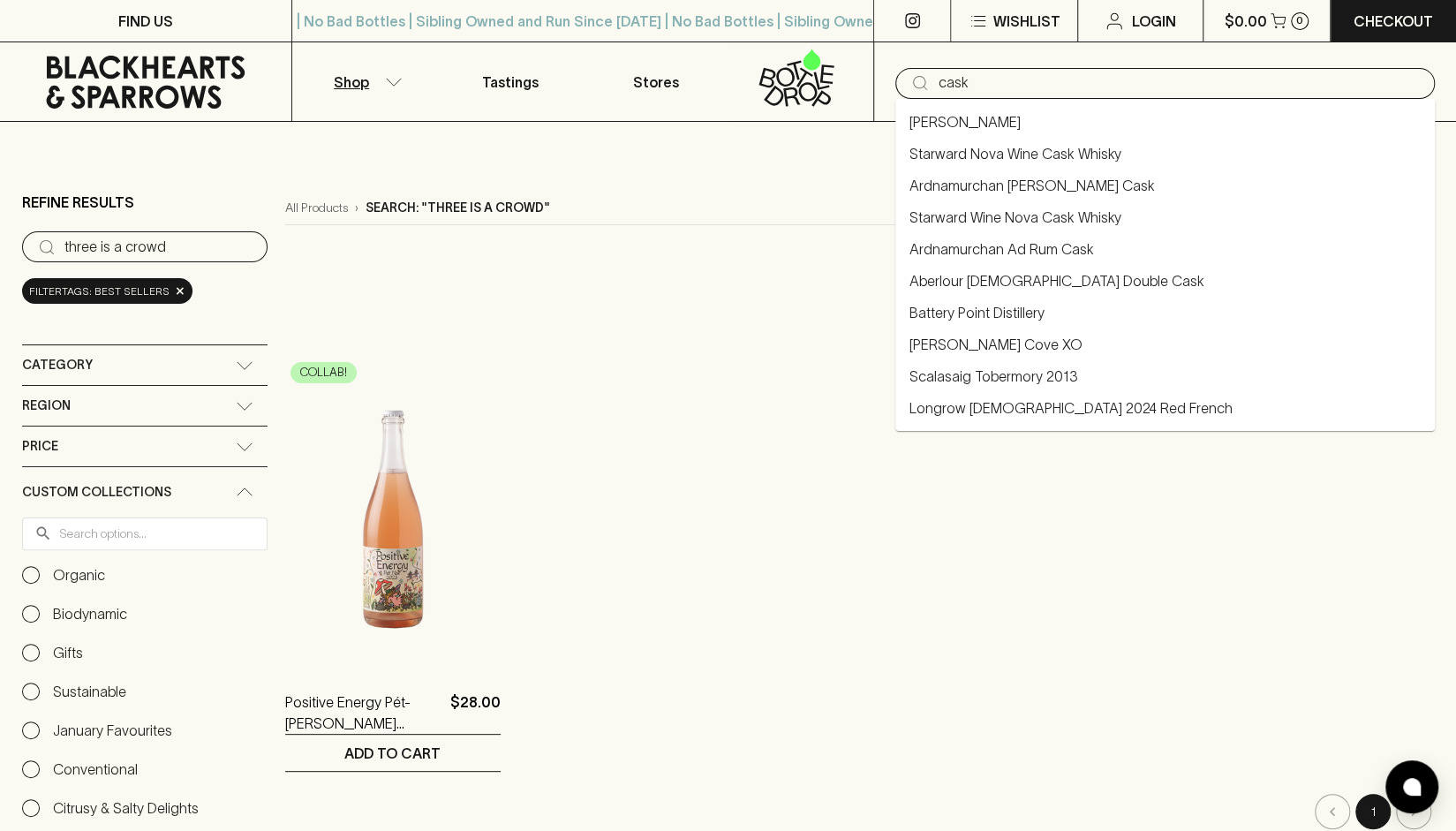
type input "cask"
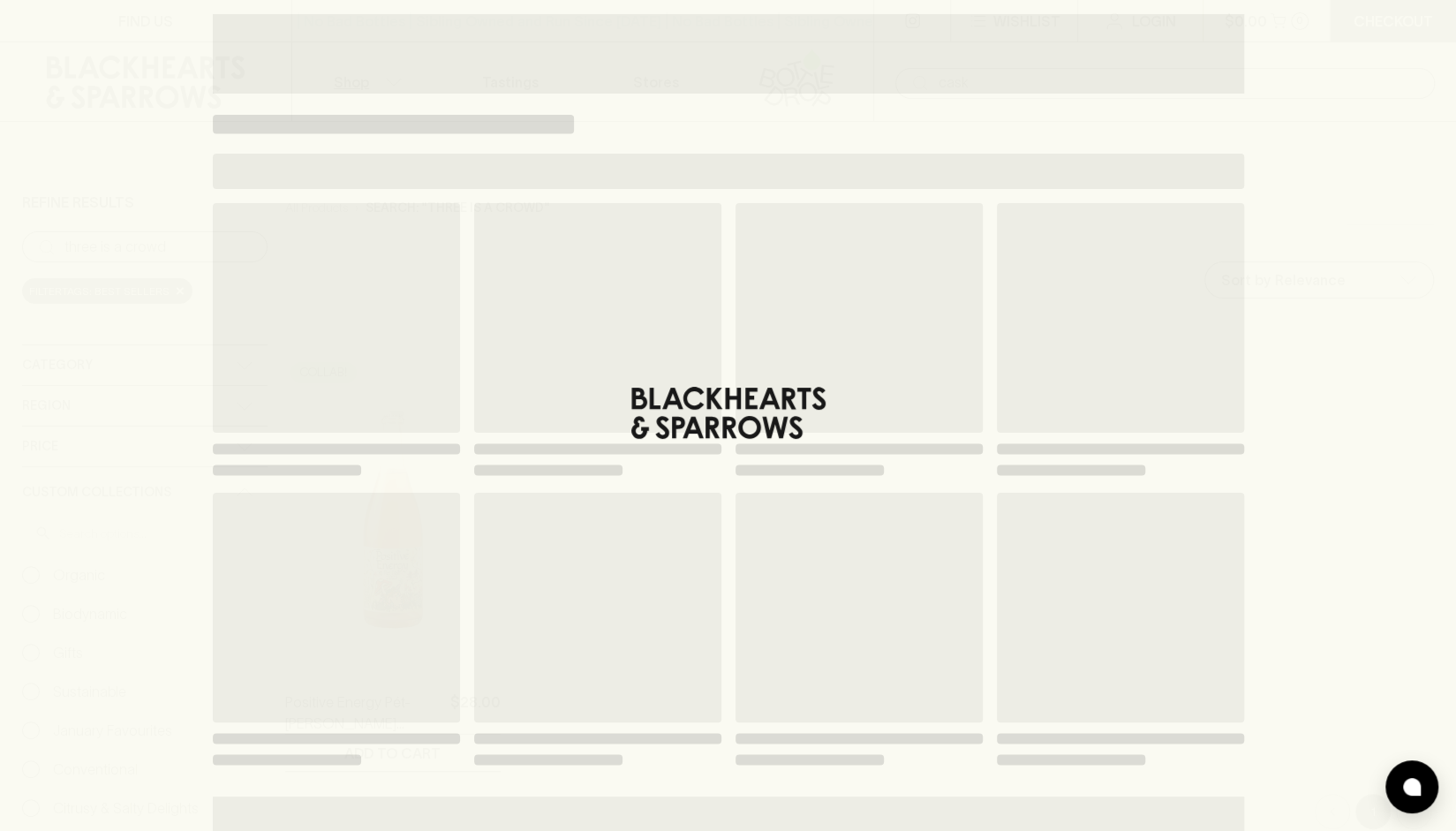
type input "cask"
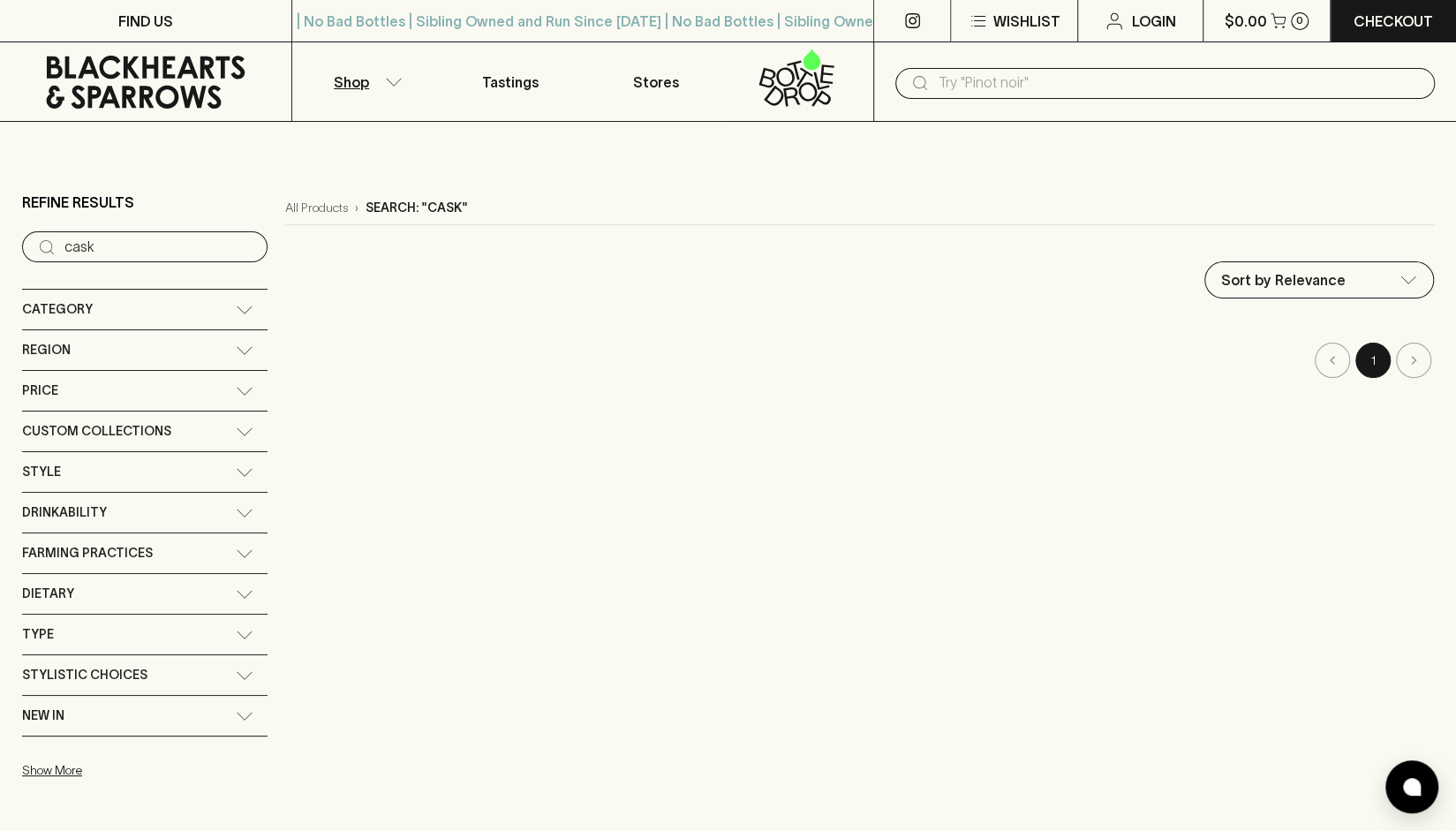
click at [225, 679] on div "Stylistic Choices" at bounding box center [145, 675] width 246 height 40
click at [236, 678] on icon at bounding box center [245, 681] width 18 height 9
click at [236, 633] on icon at bounding box center [245, 636] width 18 height 9
click at [143, 71] on icon at bounding box center [146, 82] width 199 height 53
